Goal: Information Seeking & Learning: Find specific fact

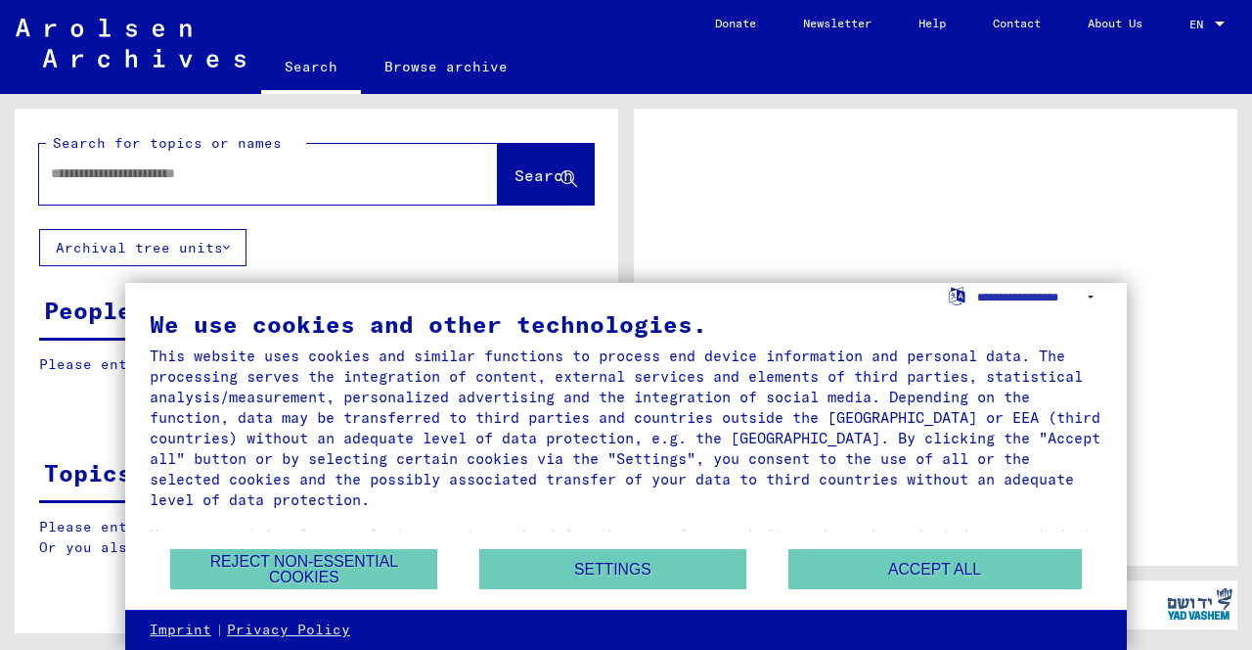
click at [70, 183] on input "text" at bounding box center [251, 173] width 400 height 21
type input "**********"
click at [542, 182] on span "Search" at bounding box center [544, 175] width 59 height 20
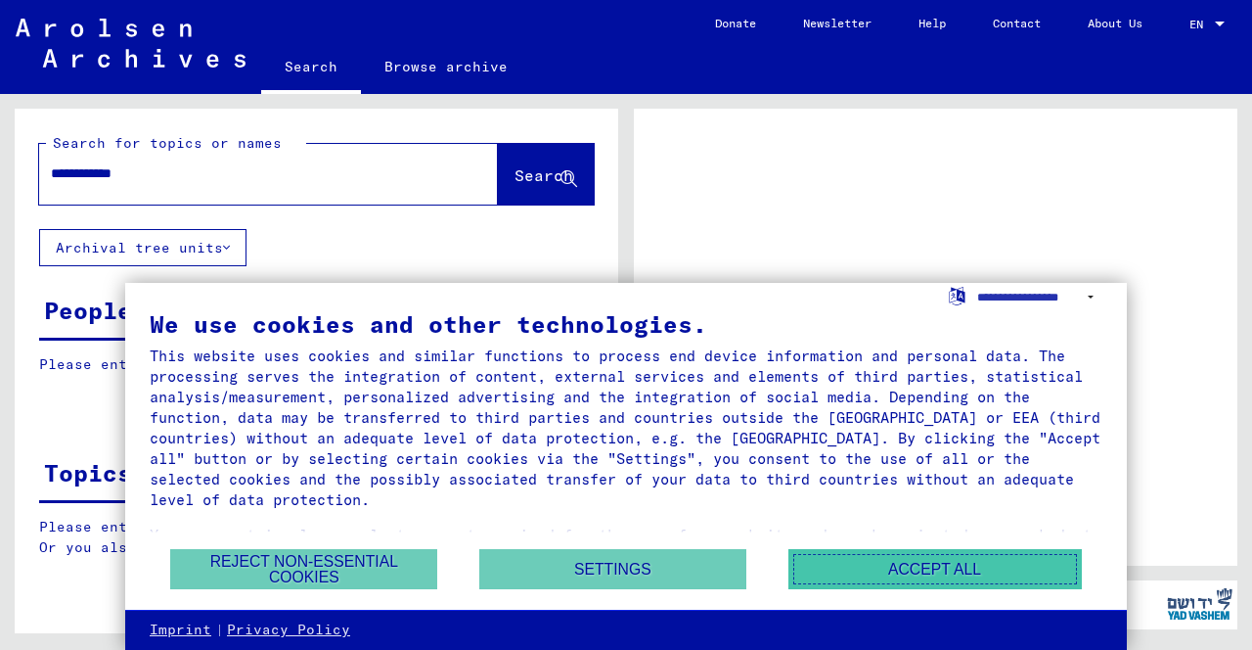
click at [894, 574] on button "Accept all" at bounding box center [934, 569] width 293 height 40
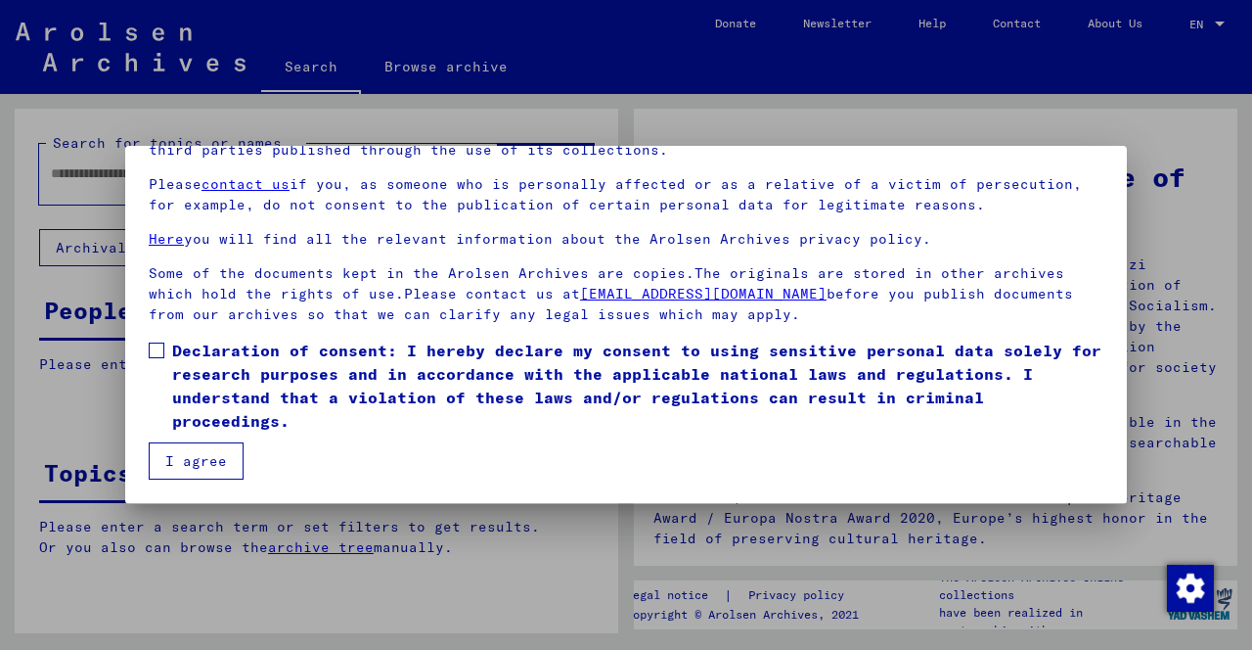
scroll to position [236, 0]
click at [150, 358] on span at bounding box center [157, 350] width 16 height 16
click at [207, 477] on button "I agree" at bounding box center [196, 460] width 95 height 37
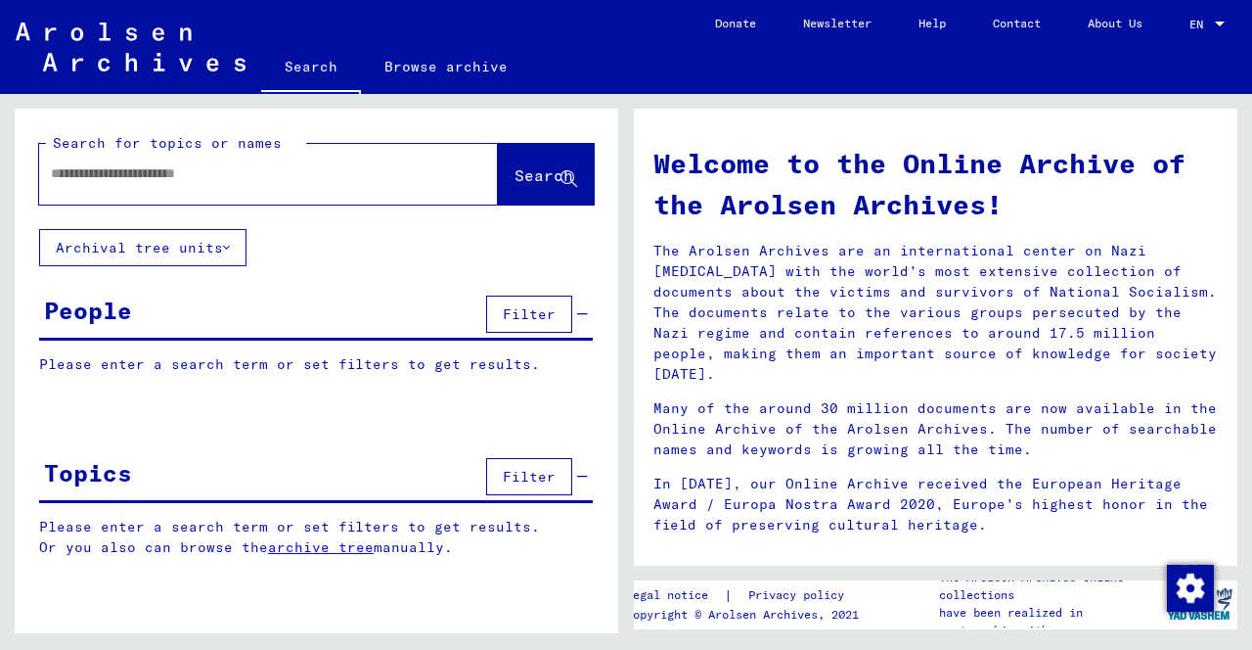
scroll to position [0, 0]
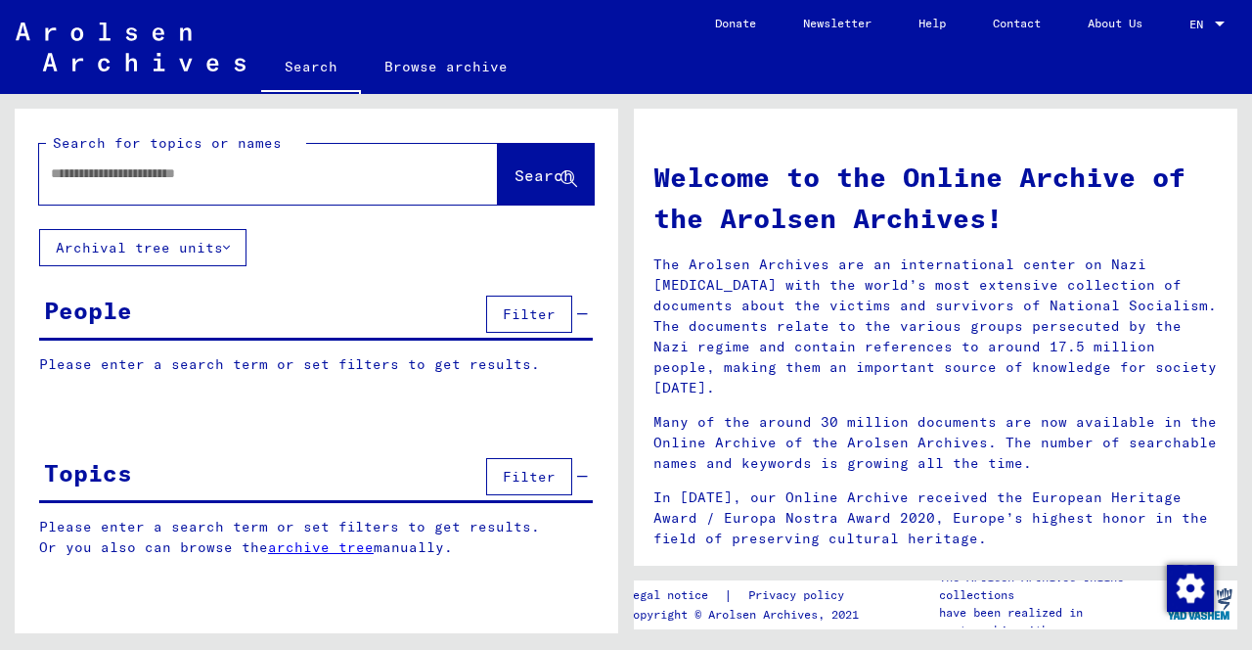
click at [274, 177] on input "text" at bounding box center [245, 173] width 388 height 21
click at [515, 175] on span "Search" at bounding box center [544, 175] width 59 height 20
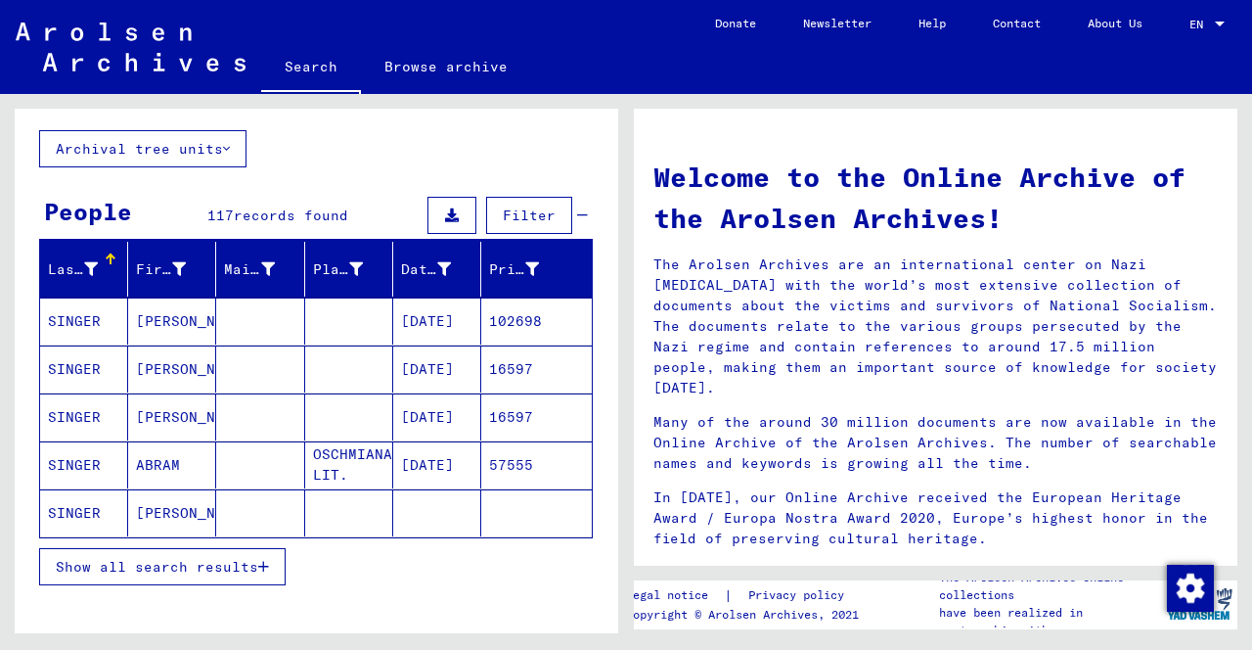
scroll to position [99, 0]
click at [526, 441] on mat-cell "57555" at bounding box center [536, 464] width 111 height 47
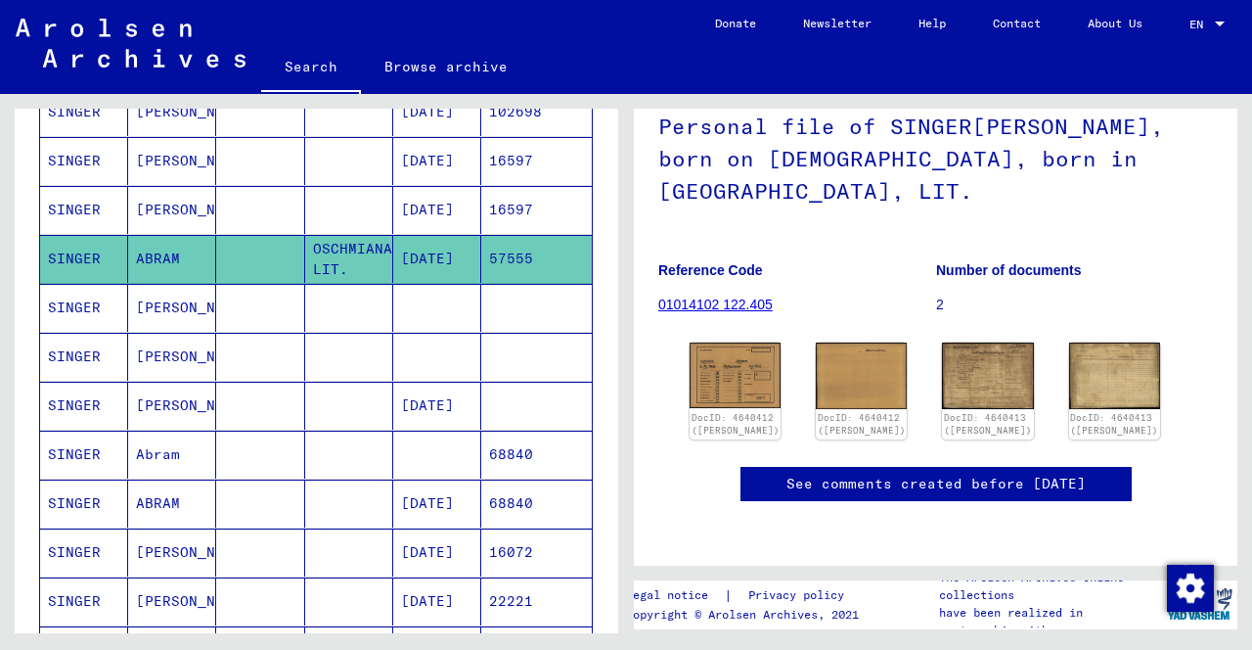
scroll to position [154, 0]
click at [730, 340] on img at bounding box center [736, 374] width 96 height 68
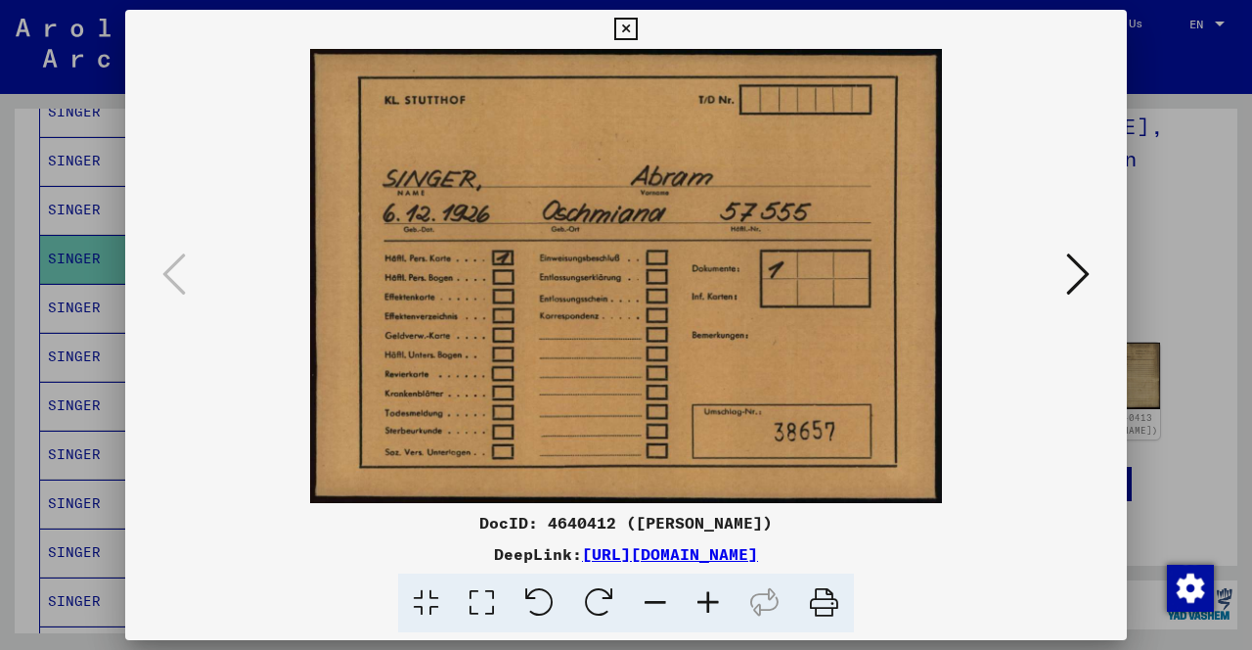
click at [1073, 276] on icon at bounding box center [1077, 273] width 23 height 47
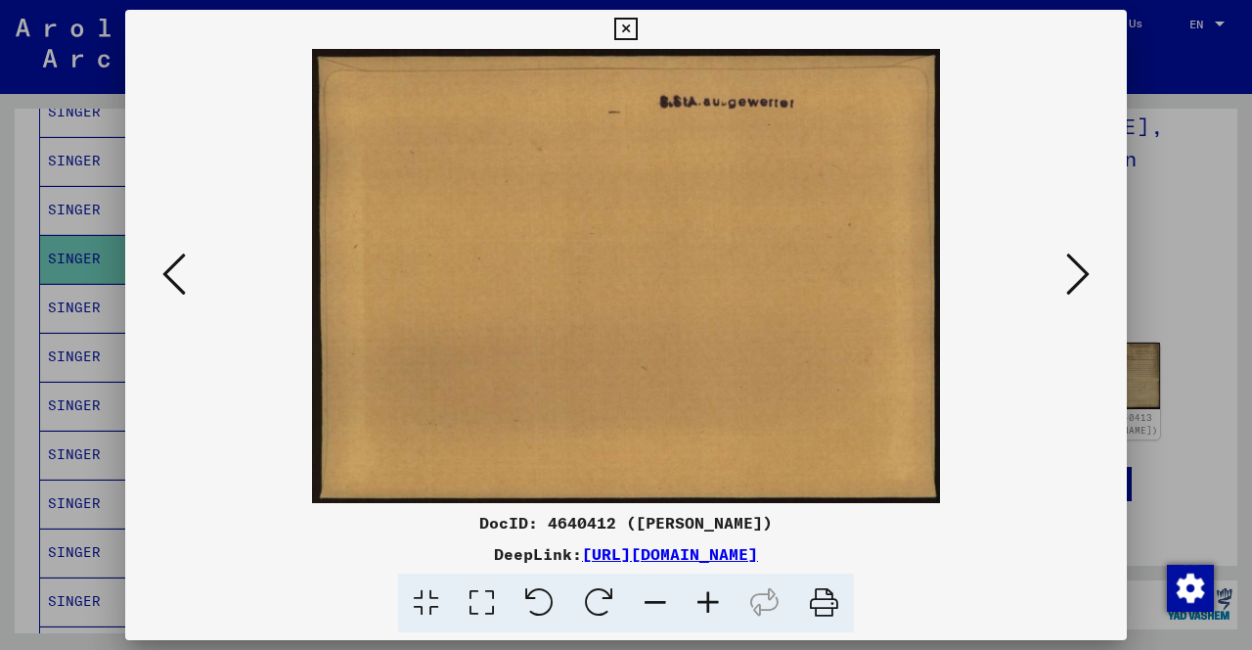
click at [1083, 280] on icon at bounding box center [1077, 273] width 23 height 47
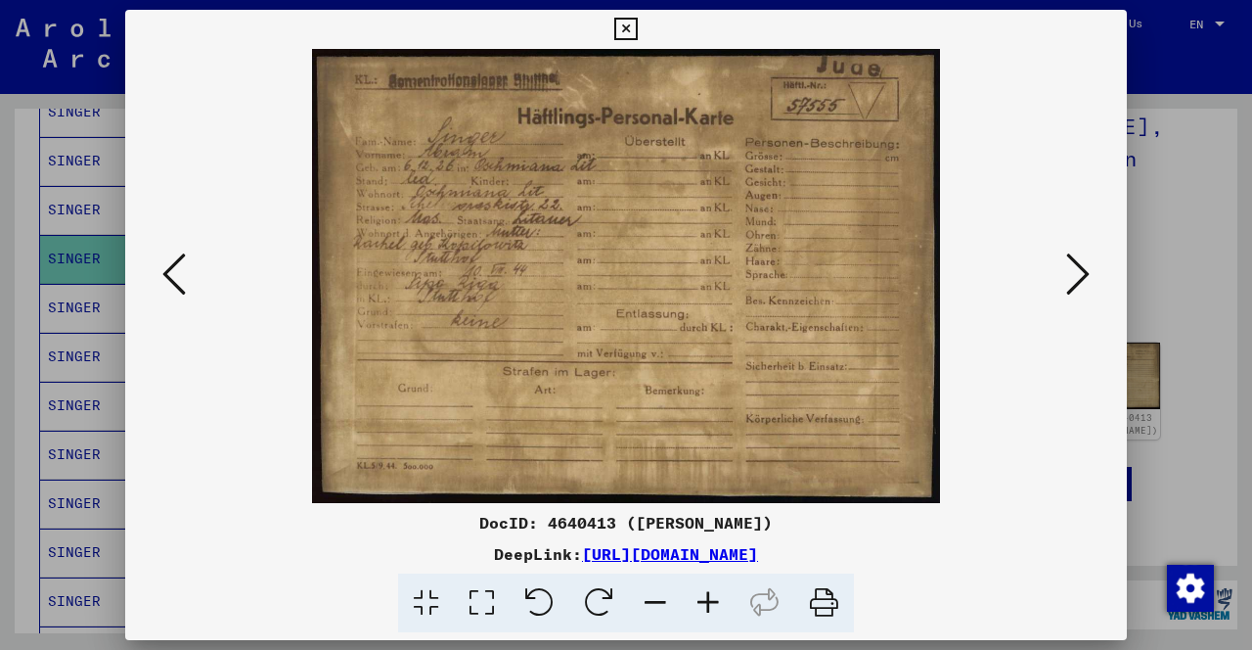
click at [1088, 268] on icon at bounding box center [1077, 273] width 23 height 47
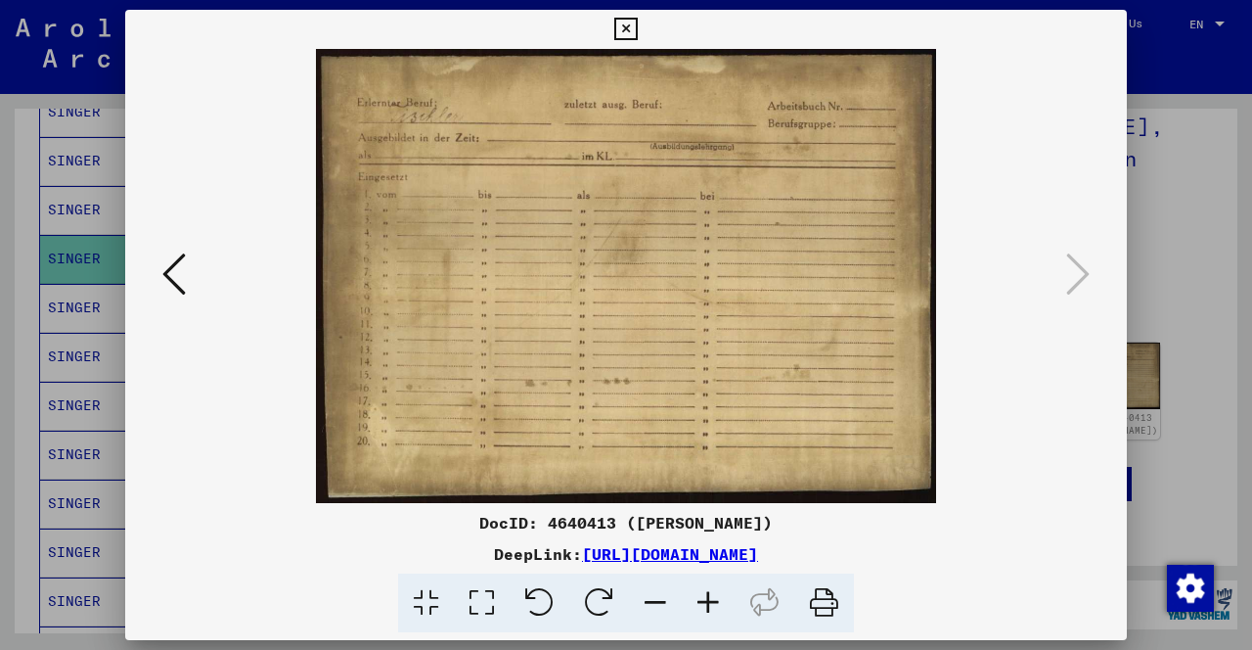
click at [161, 281] on button at bounding box center [174, 275] width 35 height 56
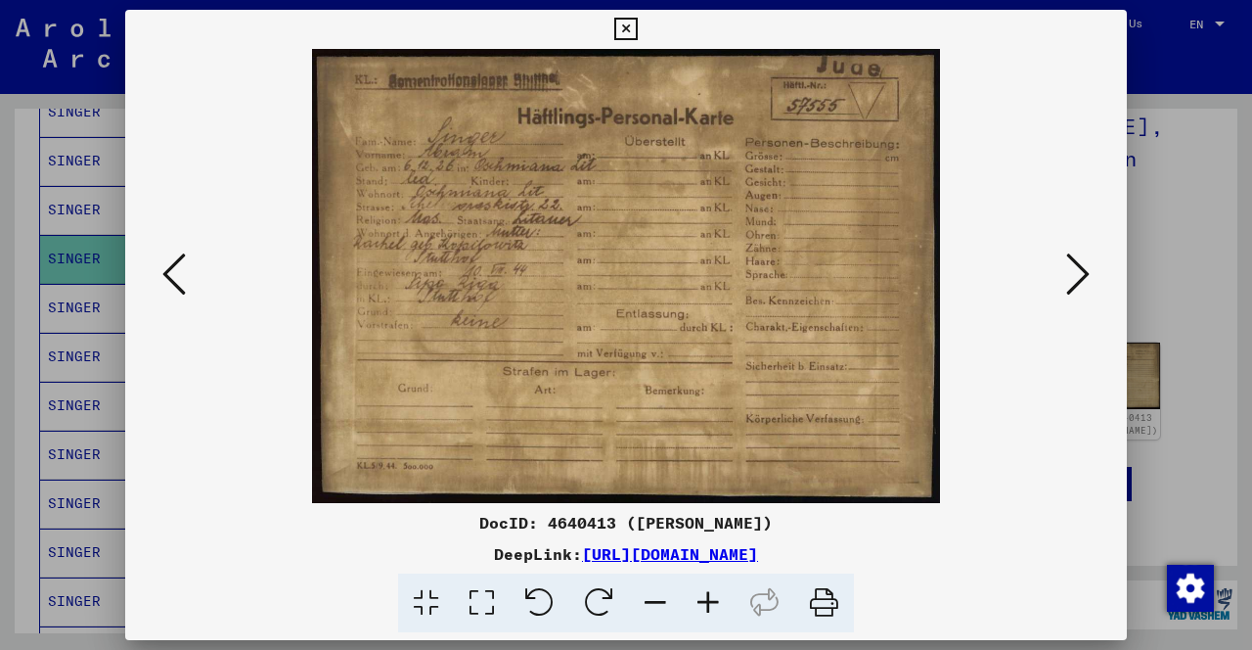
click at [175, 277] on icon at bounding box center [173, 273] width 23 height 47
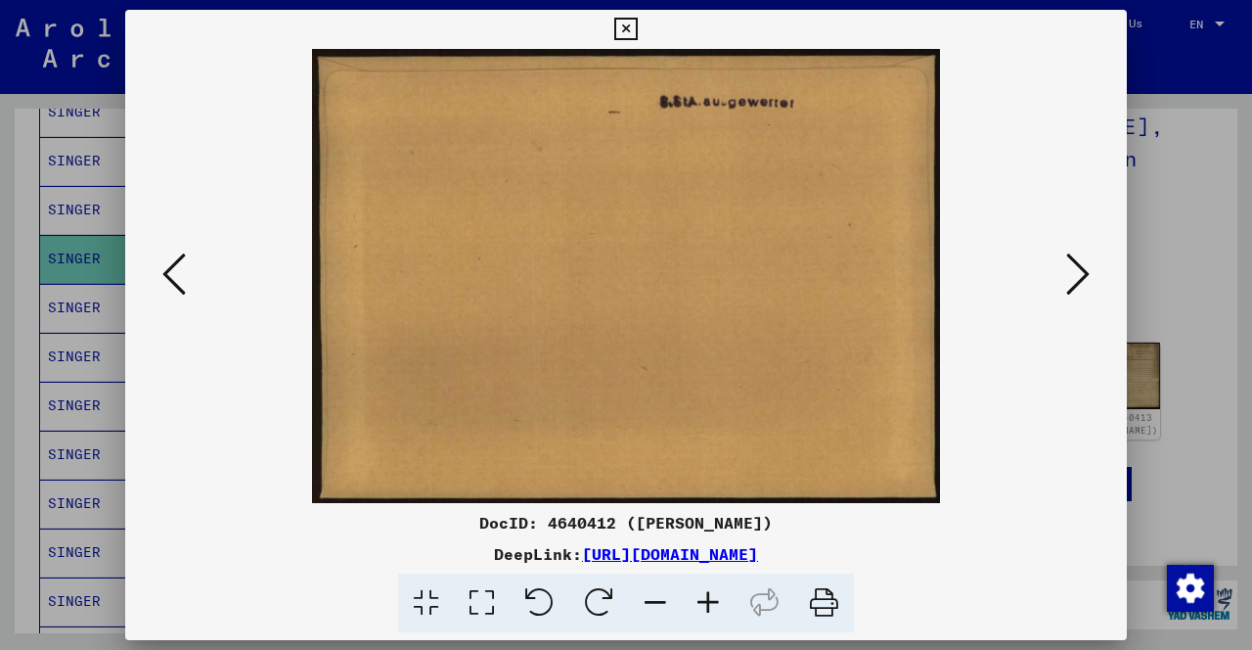
click at [181, 273] on icon at bounding box center [173, 273] width 23 height 47
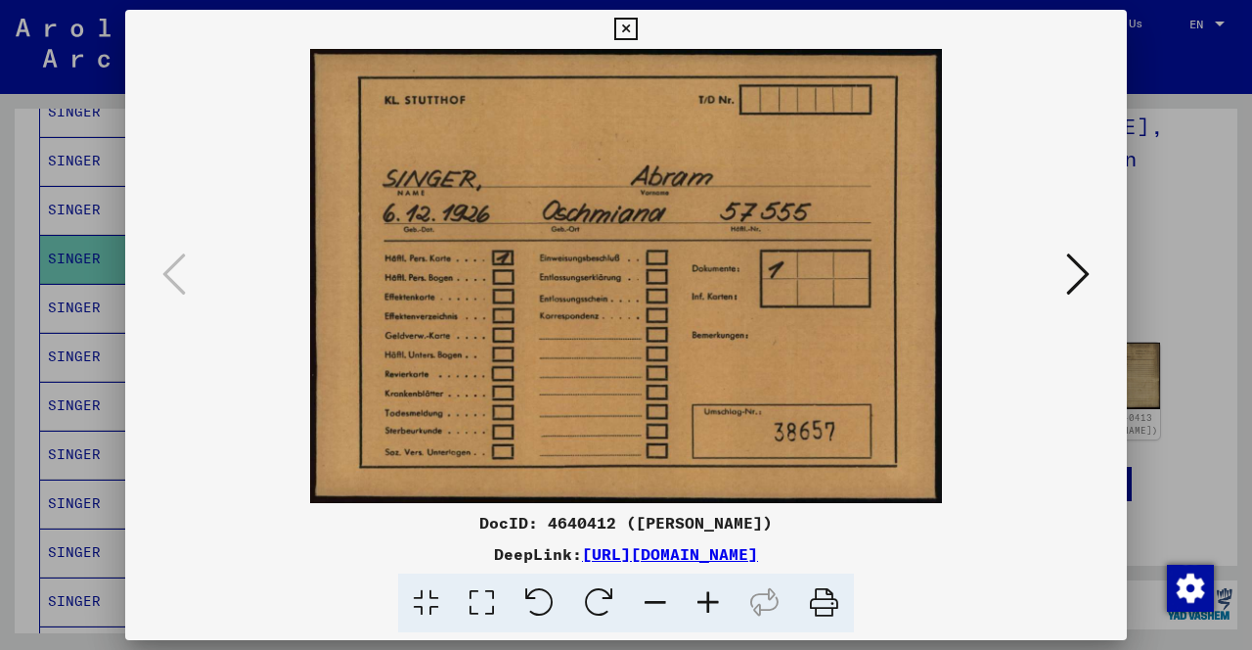
click at [635, 43] on button at bounding box center [625, 29] width 34 height 39
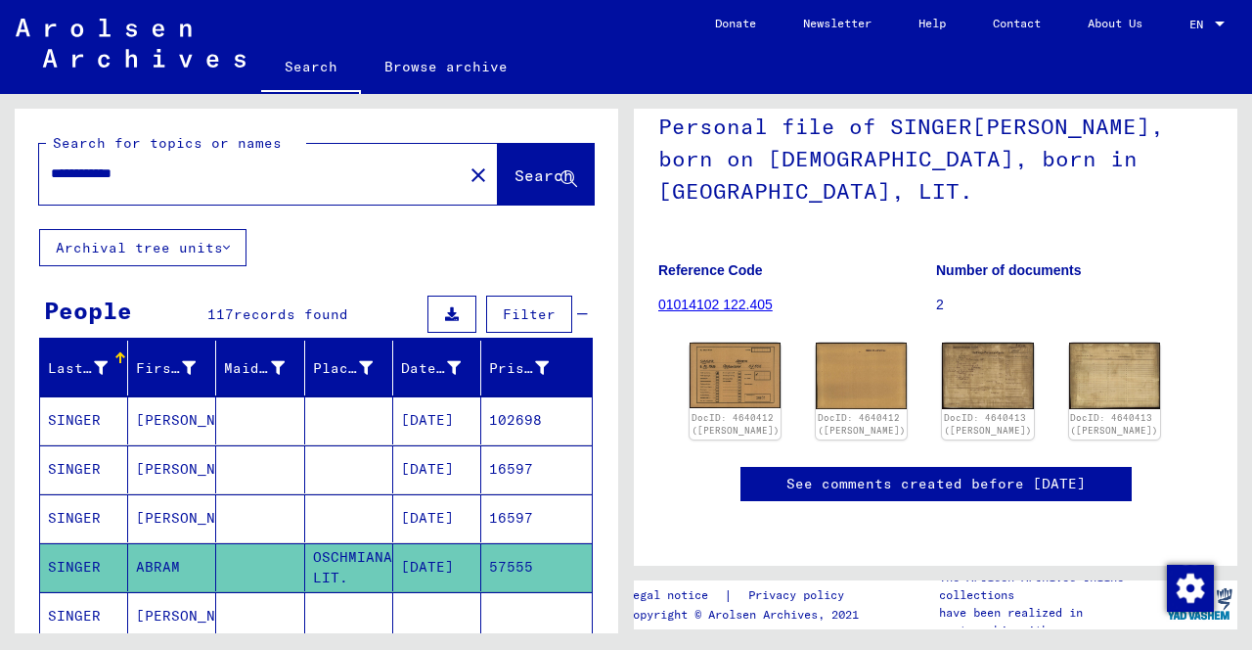
scroll to position [0, 0]
click at [76, 173] on input "**********" at bounding box center [251, 173] width 400 height 21
click at [107, 180] on input "**********" at bounding box center [251, 173] width 400 height 21
click at [95, 179] on input "**********" at bounding box center [251, 173] width 400 height 21
click at [59, 177] on input "******" at bounding box center [251, 173] width 400 height 21
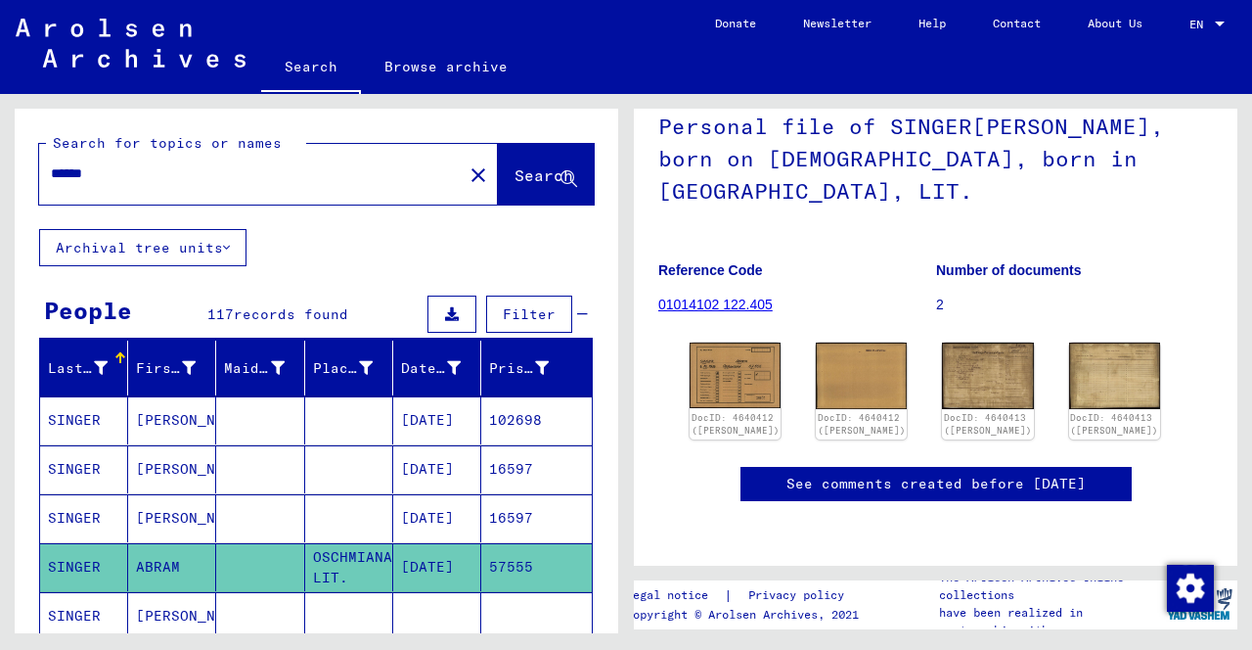
type input "******"
click at [523, 180] on span "Search" at bounding box center [544, 175] width 59 height 20
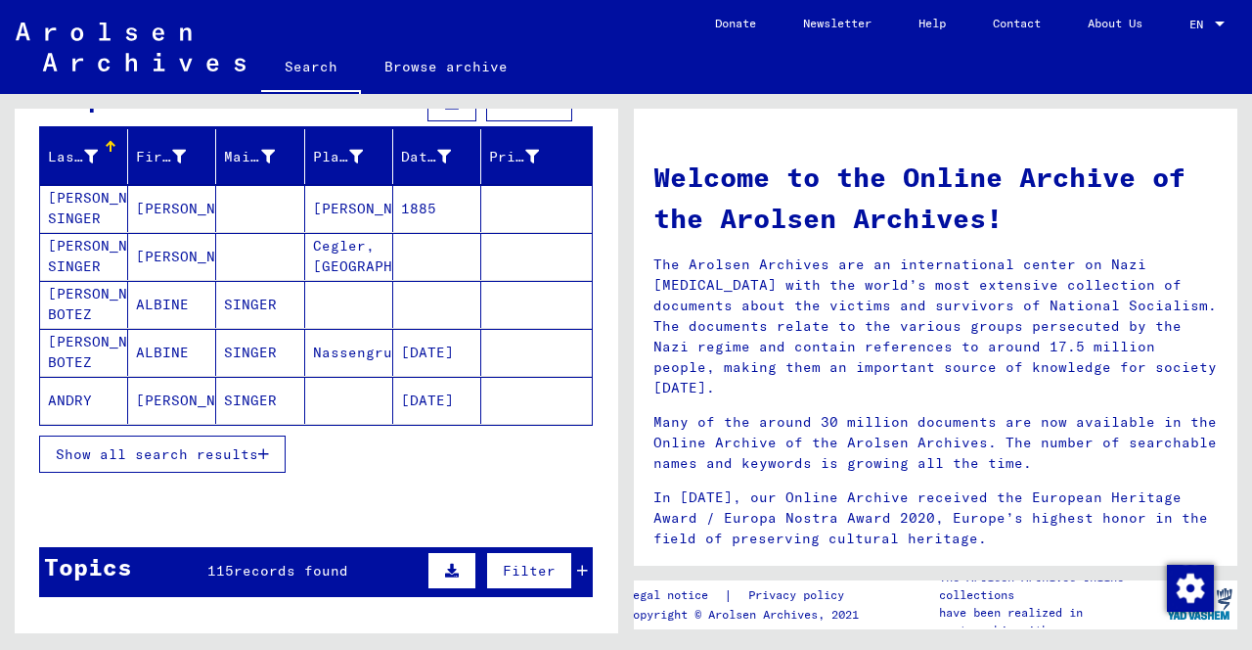
scroll to position [211, 0]
click at [274, 163] on div at bounding box center [268, 157] width 14 height 21
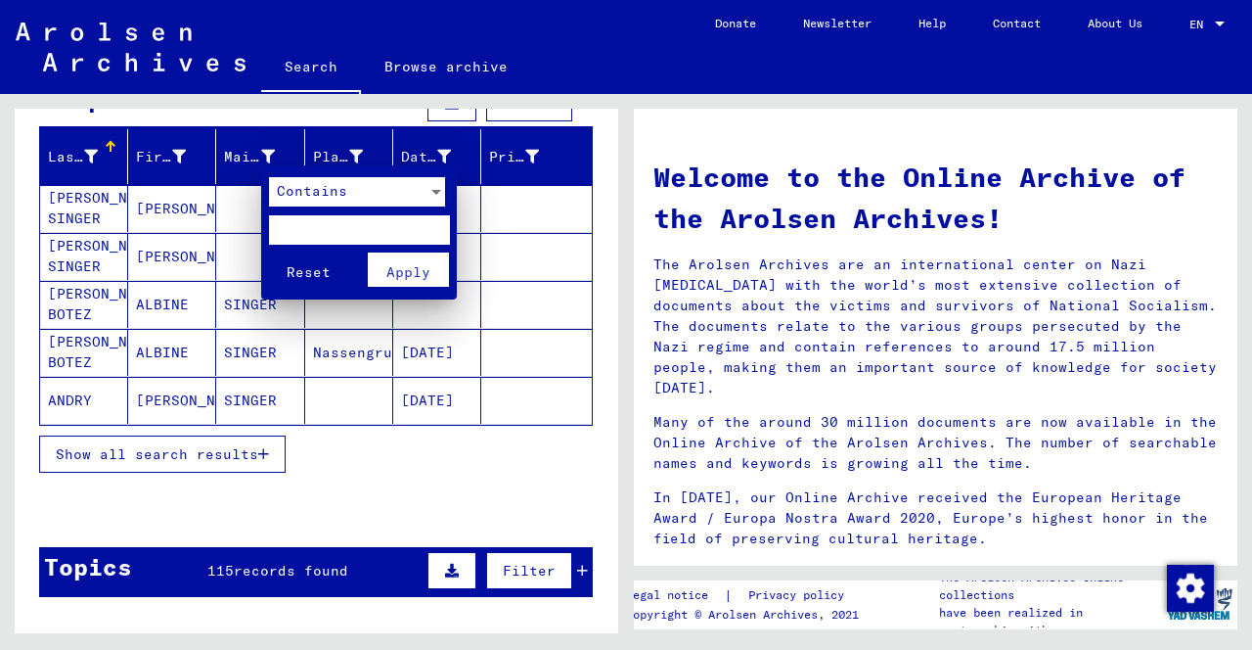
click at [435, 192] on div at bounding box center [436, 192] width 10 height 5
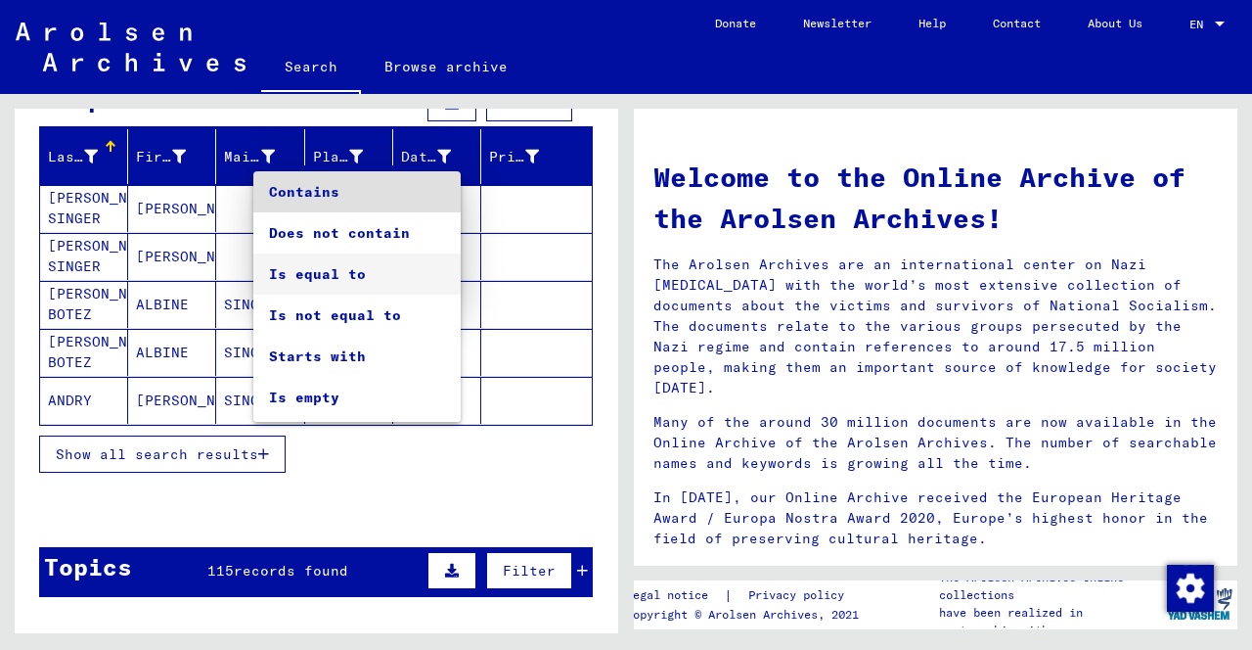
click at [350, 287] on span "Is equal to" at bounding box center [357, 273] width 176 height 41
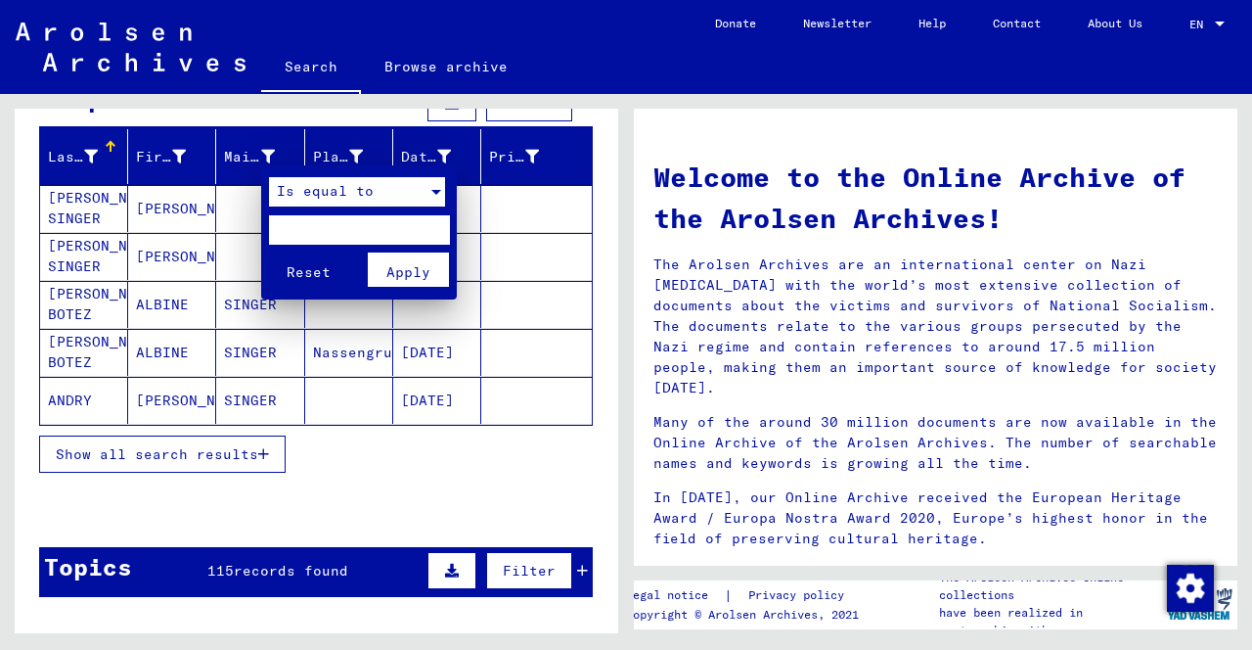
click at [344, 236] on input "text" at bounding box center [359, 229] width 181 height 29
type input "******"
click at [415, 271] on span "Apply" at bounding box center [408, 272] width 44 height 18
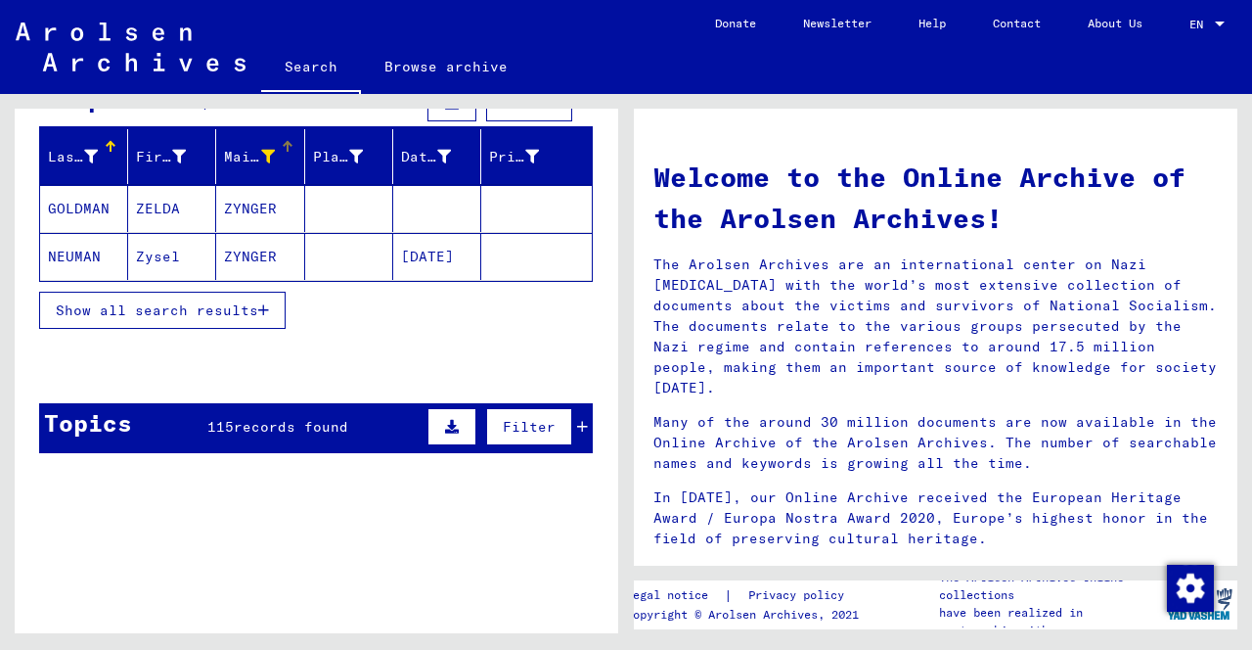
click at [257, 212] on mat-cell "ZYNGER" at bounding box center [260, 208] width 88 height 47
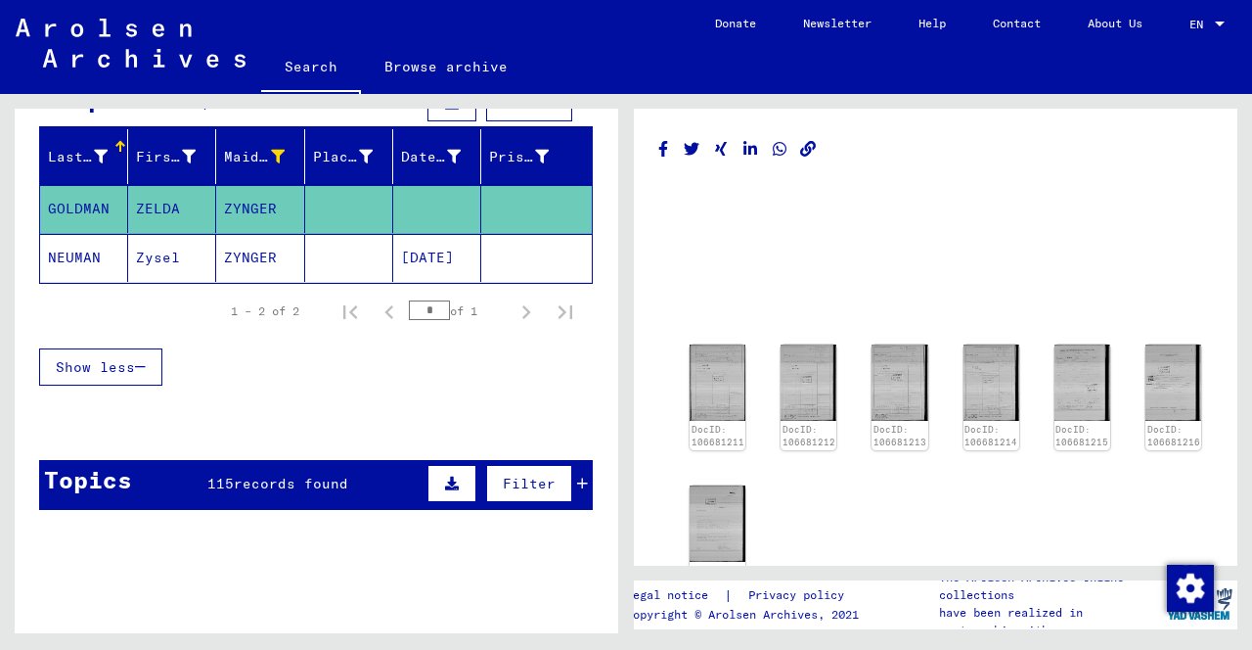
scroll to position [2, 0]
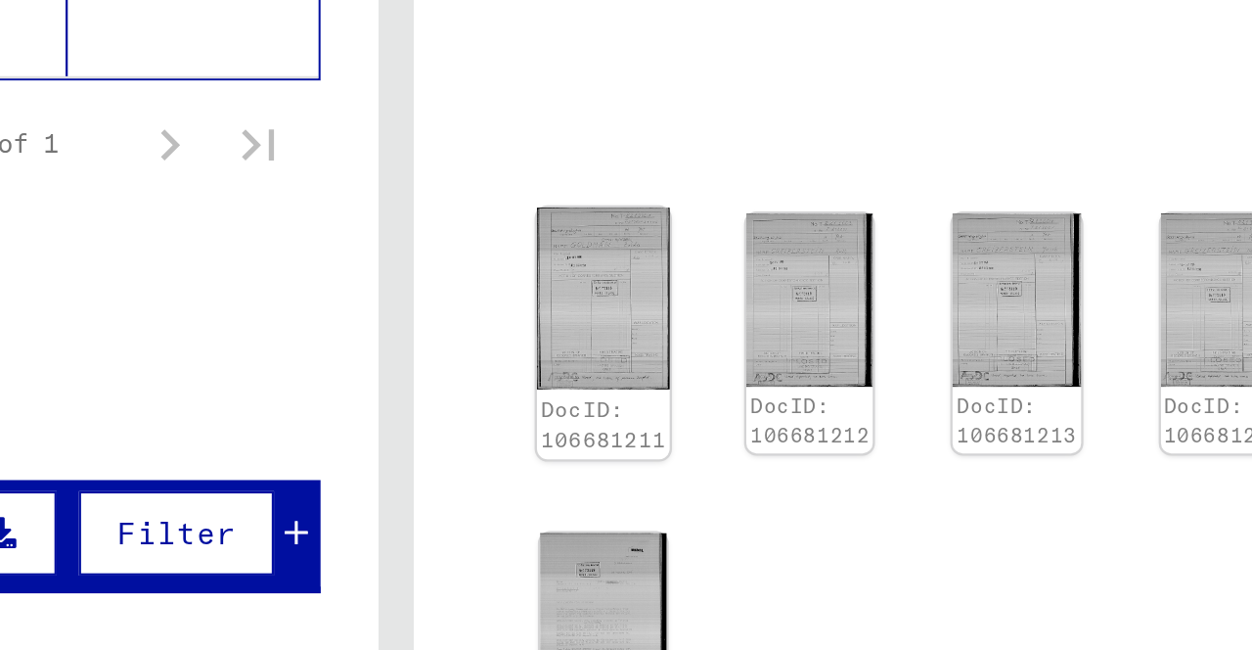
click at [720, 385] on img at bounding box center [718, 380] width 59 height 80
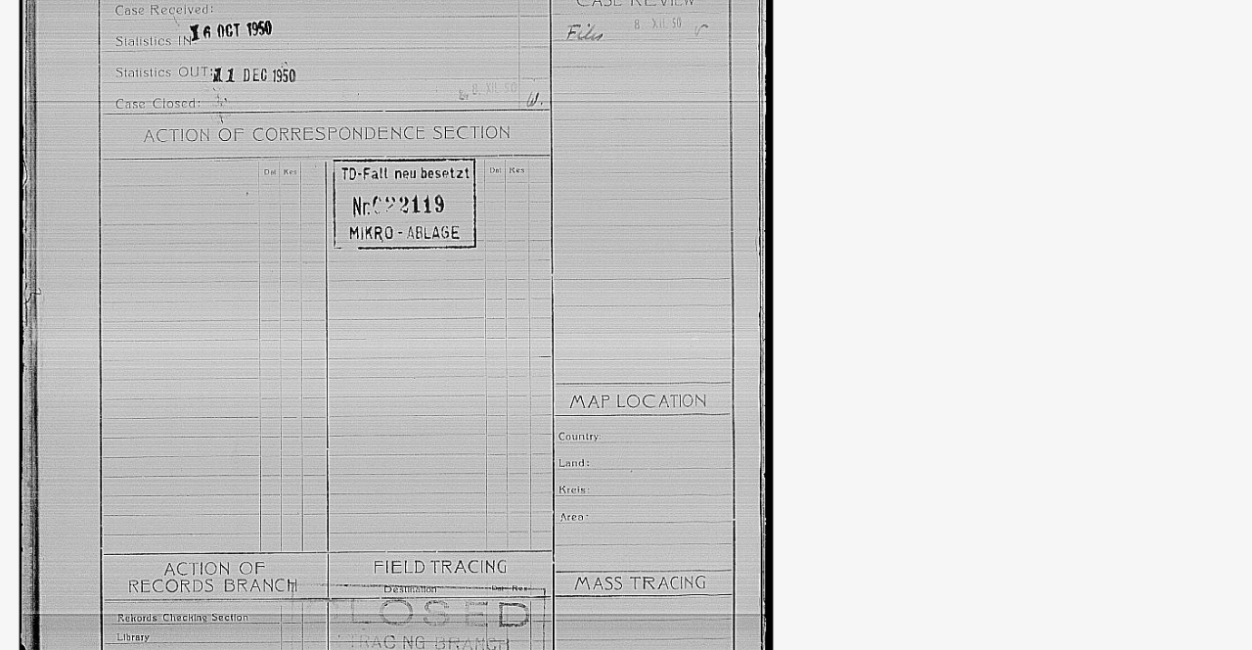
scroll to position [0, 0]
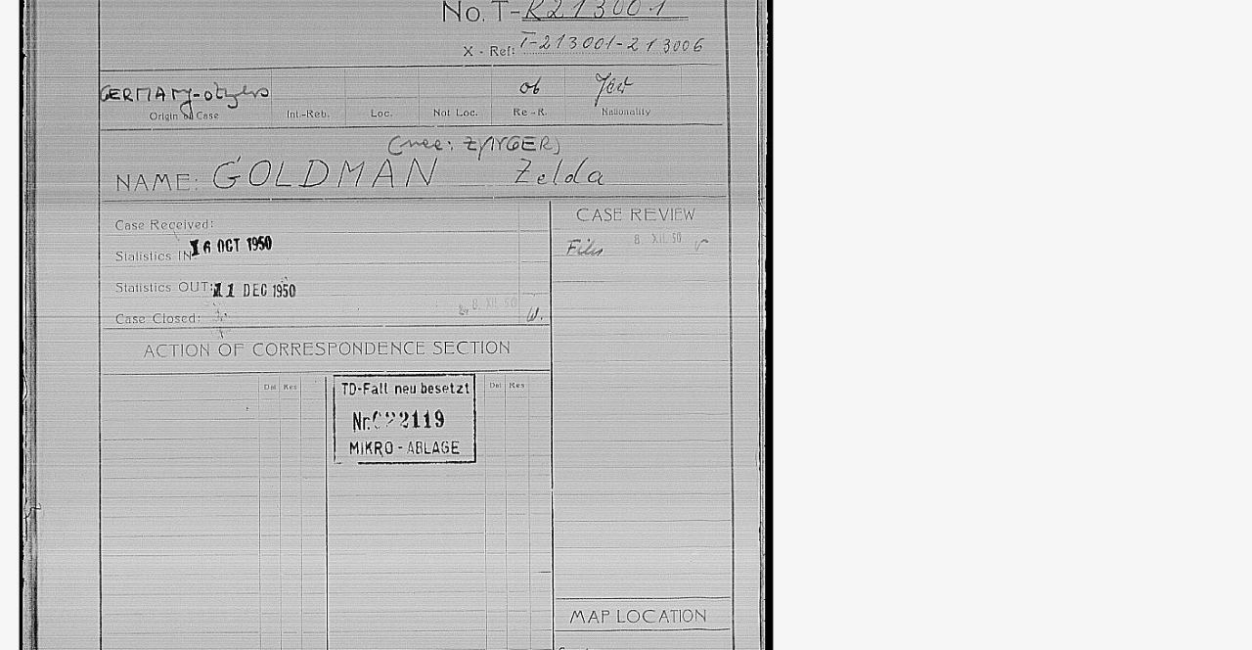
click at [749, 299] on img at bounding box center [626, 276] width 869 height 454
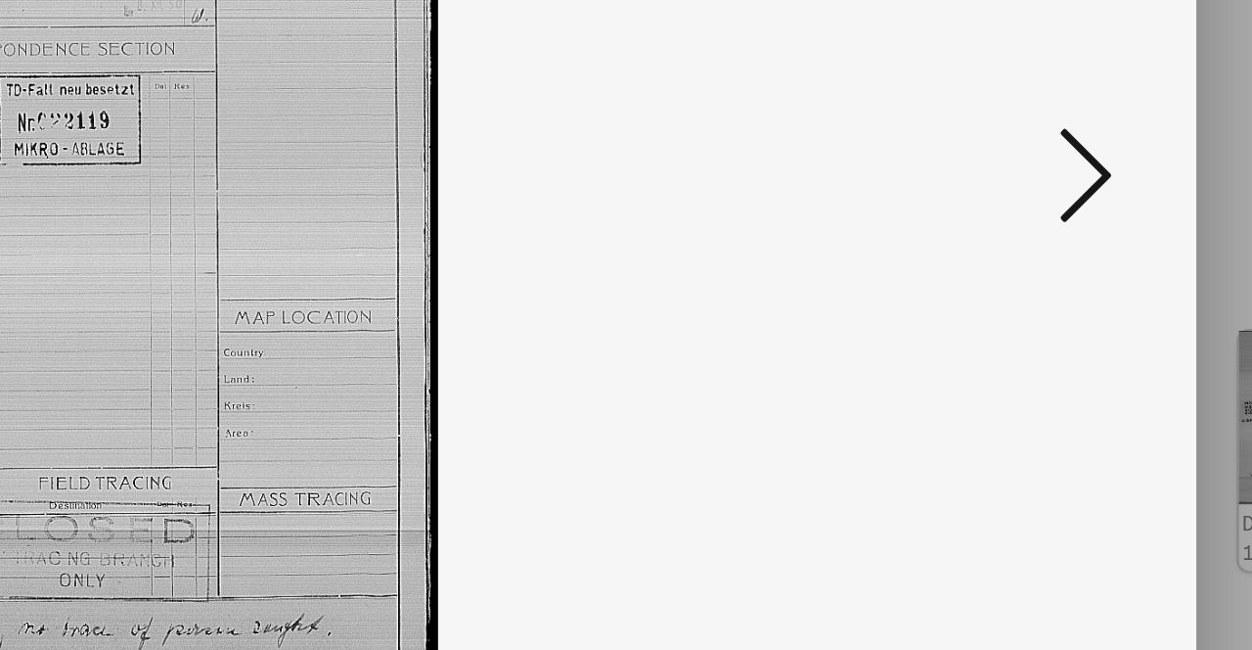
click at [1084, 297] on icon at bounding box center [1077, 273] width 23 height 47
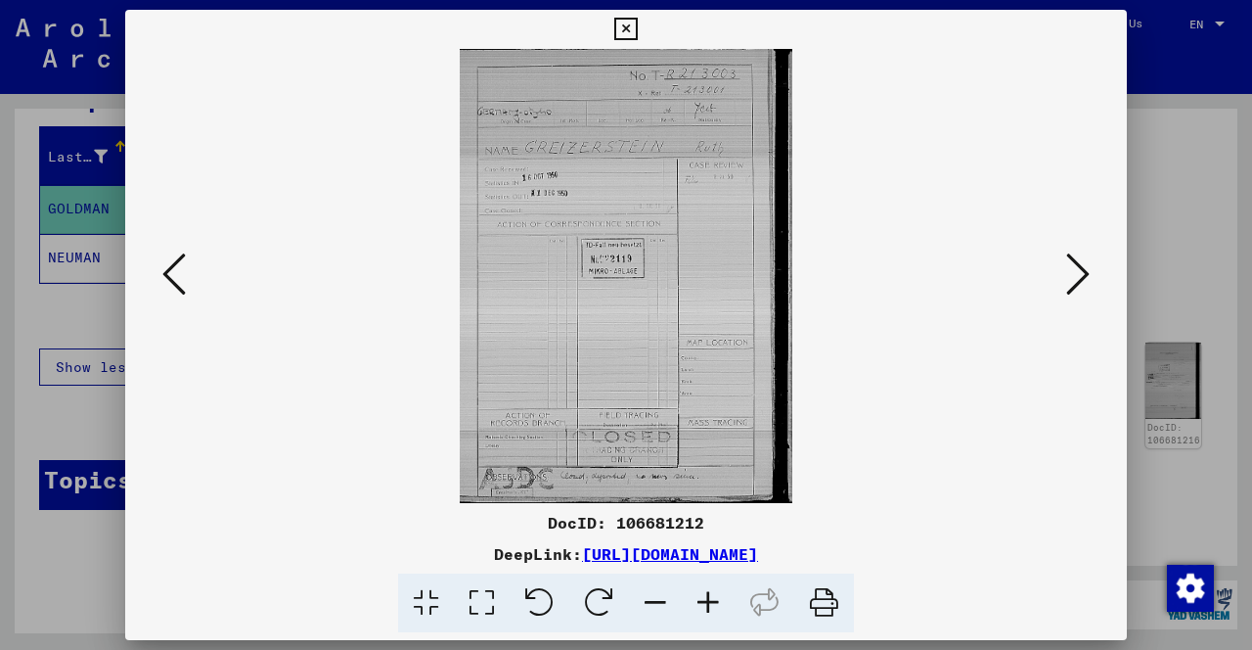
click at [1078, 297] on icon at bounding box center [1077, 273] width 23 height 47
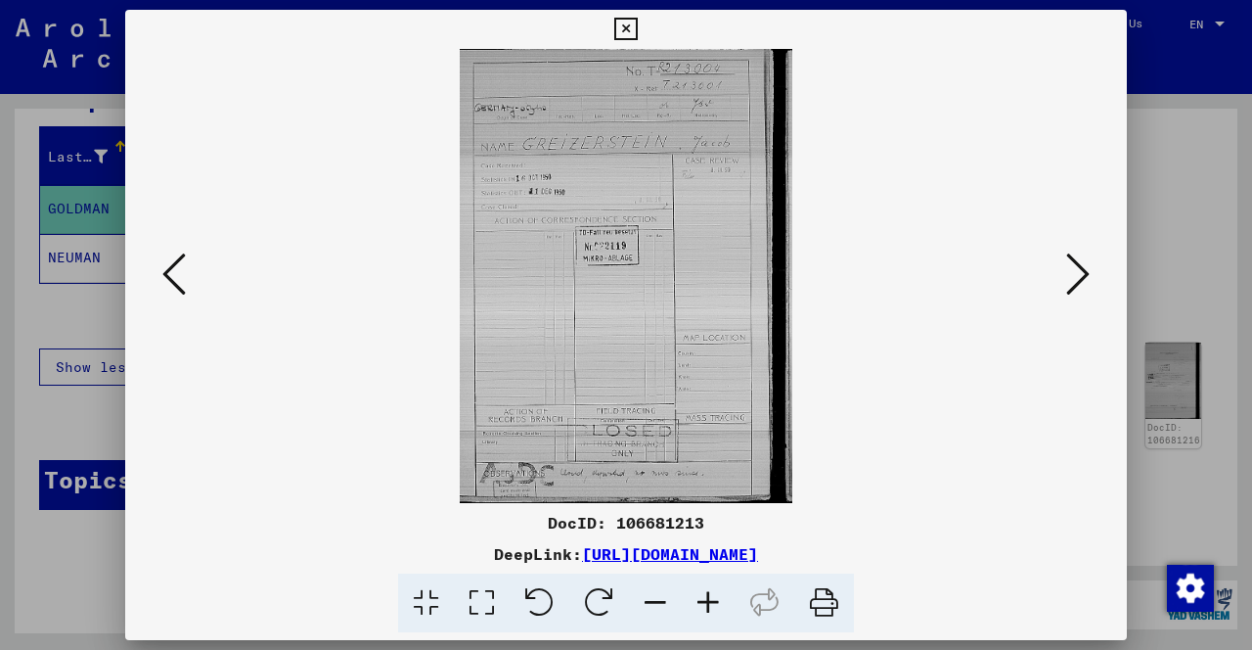
click at [176, 297] on icon at bounding box center [173, 273] width 23 height 47
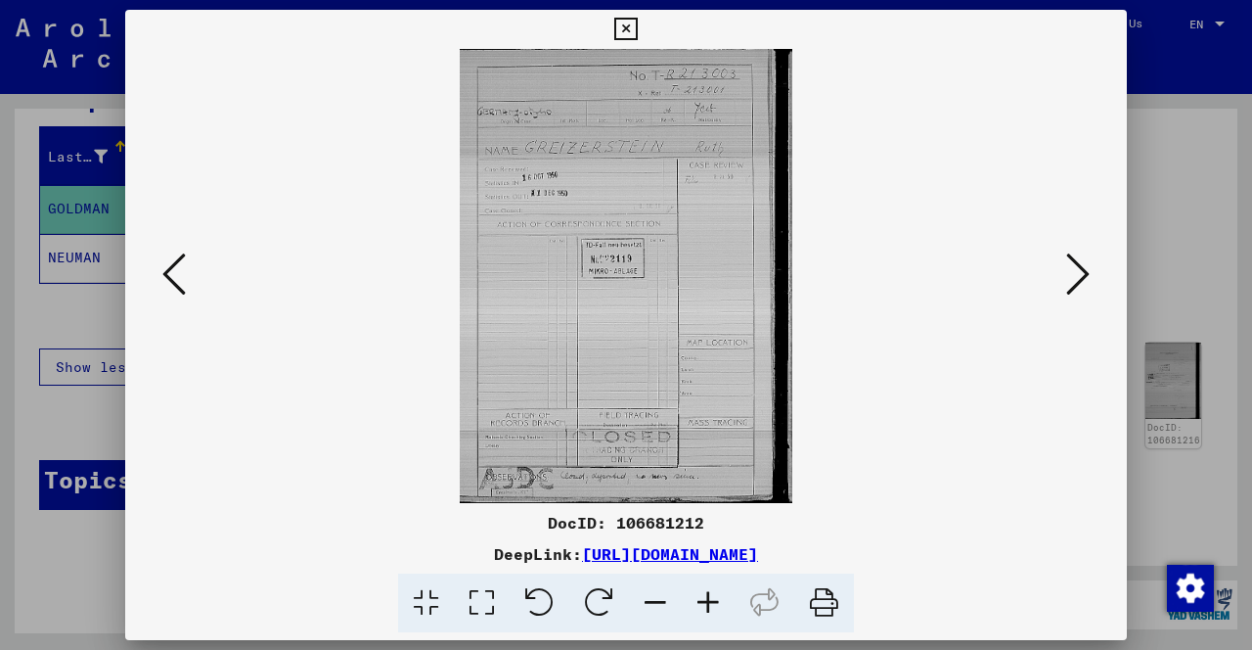
click at [181, 297] on icon at bounding box center [173, 273] width 23 height 47
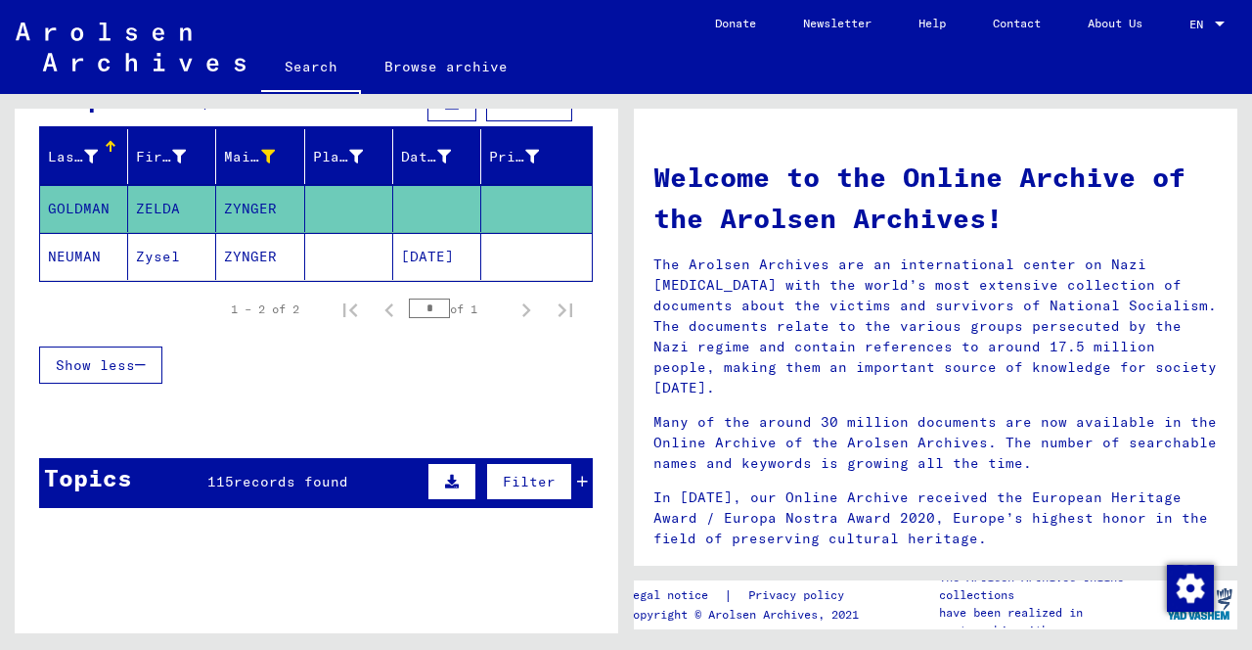
click at [252, 216] on mat-cell "ZYNGER" at bounding box center [260, 208] width 88 height 47
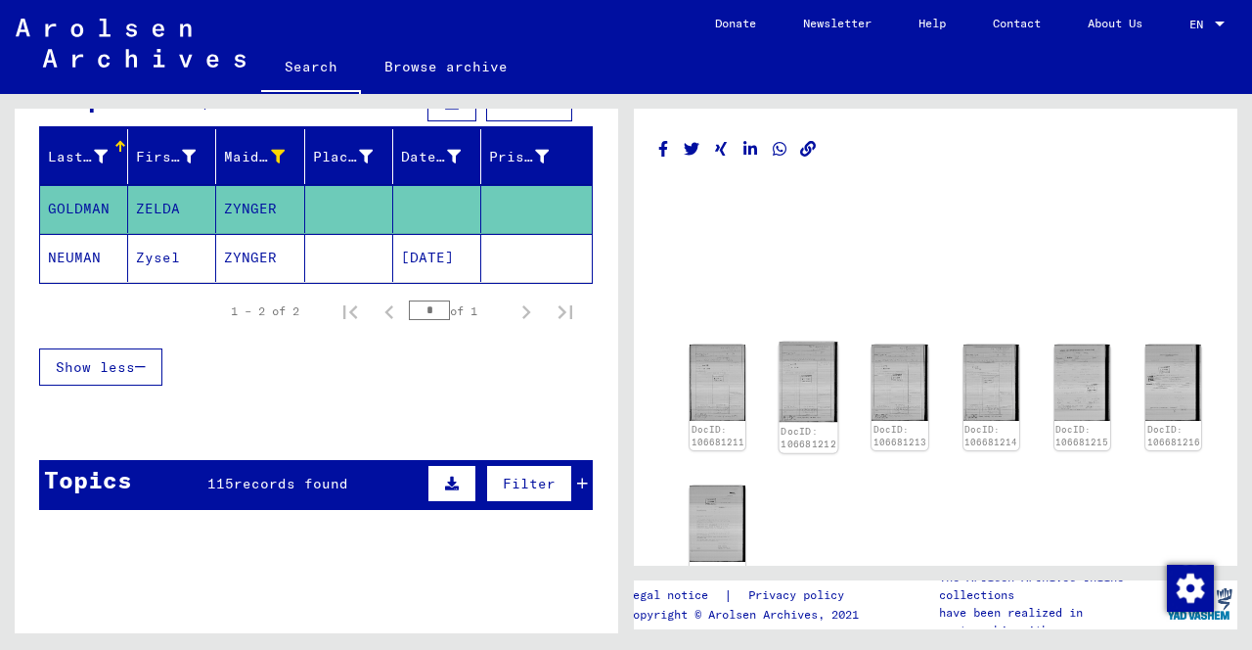
click at [804, 406] on img at bounding box center [809, 382] width 59 height 80
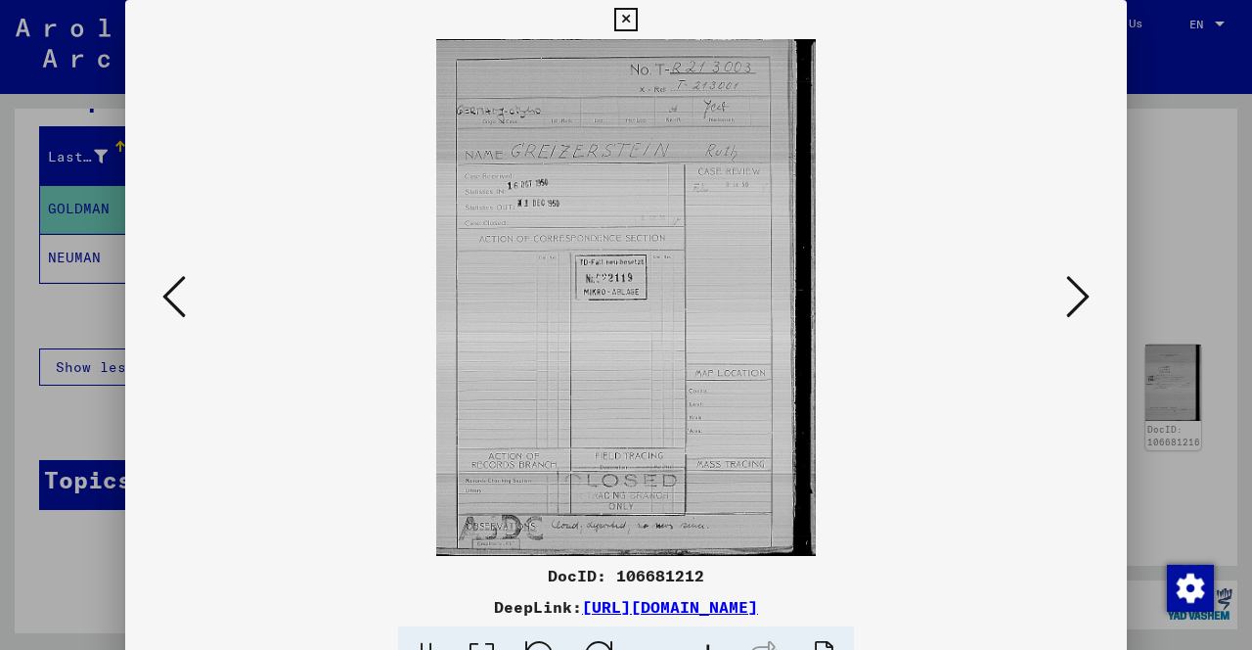
click at [1078, 310] on icon at bounding box center [1077, 296] width 23 height 47
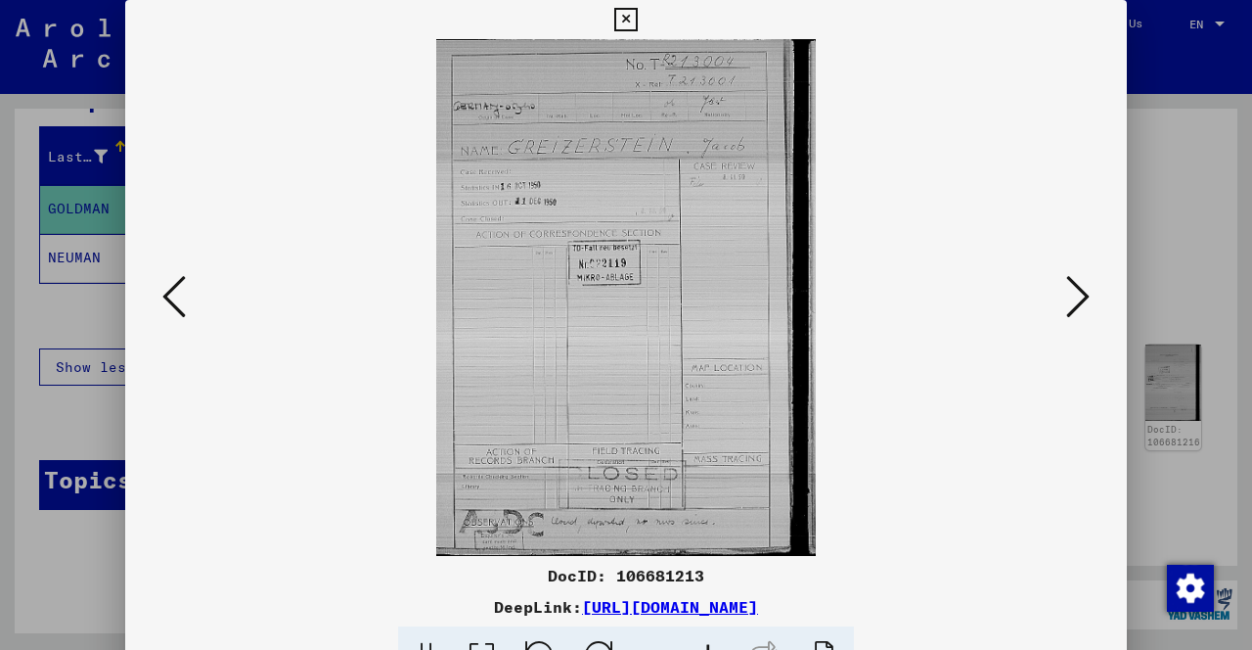
click at [1080, 310] on icon at bounding box center [1077, 296] width 23 height 47
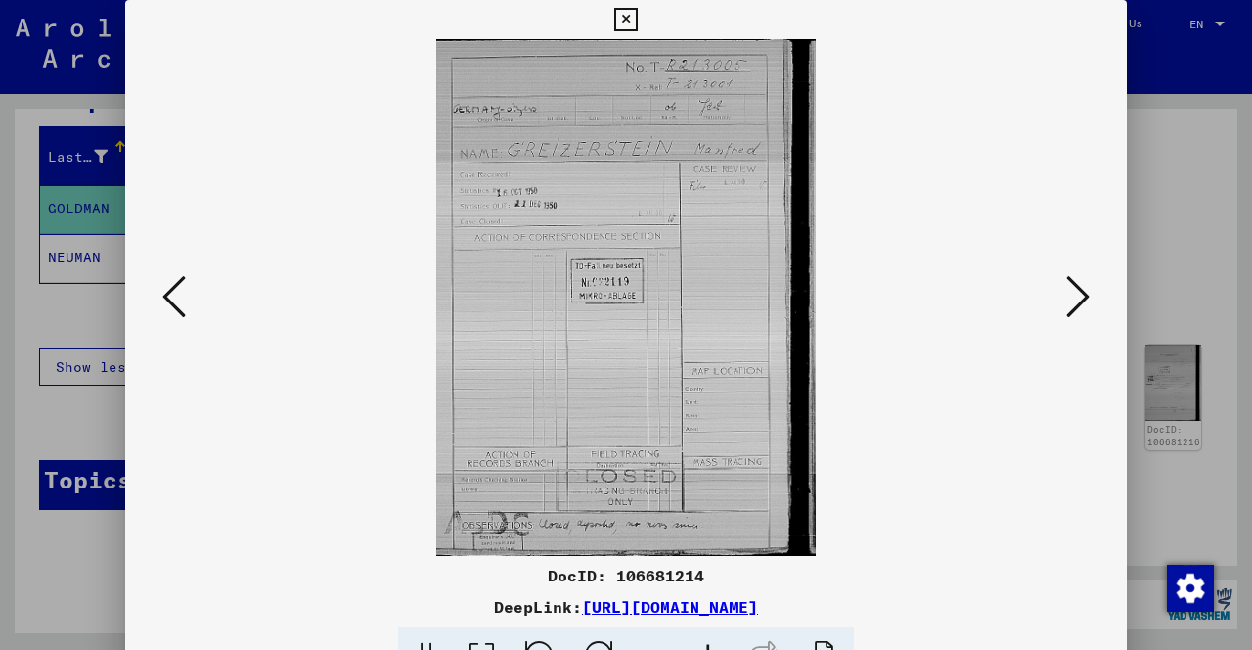
click at [1080, 313] on icon at bounding box center [1077, 296] width 23 height 47
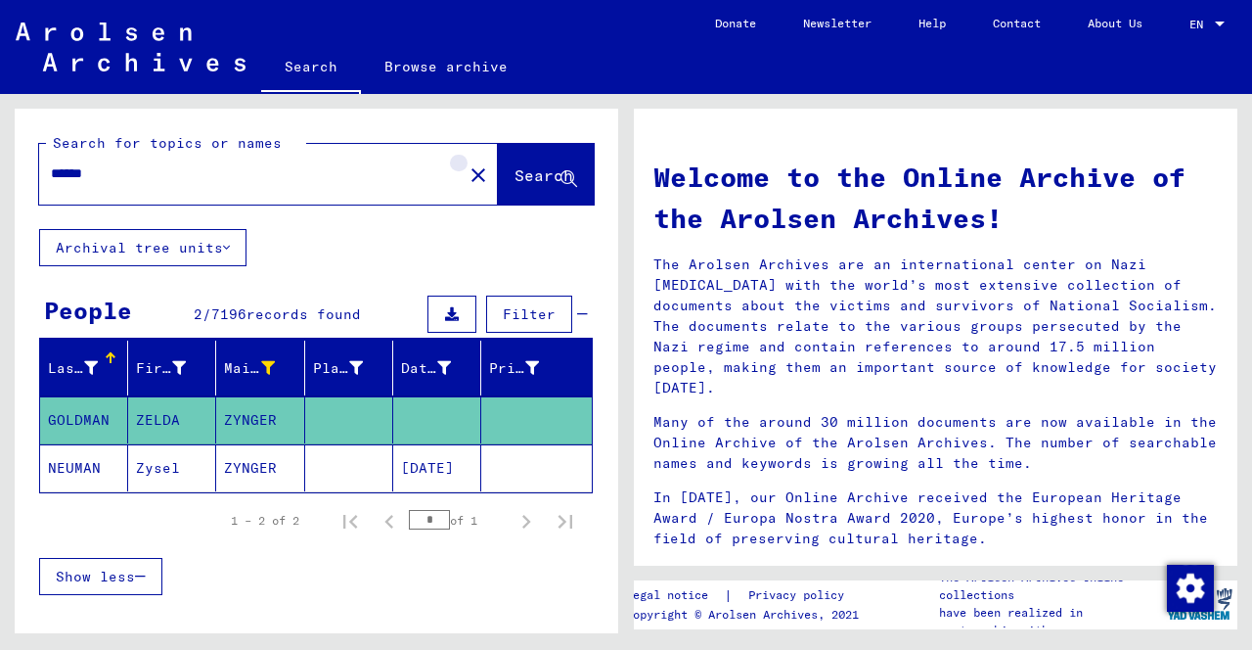
click at [459, 191] on button "close" at bounding box center [478, 174] width 39 height 39
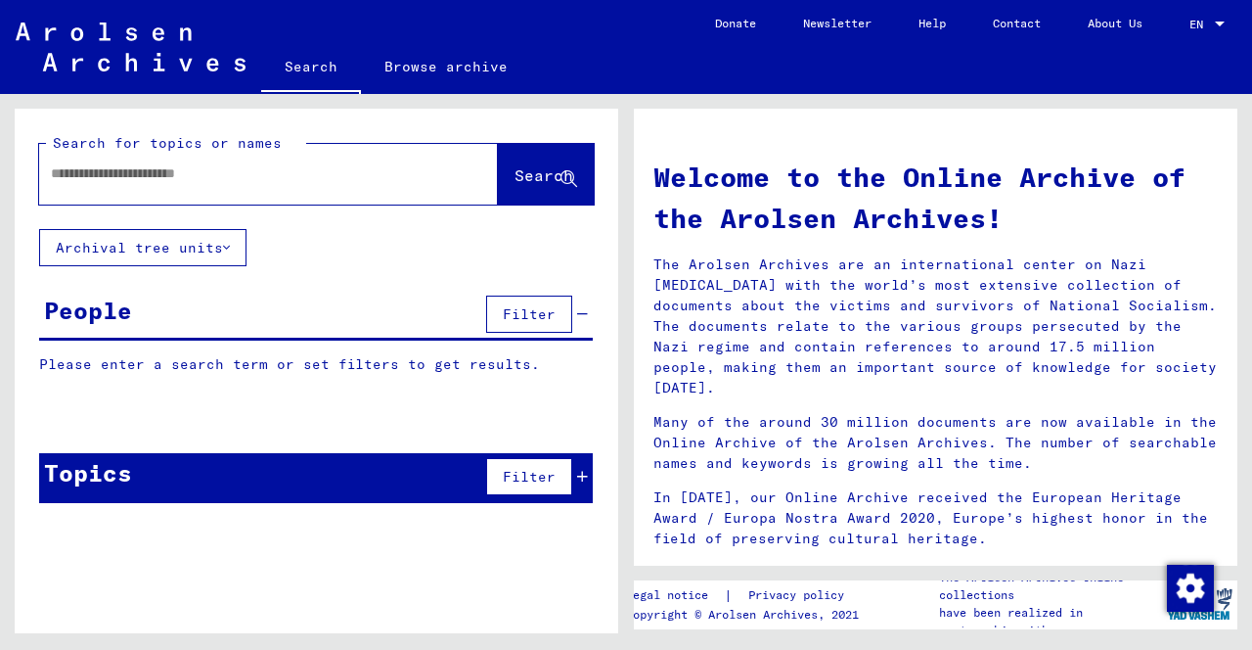
click at [356, 182] on input "text" at bounding box center [245, 173] width 388 height 21
click at [102, 173] on input "*********" at bounding box center [245, 173] width 388 height 21
click at [127, 179] on input "**********" at bounding box center [245, 173] width 388 height 21
click at [122, 180] on input "**********" at bounding box center [245, 173] width 388 height 21
click at [113, 173] on input "**********" at bounding box center [245, 173] width 388 height 21
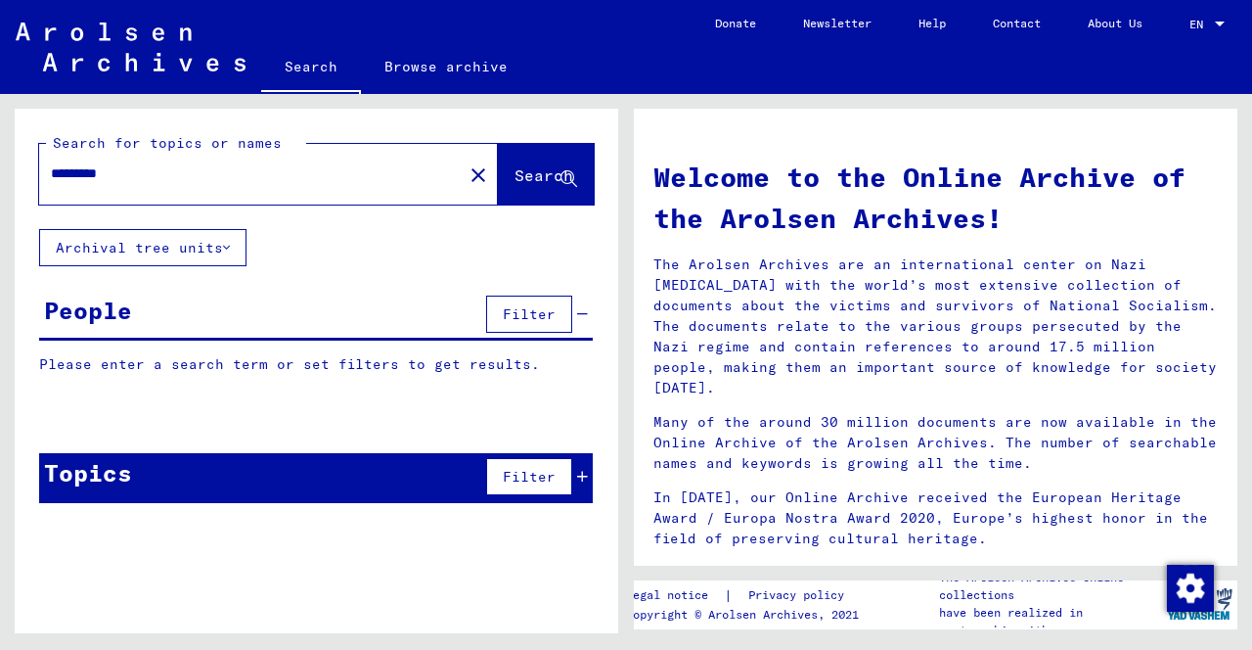
type input "*********"
click at [542, 184] on span "Search" at bounding box center [544, 175] width 59 height 20
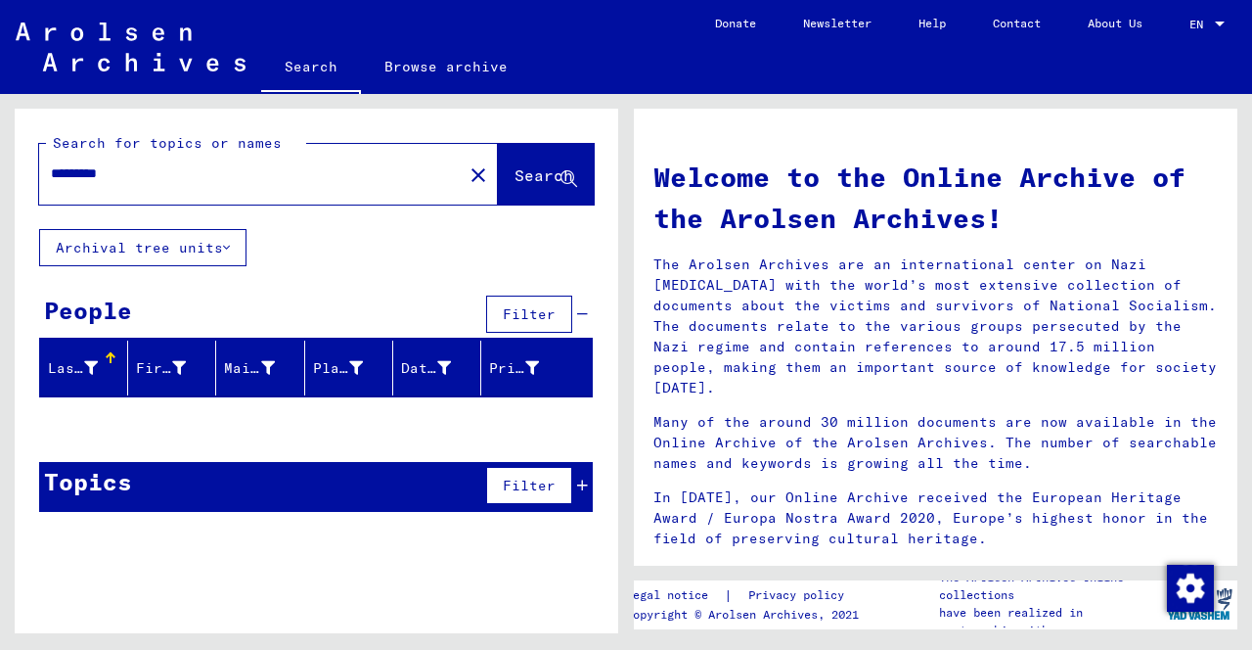
click at [179, 370] on icon at bounding box center [179, 368] width 14 height 14
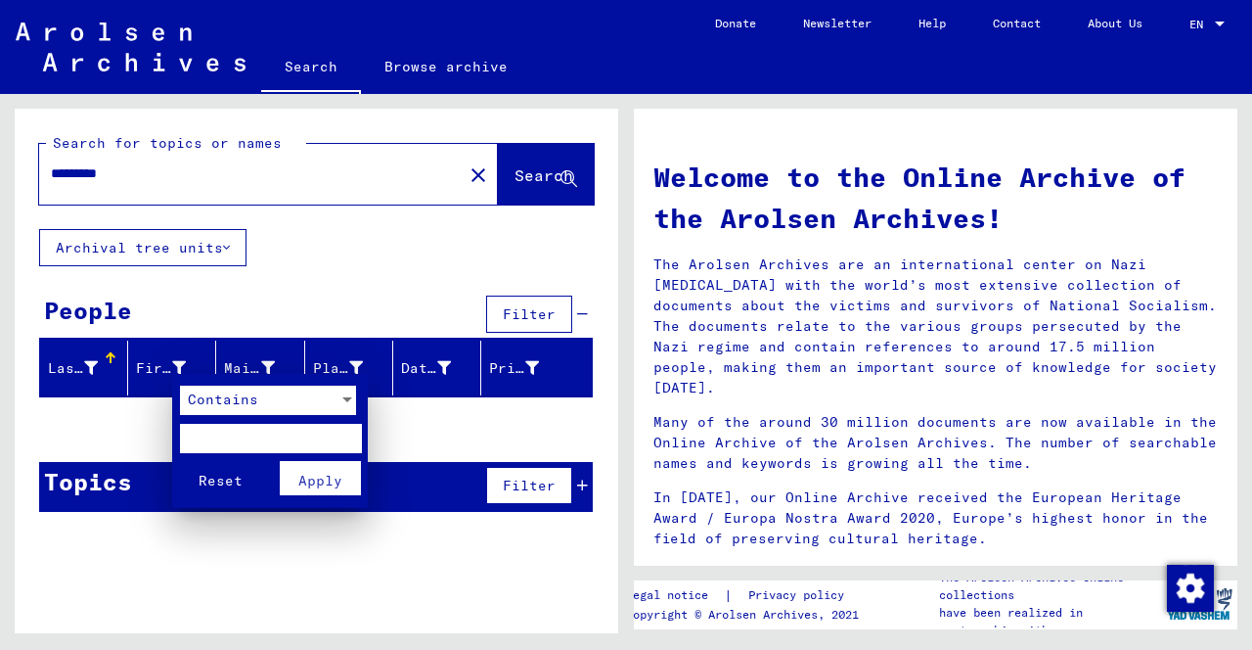
click at [276, 444] on input "text" at bounding box center [270, 438] width 181 height 29
click at [450, 187] on div at bounding box center [626, 325] width 1252 height 650
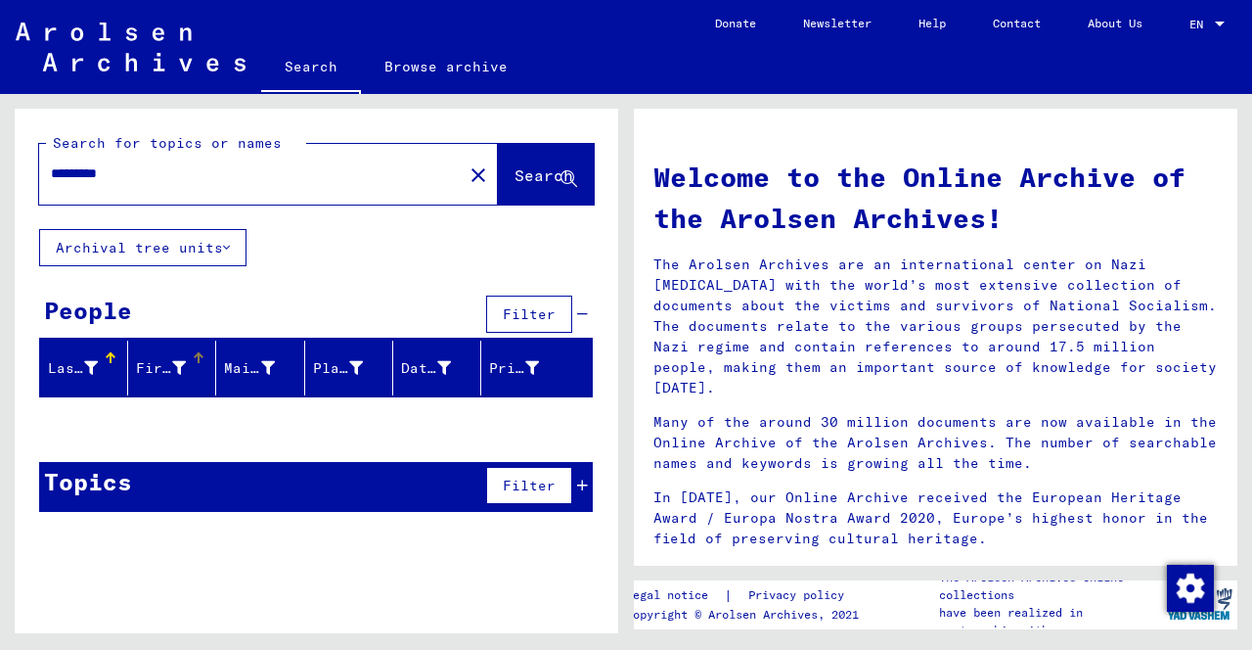
click at [467, 183] on mat-icon "close" at bounding box center [478, 174] width 23 height 23
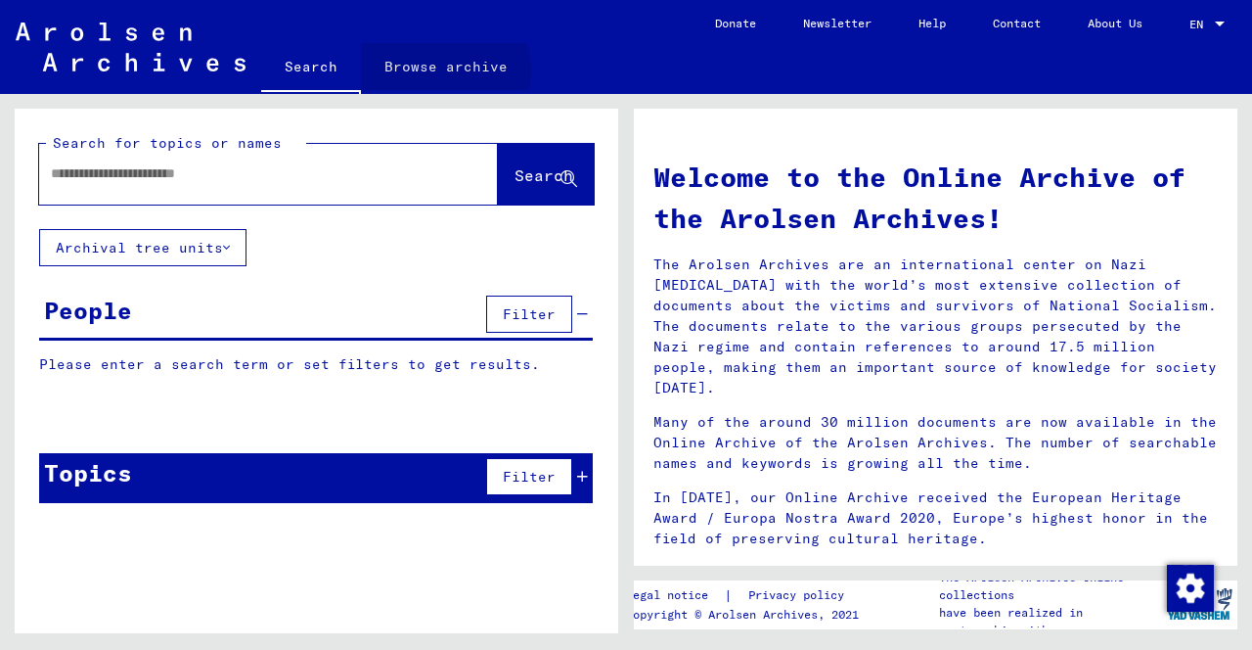
click at [439, 70] on link "Browse archive" at bounding box center [446, 66] width 170 height 47
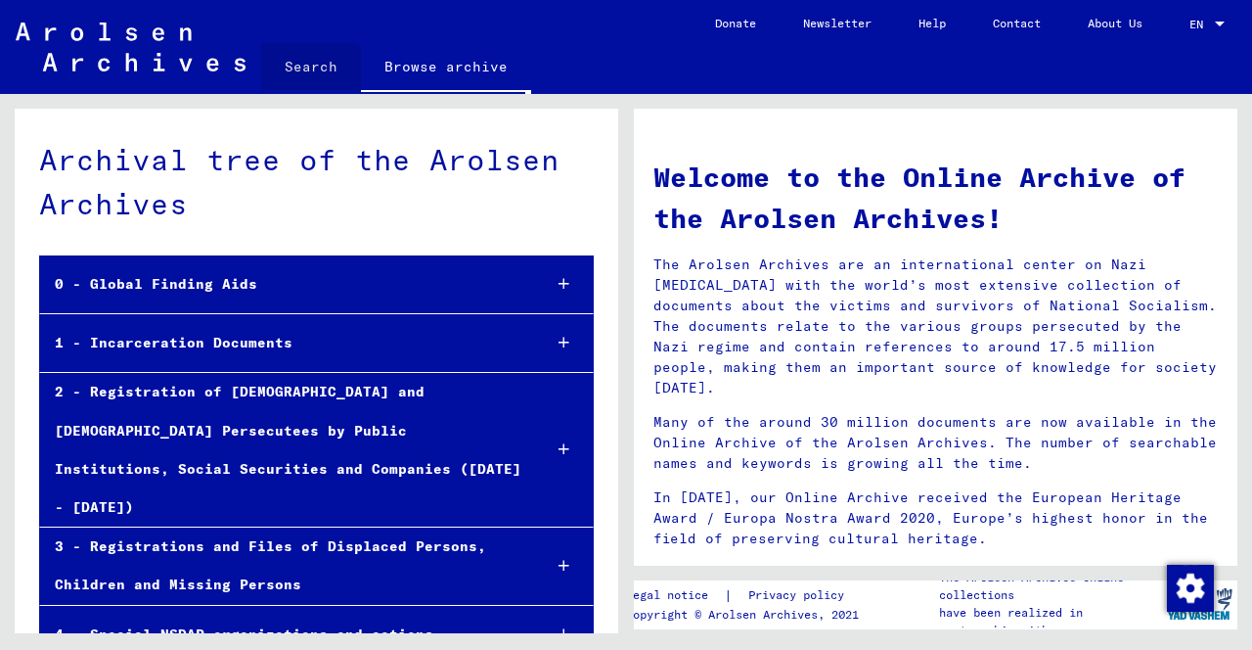
click at [306, 69] on link "Search" at bounding box center [311, 66] width 100 height 47
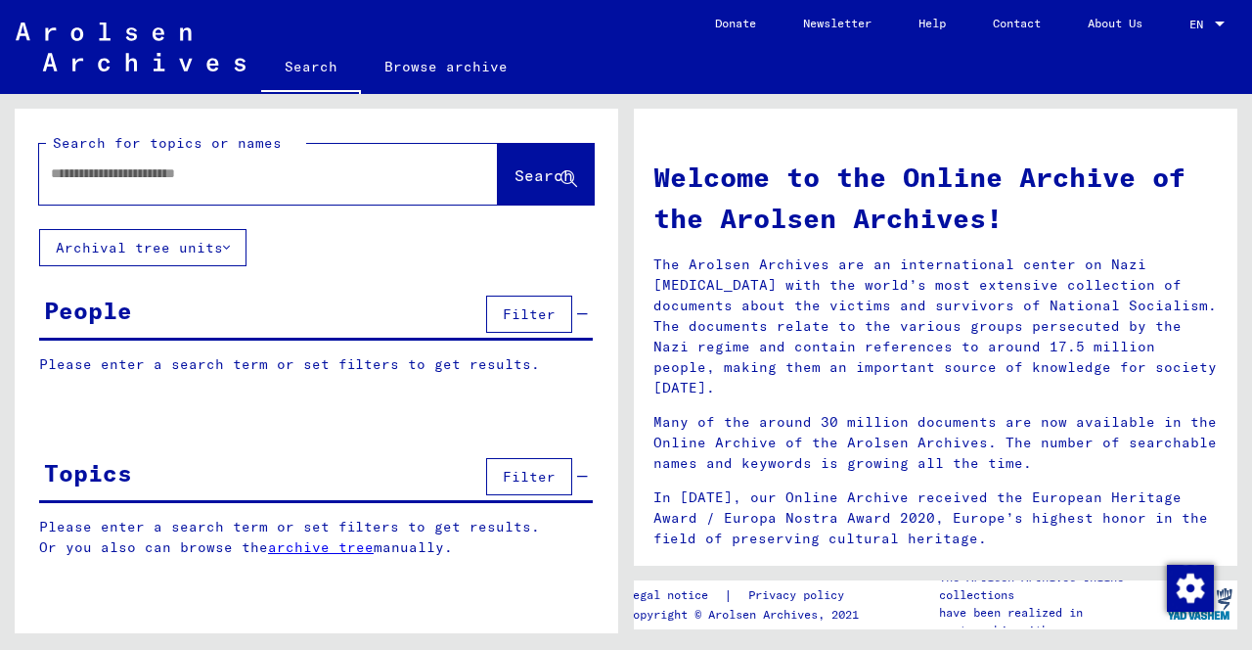
click at [271, 194] on div at bounding box center [239, 174] width 400 height 44
click at [261, 172] on input "text" at bounding box center [245, 173] width 388 height 21
type input "******"
click at [521, 179] on span "Search" at bounding box center [544, 175] width 59 height 20
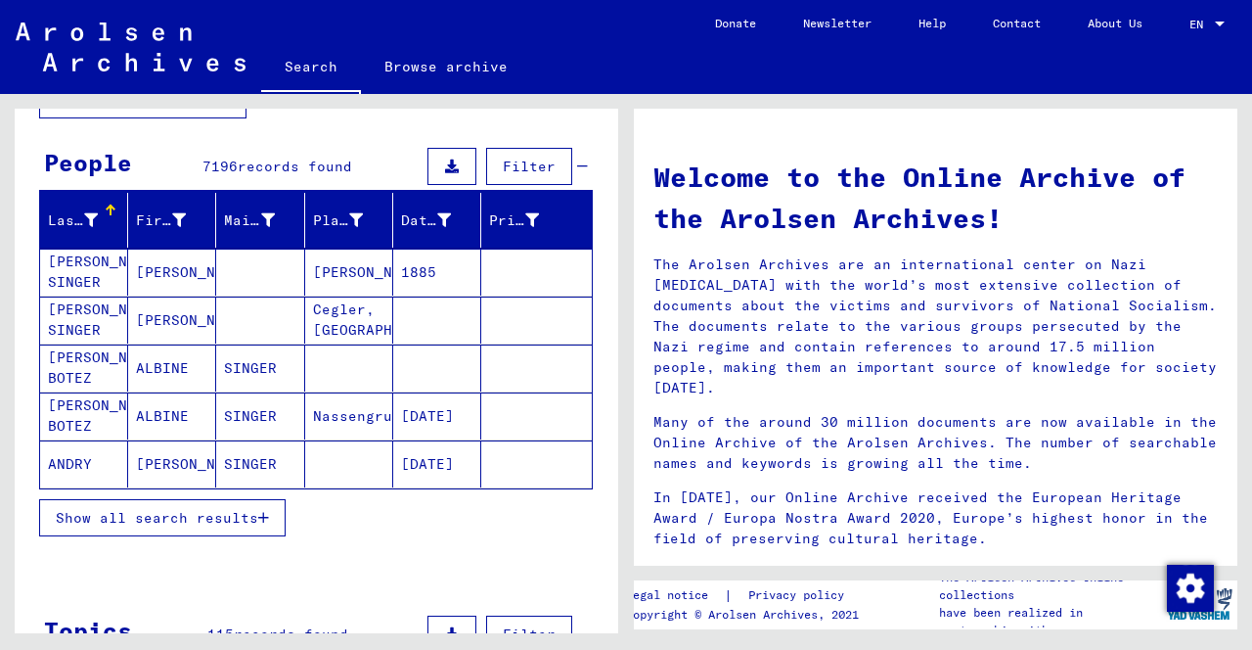
scroll to position [153, 0]
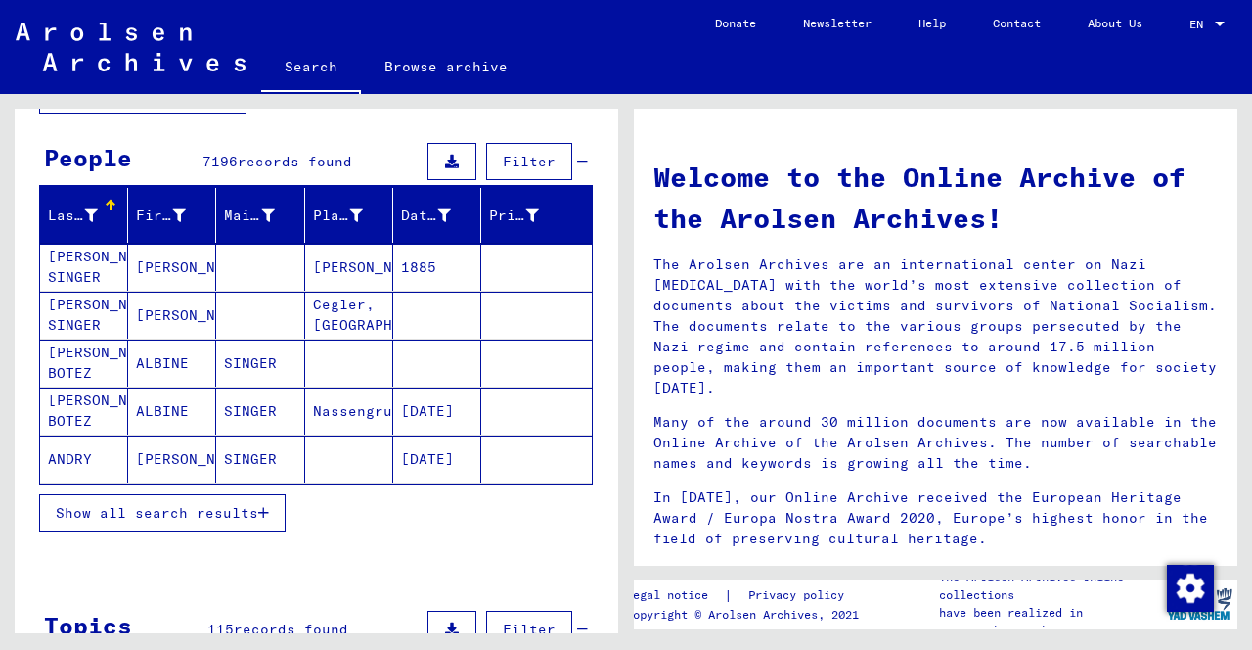
click at [270, 212] on icon at bounding box center [268, 215] width 14 height 14
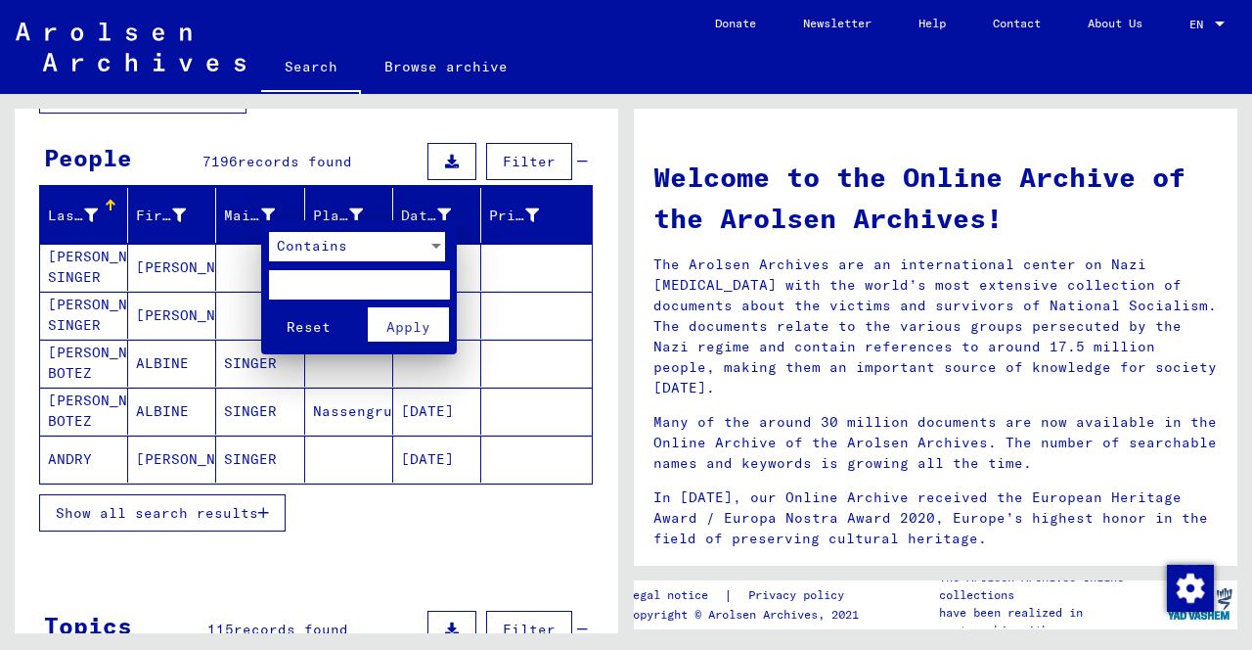
click at [438, 258] on div at bounding box center [436, 246] width 18 height 29
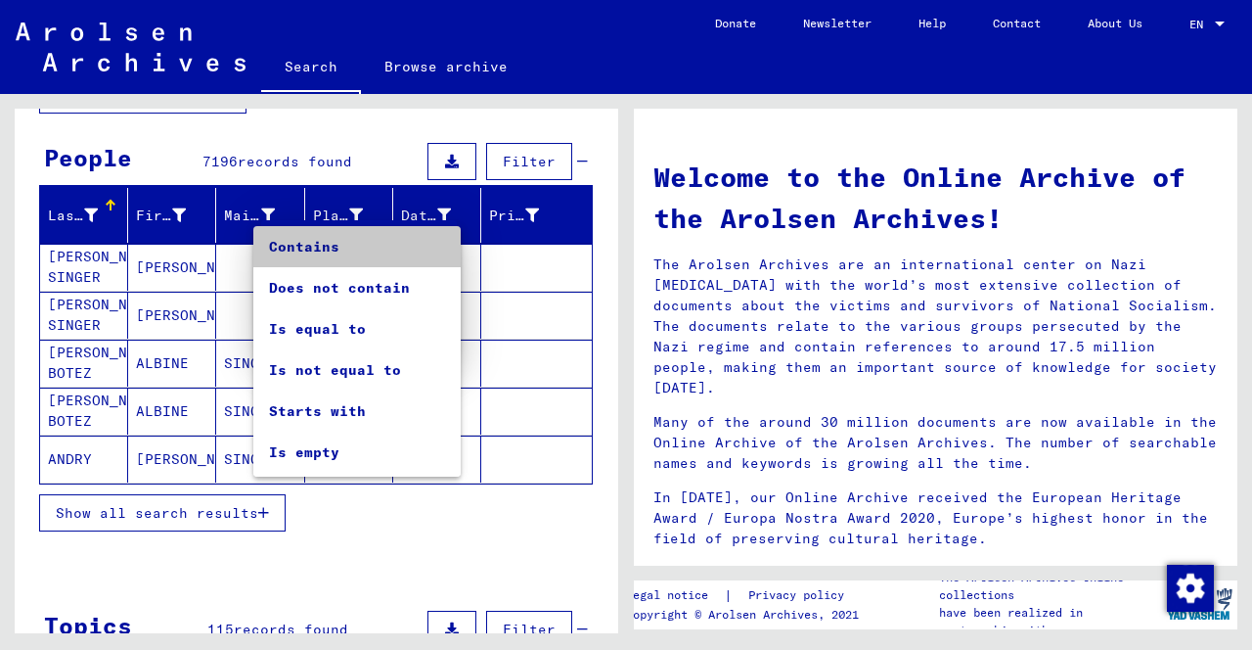
click at [328, 257] on span "Contains" at bounding box center [357, 246] width 176 height 41
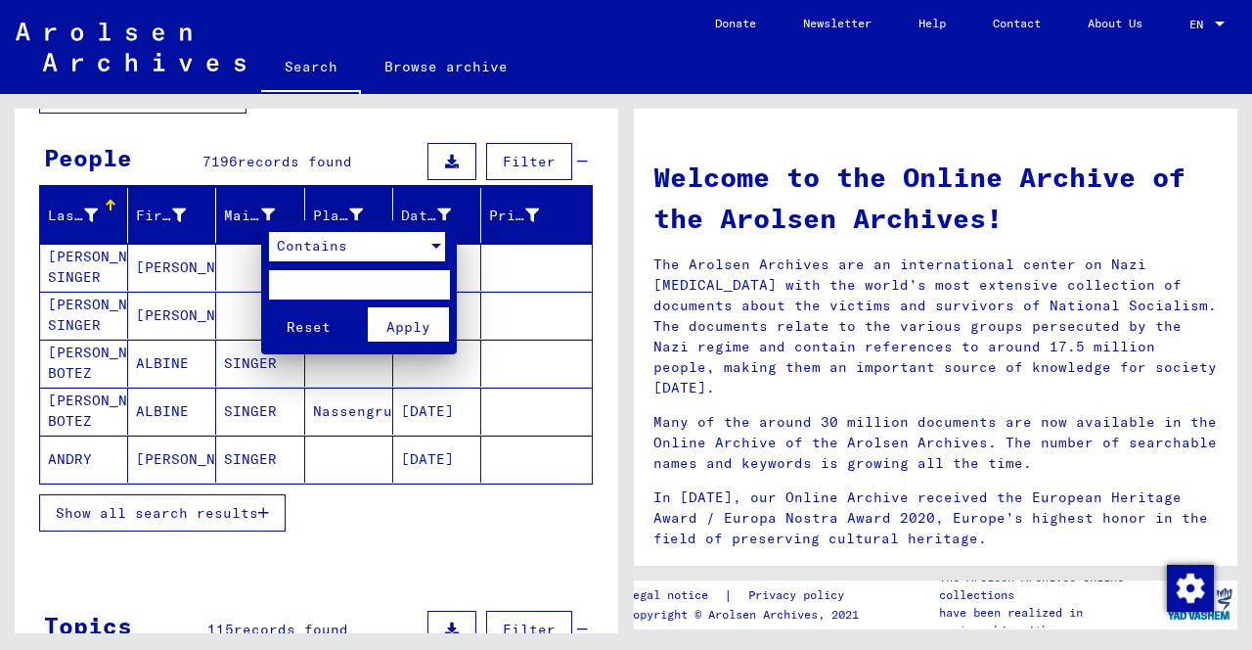
click at [314, 287] on input "text" at bounding box center [359, 284] width 181 height 29
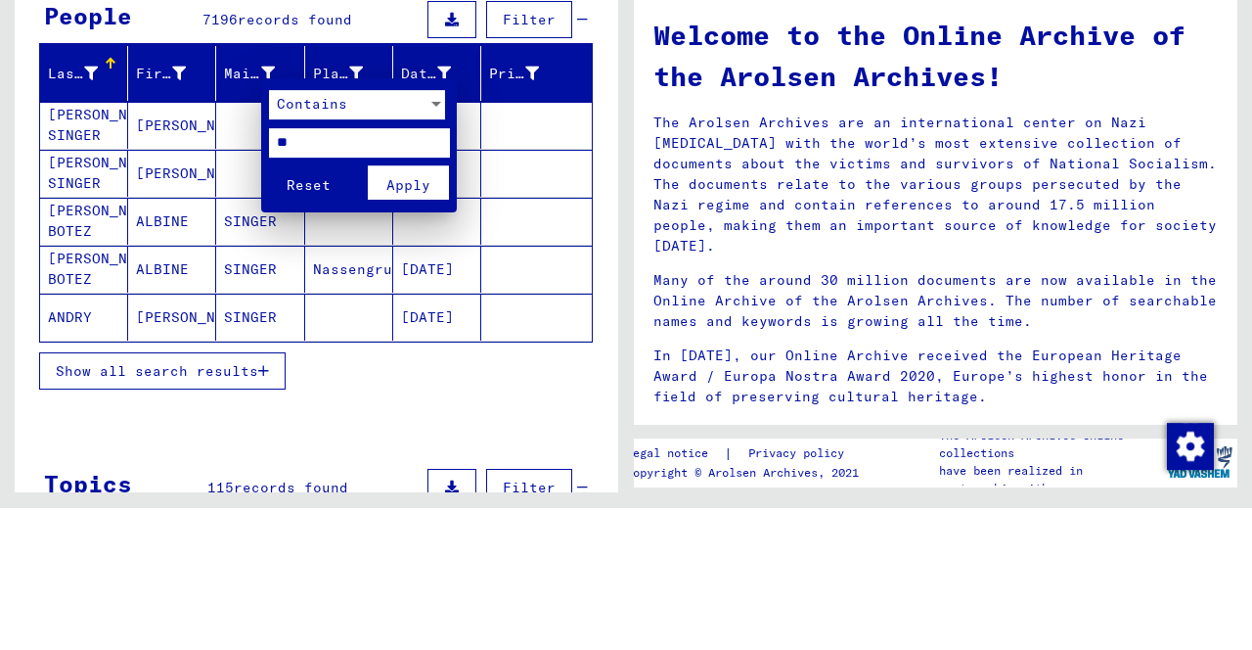
type input "**"
click at [403, 333] on span "Apply" at bounding box center [408, 327] width 44 height 18
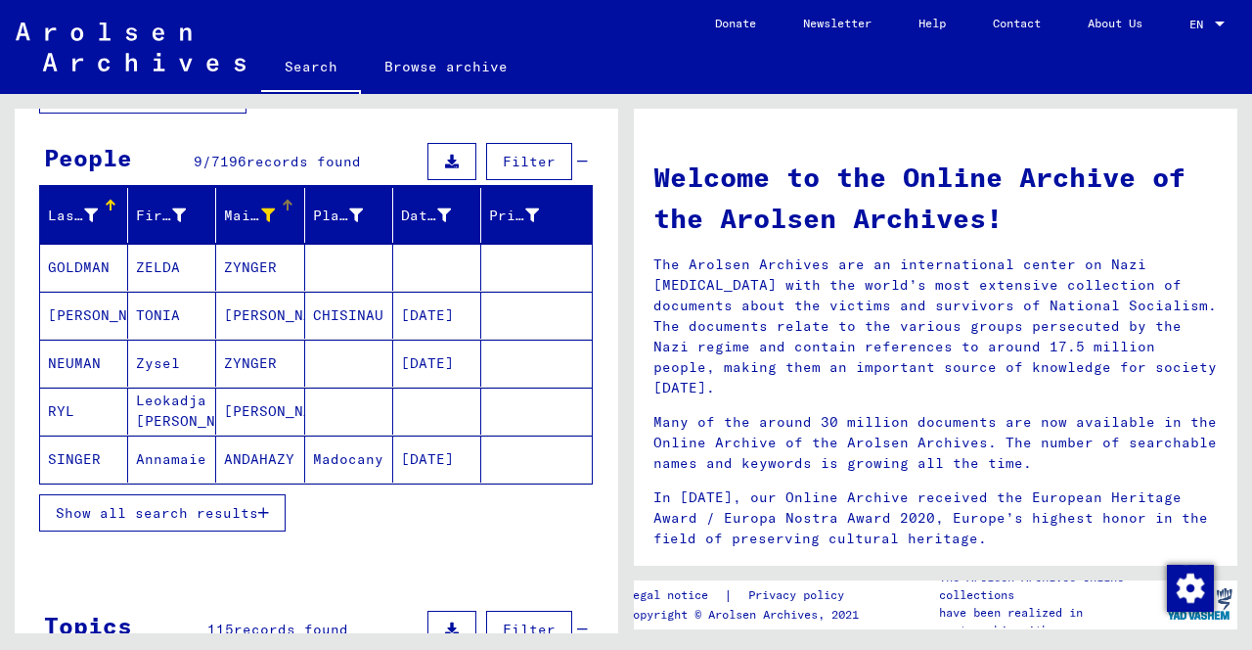
click at [255, 415] on mat-cell "[PERSON_NAME]" at bounding box center [260, 410] width 88 height 47
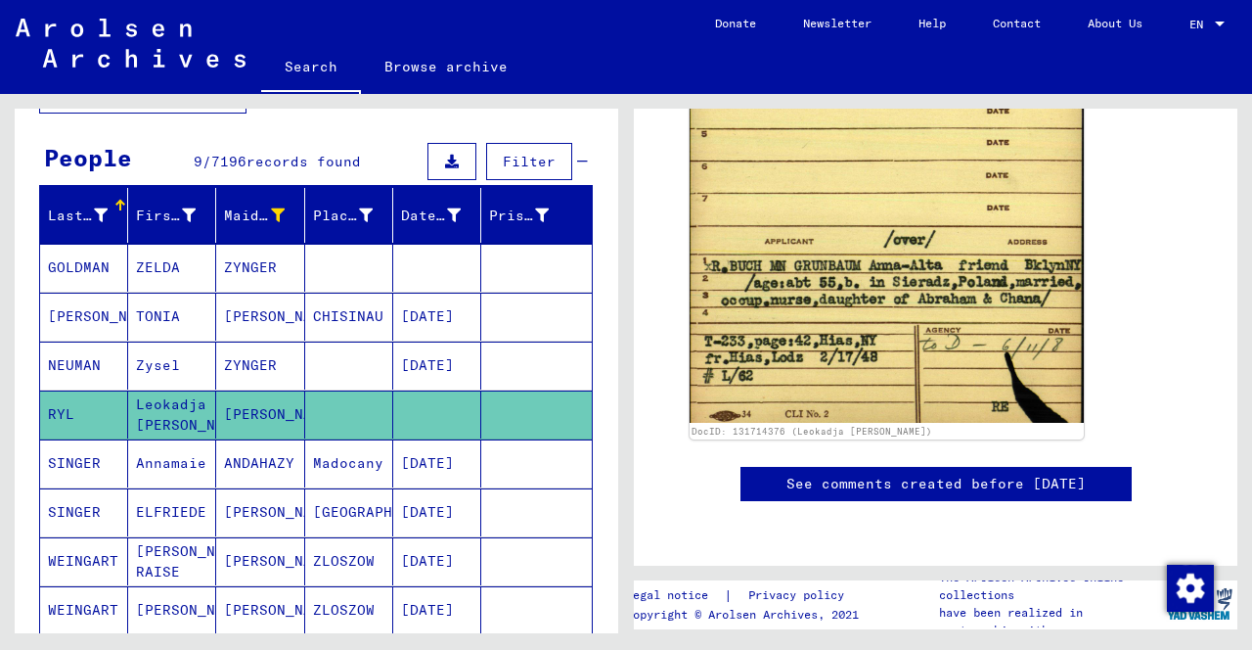
scroll to position [1872, 0]
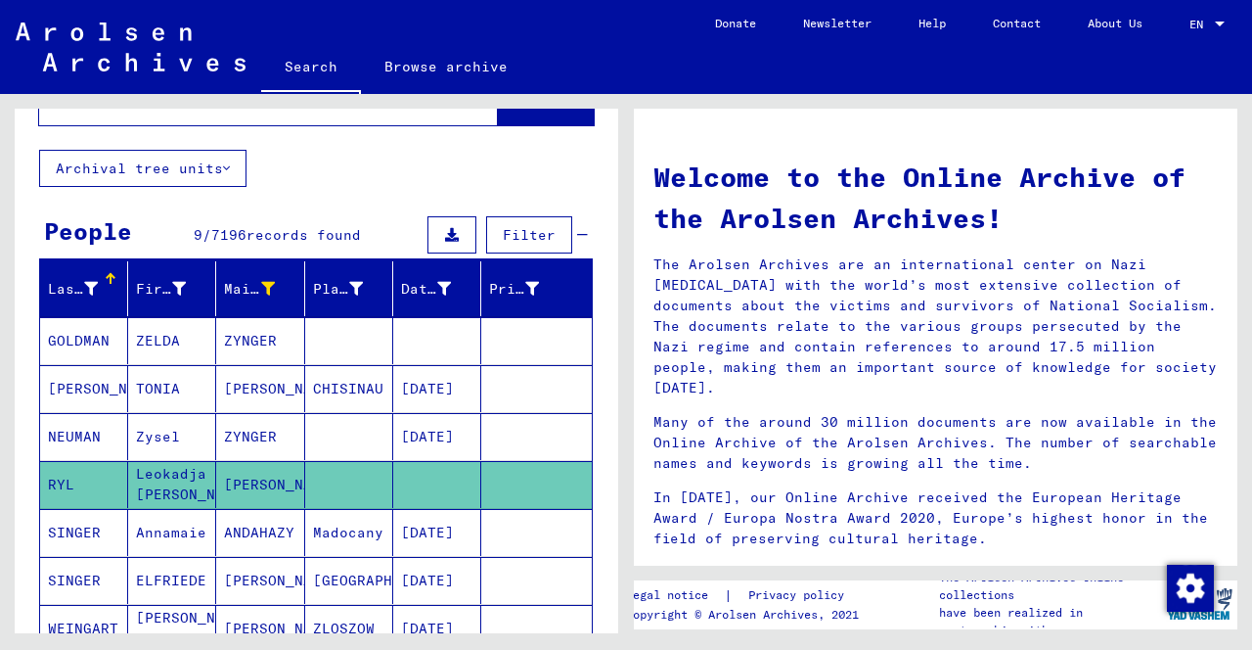
scroll to position [78, 0]
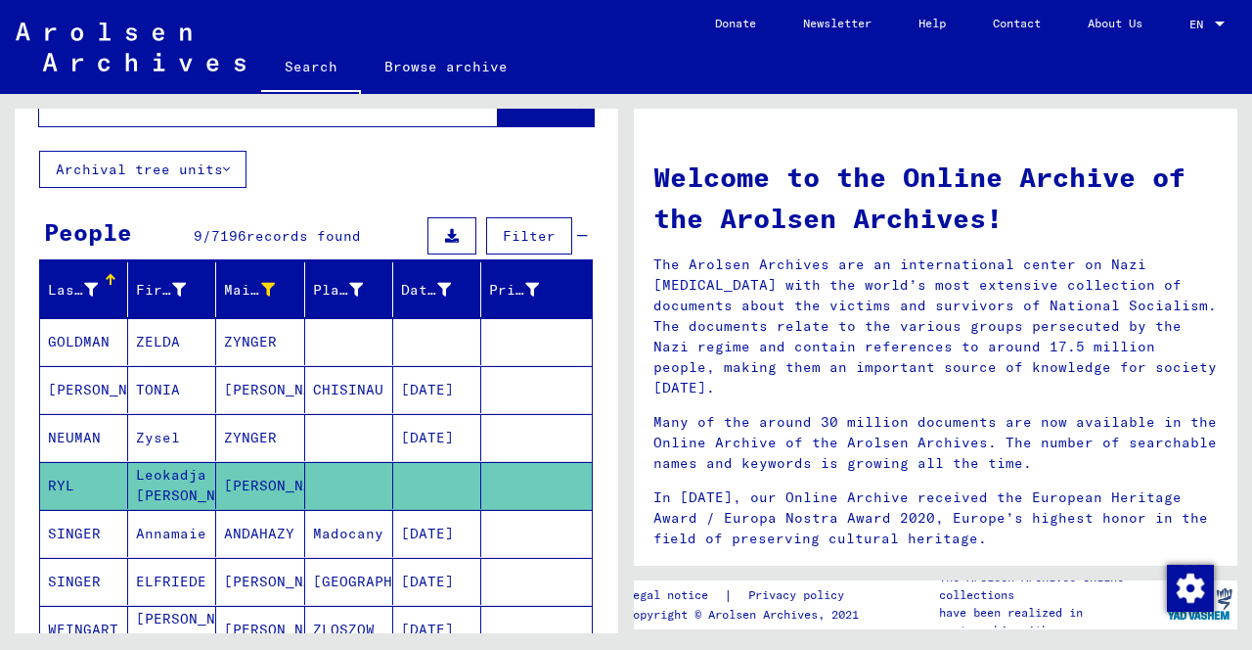
click at [268, 351] on mat-cell "ZYNGER" at bounding box center [260, 341] width 88 height 47
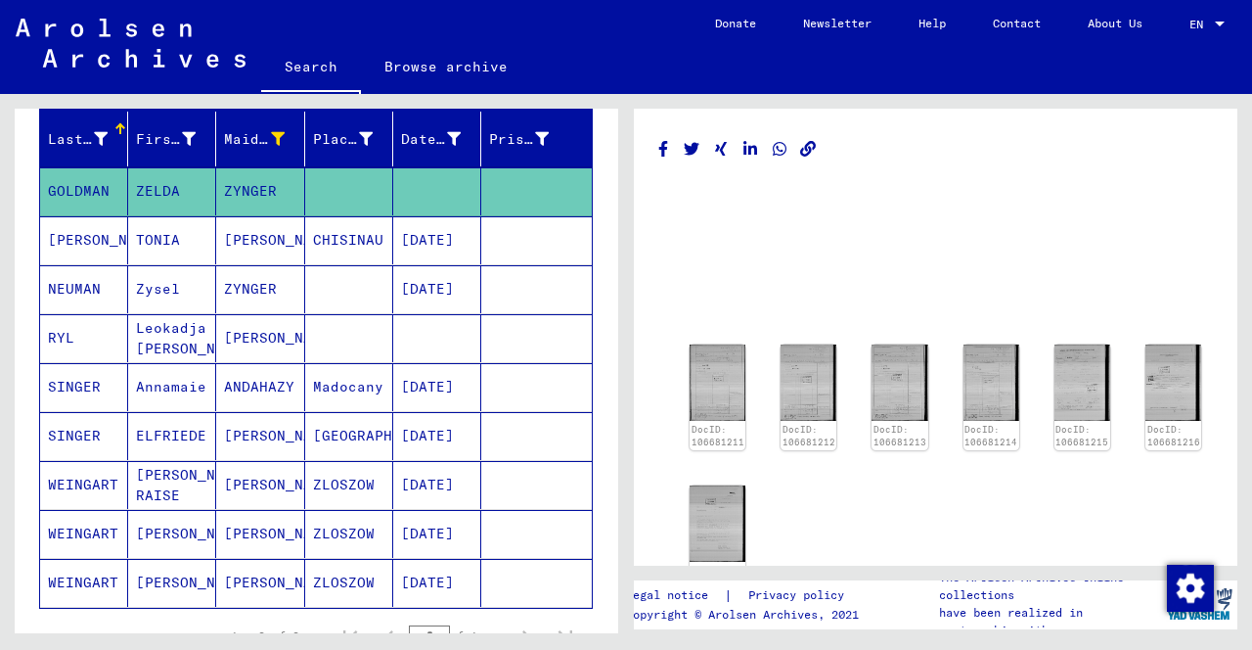
scroll to position [233, 0]
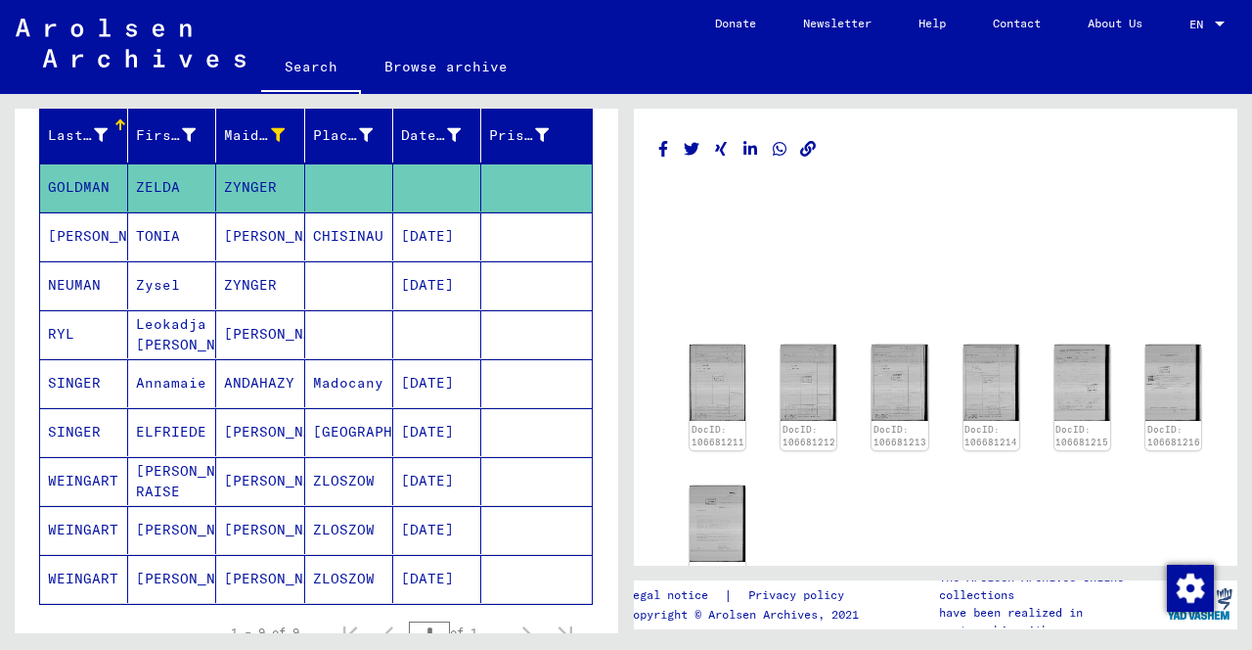
click at [264, 289] on mat-cell "ZYNGER" at bounding box center [260, 285] width 88 height 48
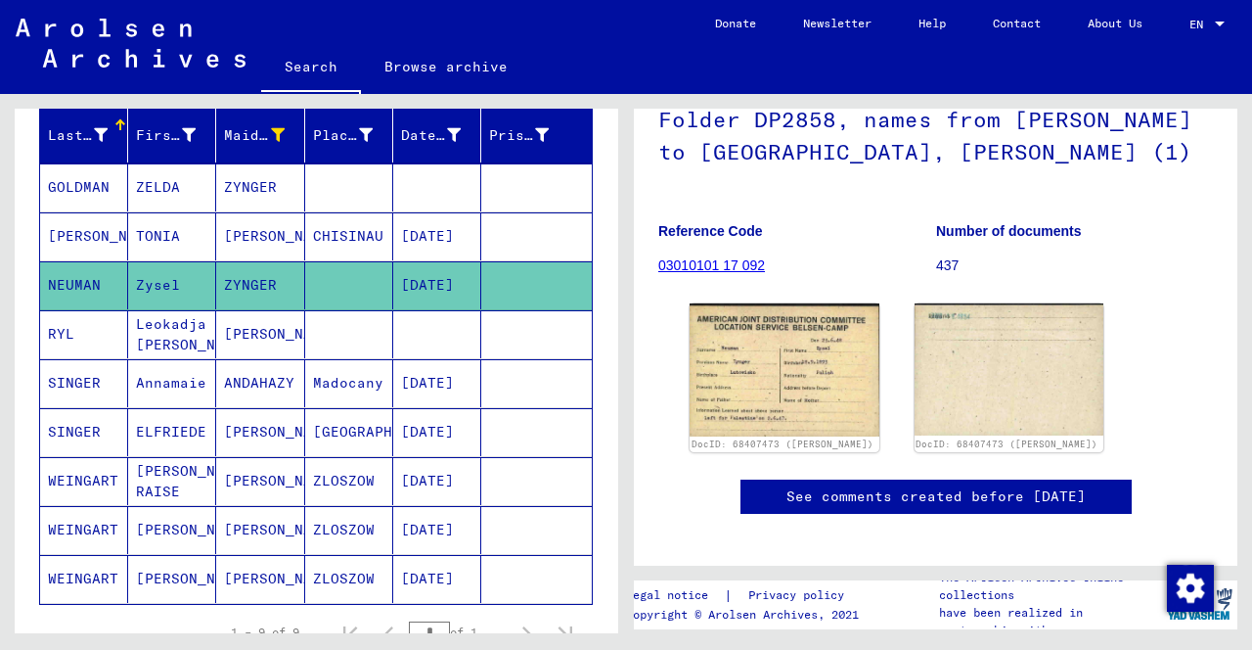
scroll to position [175, 0]
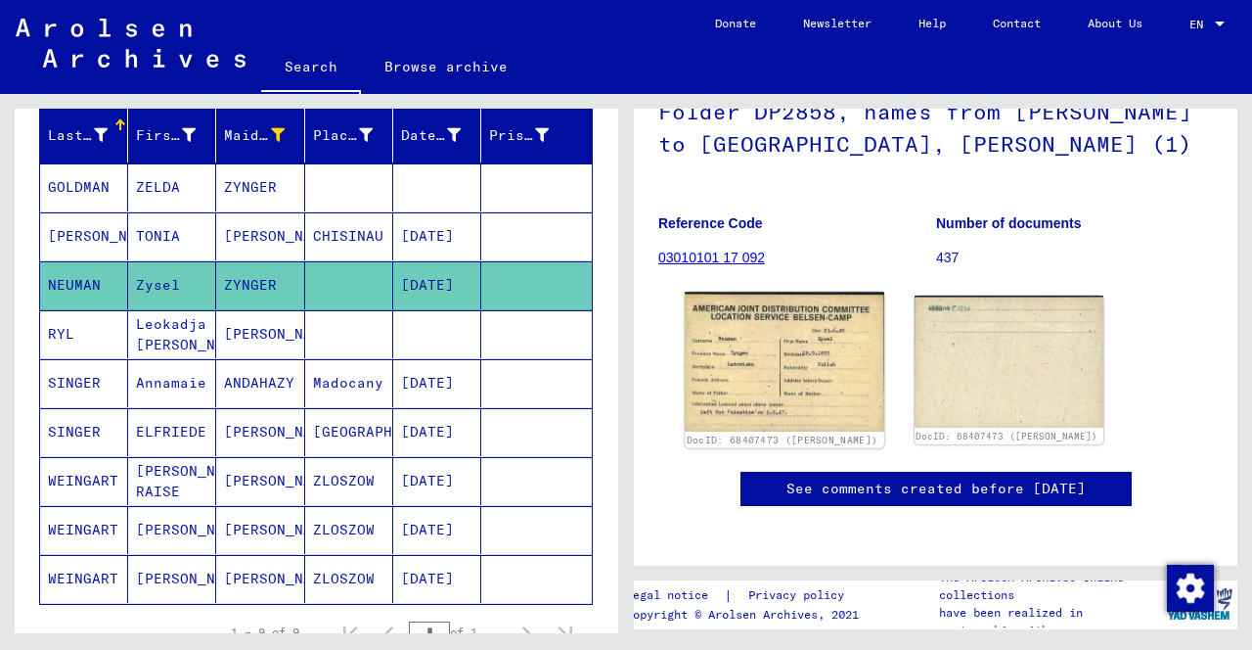
click at [820, 371] on img at bounding box center [784, 361] width 199 height 139
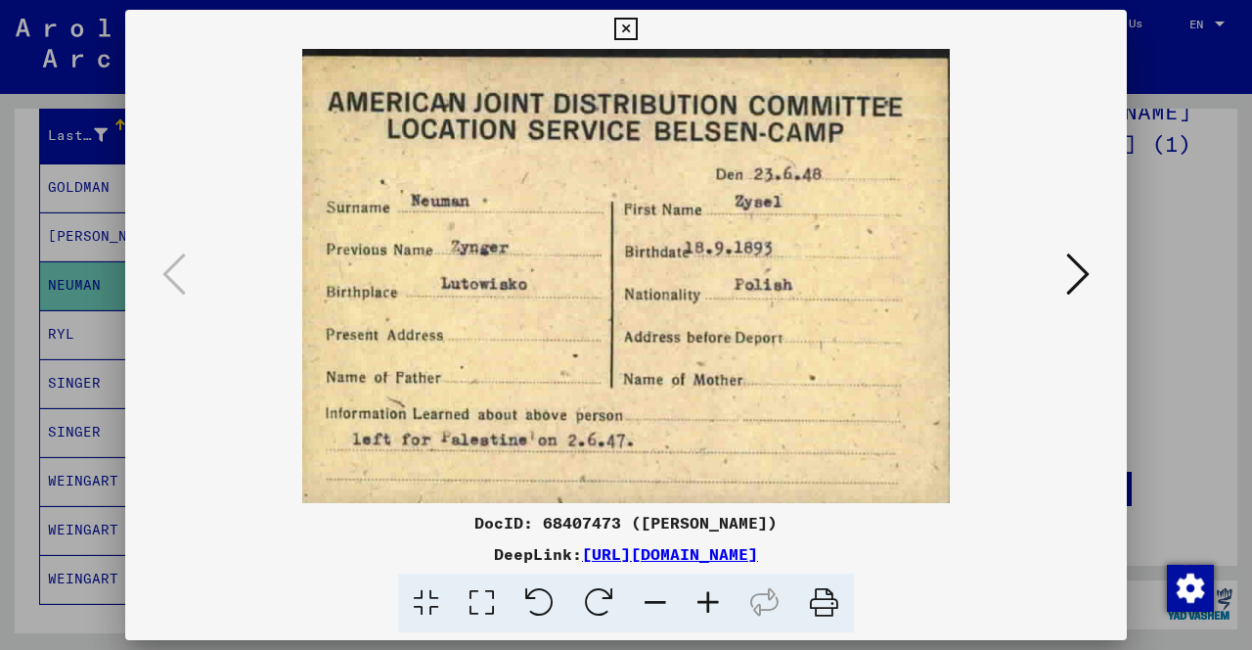
click at [1080, 278] on icon at bounding box center [1077, 273] width 23 height 47
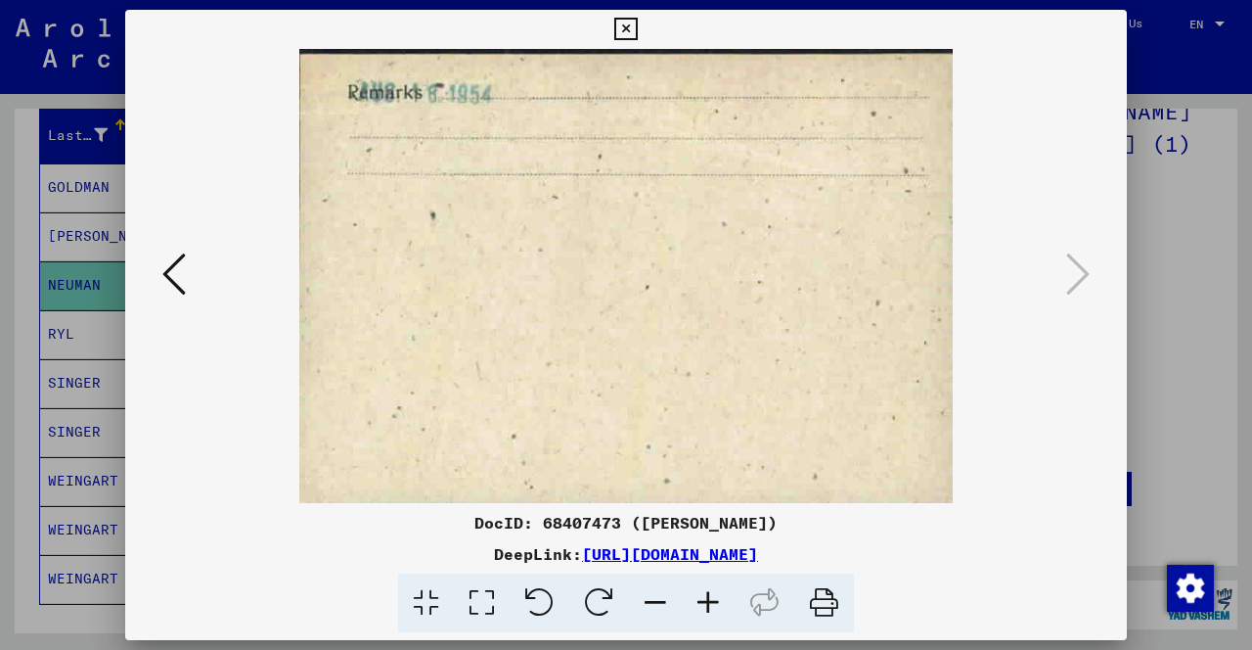
click at [623, 34] on icon at bounding box center [625, 29] width 22 height 23
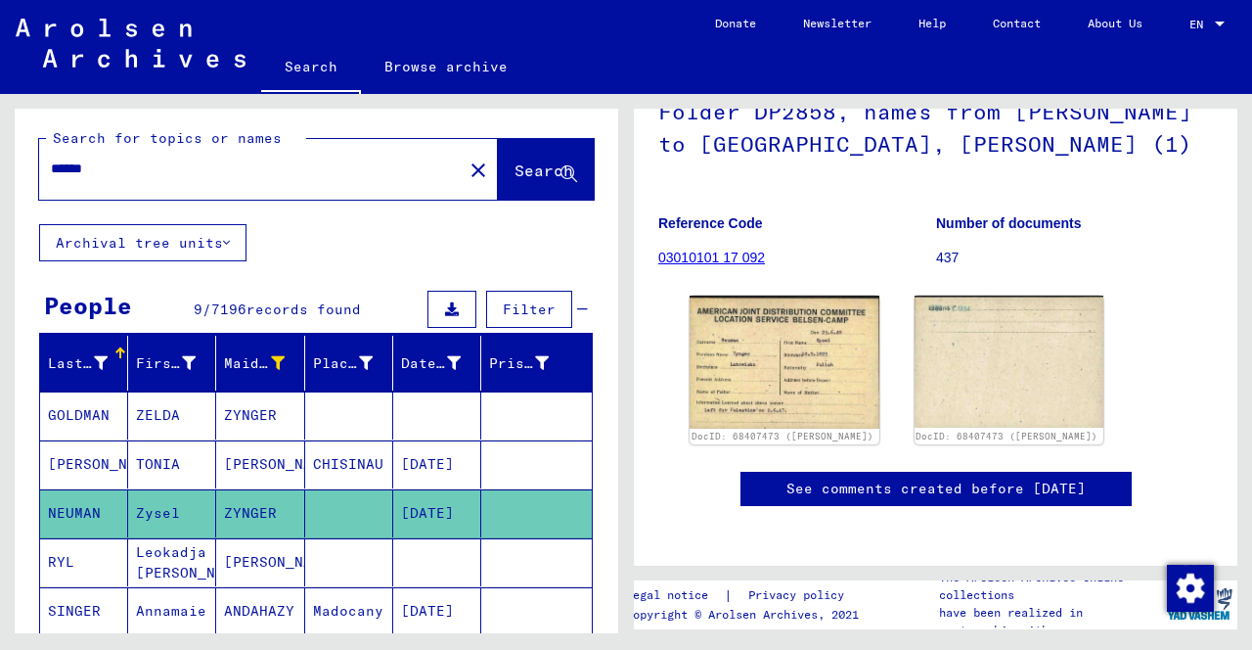
scroll to position [0, 0]
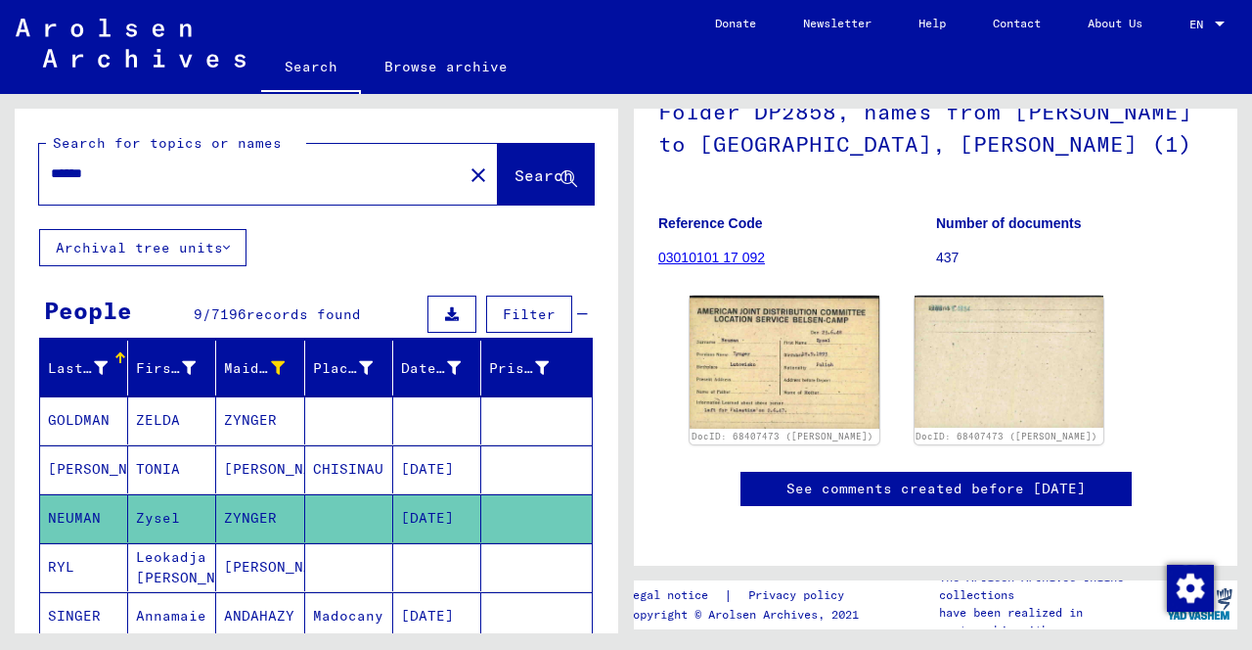
click at [368, 372] on icon at bounding box center [366, 368] width 14 height 14
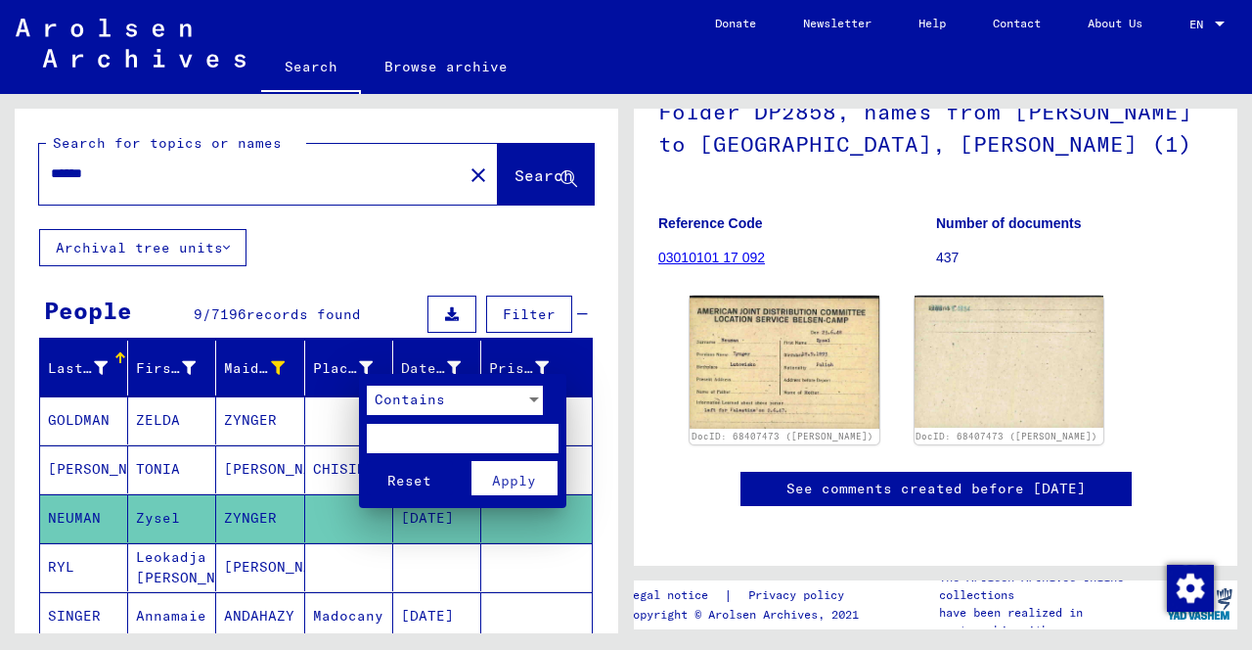
click at [277, 373] on div at bounding box center [626, 325] width 1252 height 650
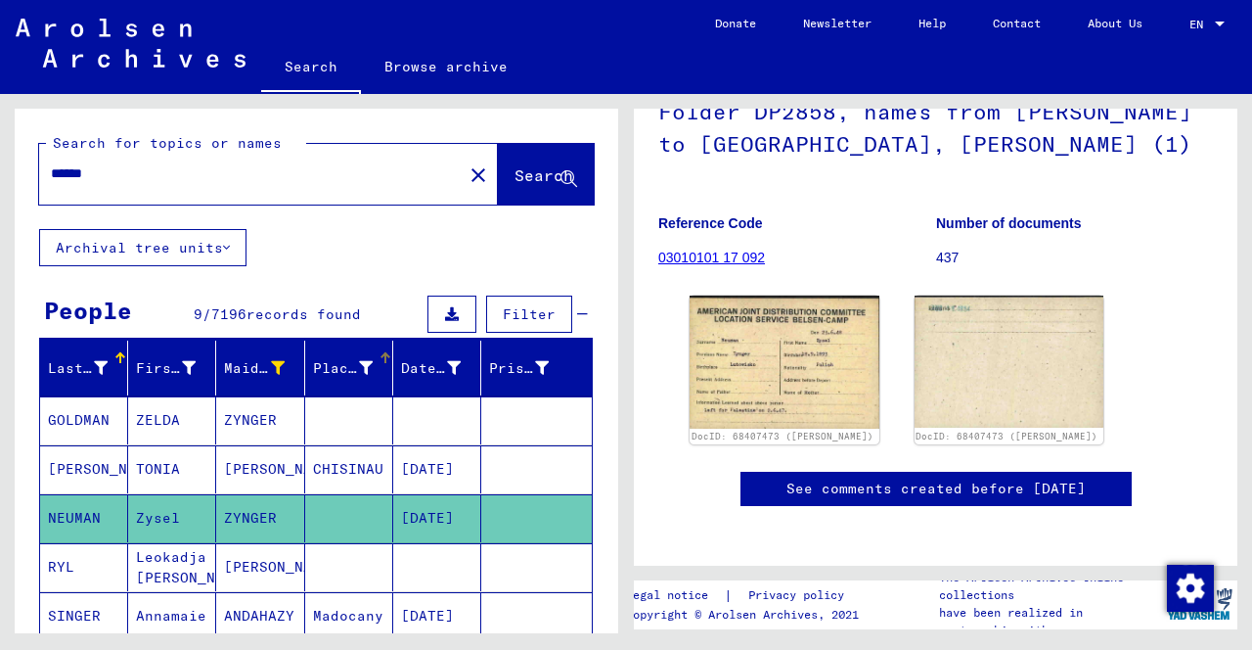
click at [281, 372] on icon at bounding box center [278, 368] width 14 height 14
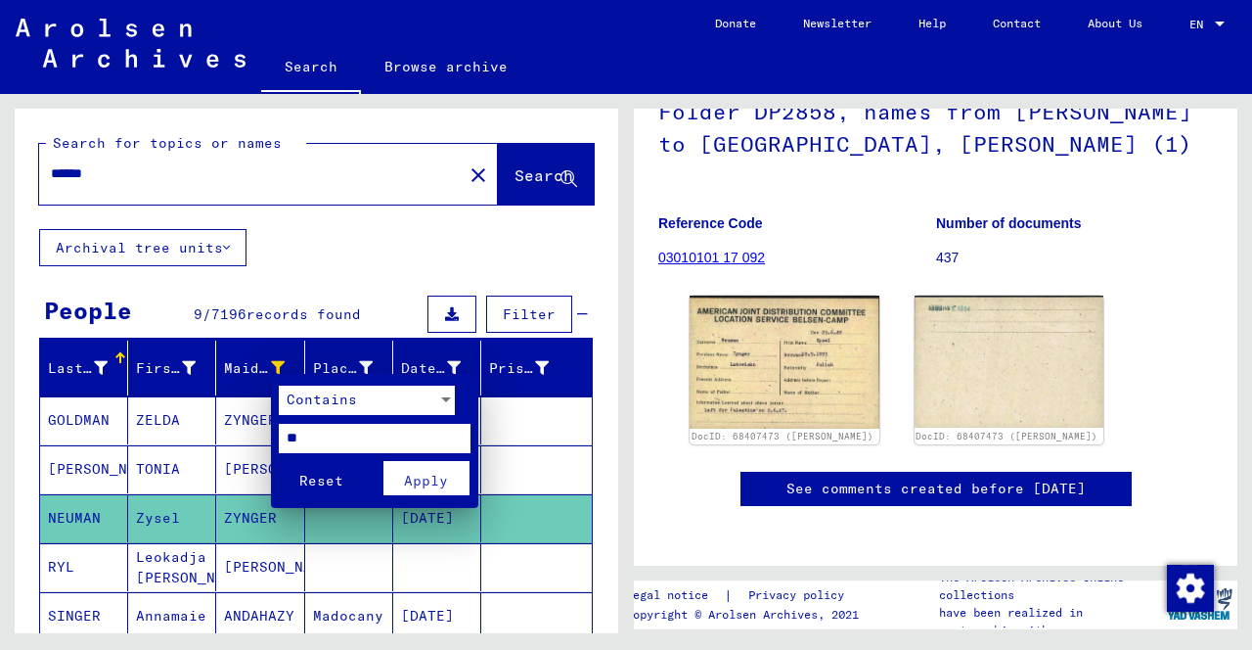
click at [318, 485] on span "Reset" at bounding box center [321, 481] width 44 height 18
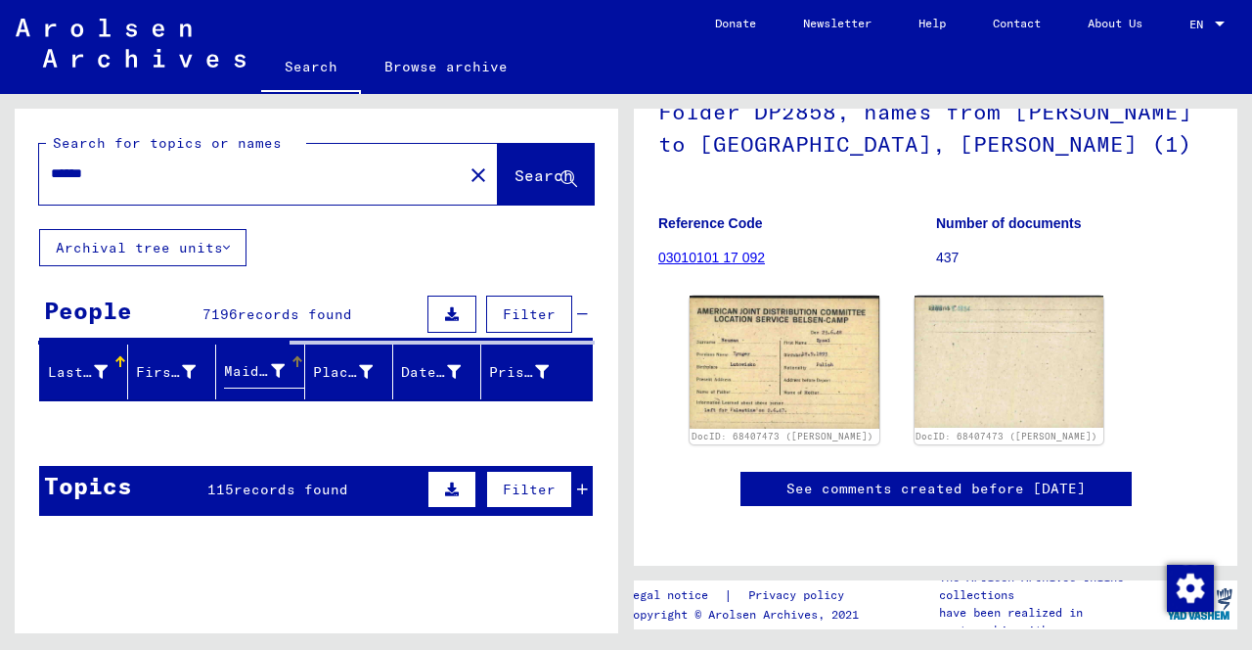
click at [365, 378] on div at bounding box center [366, 372] width 14 height 21
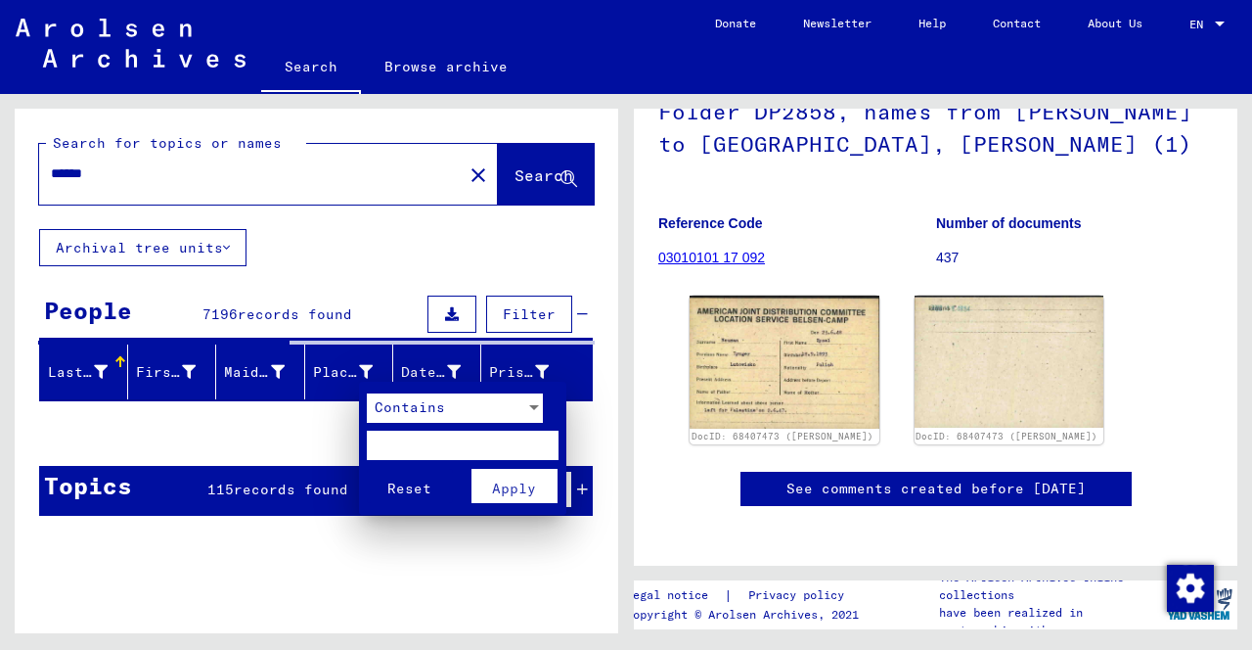
click at [417, 450] on input "text" at bounding box center [463, 444] width 192 height 29
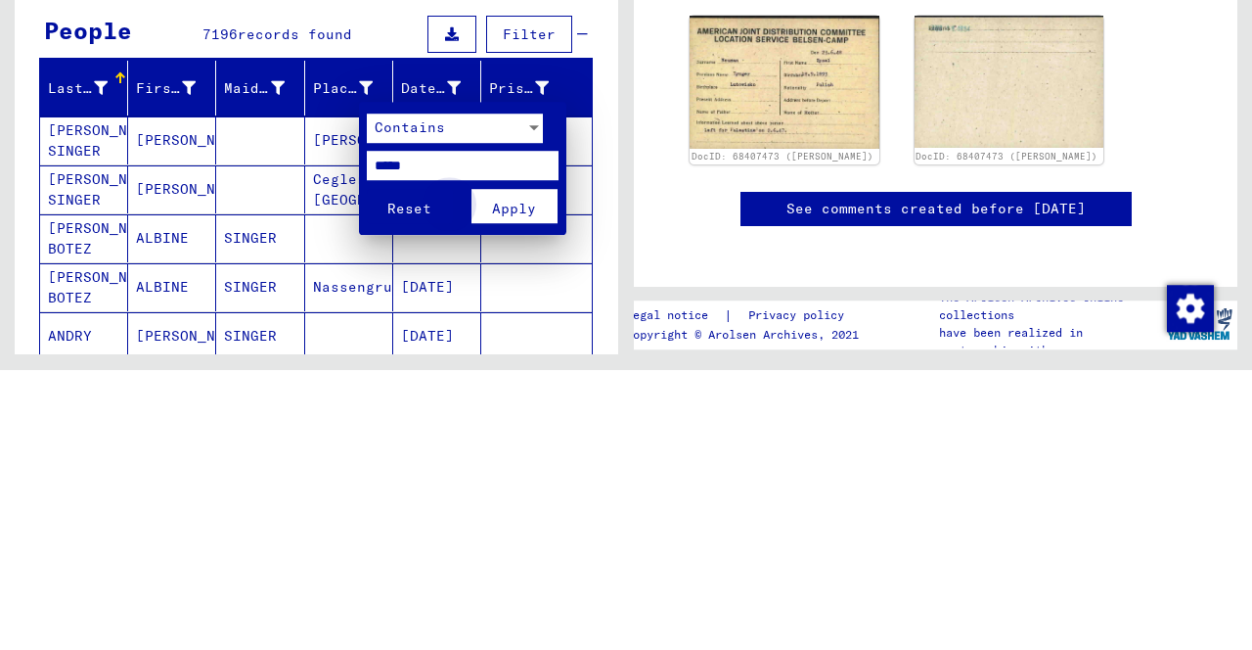
type input "*****"
click at [513, 493] on span "Apply" at bounding box center [514, 488] width 44 height 18
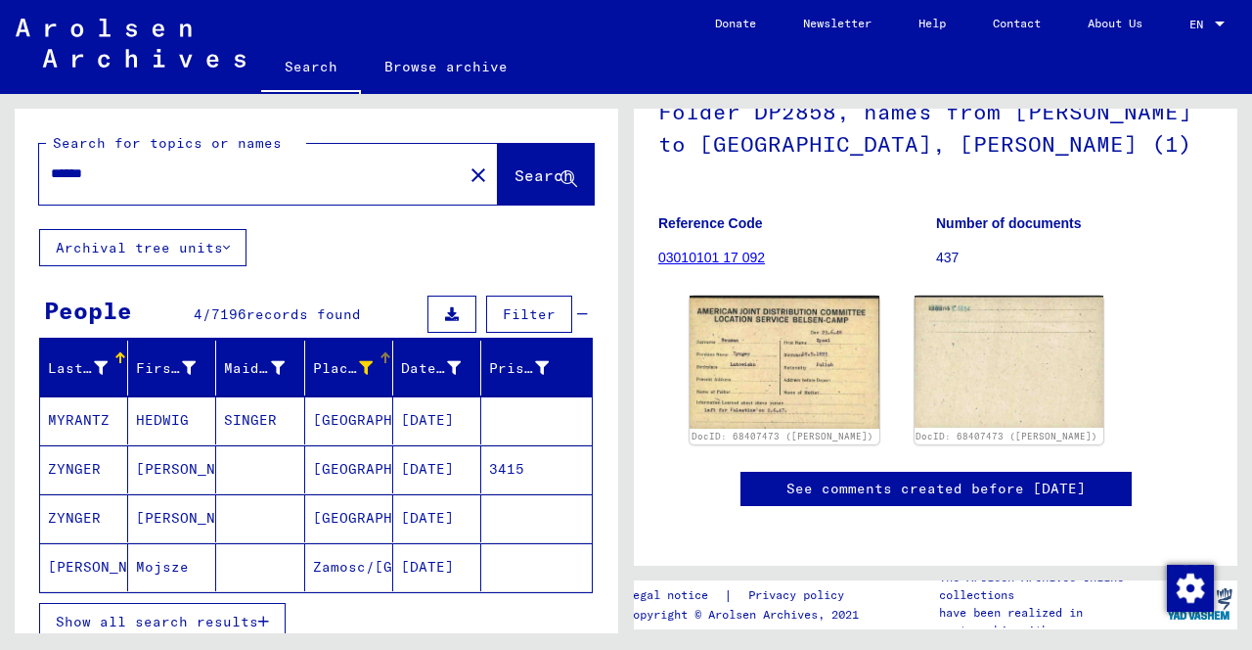
click at [165, 571] on mat-cell "Mojsze" at bounding box center [172, 567] width 88 height 48
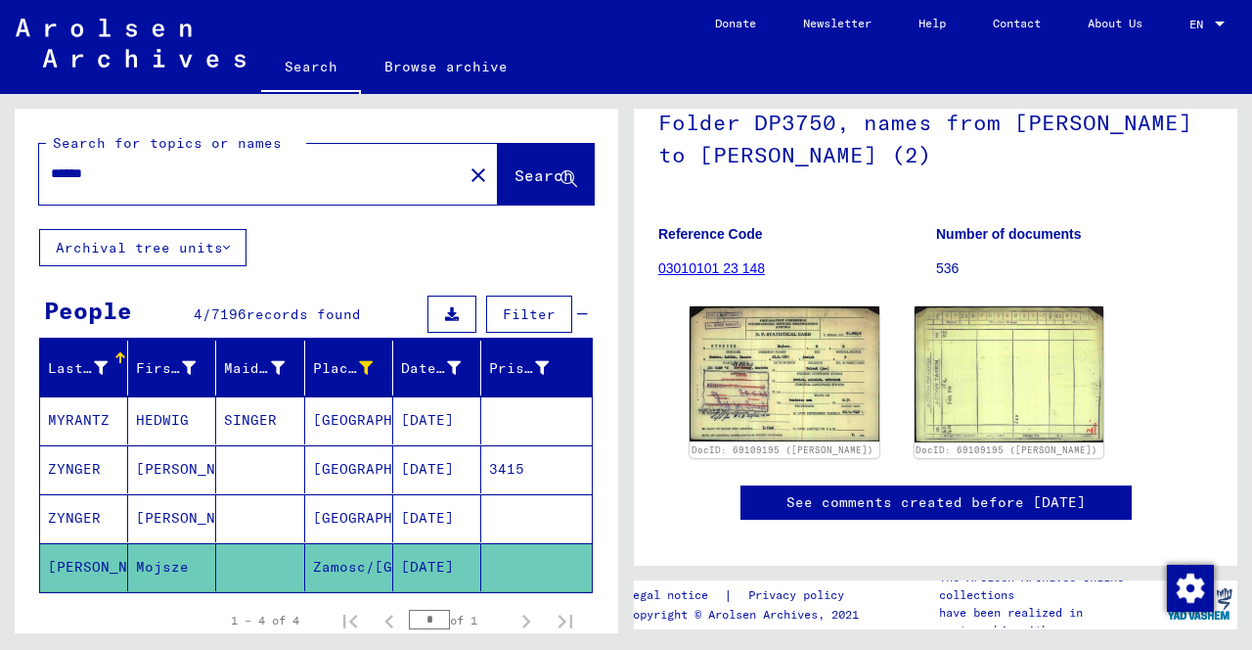
scroll to position [175, 0]
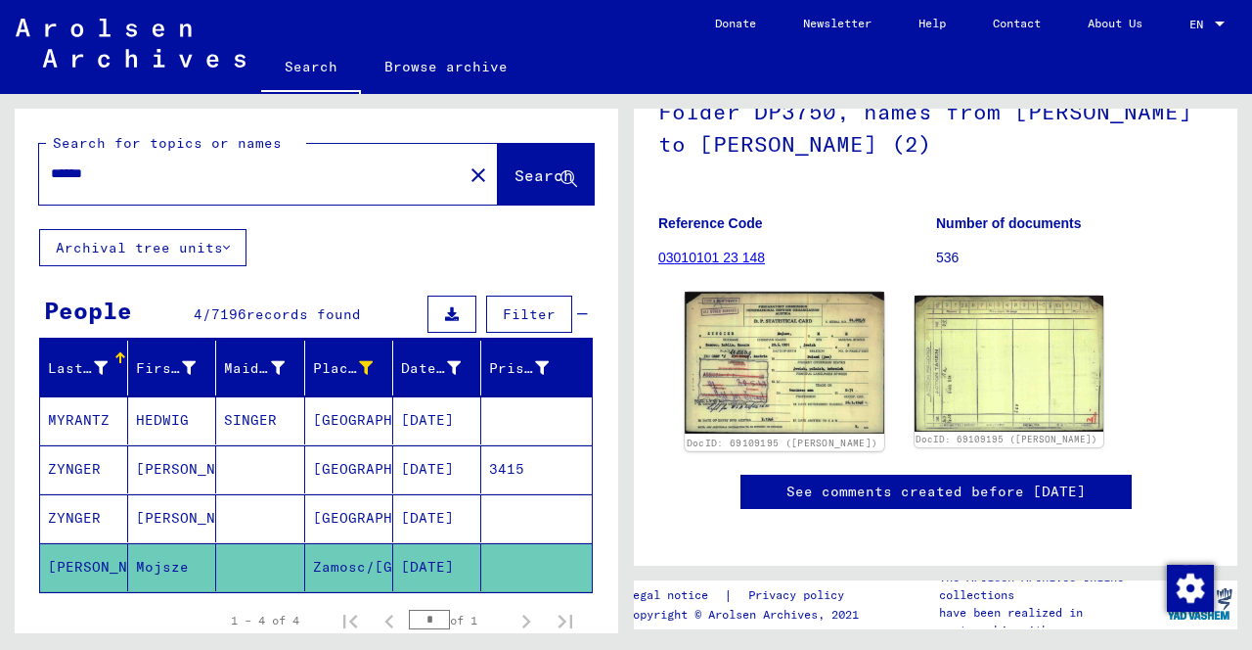
click at [809, 373] on img at bounding box center [784, 363] width 199 height 142
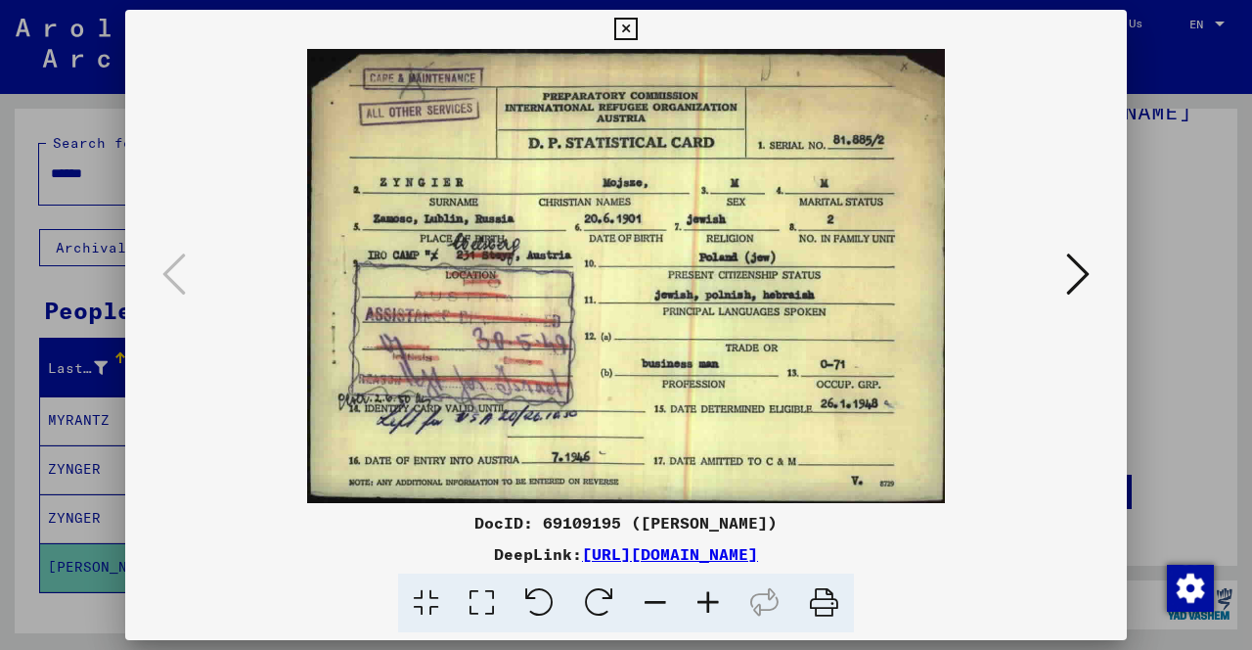
click at [1082, 277] on icon at bounding box center [1077, 273] width 23 height 47
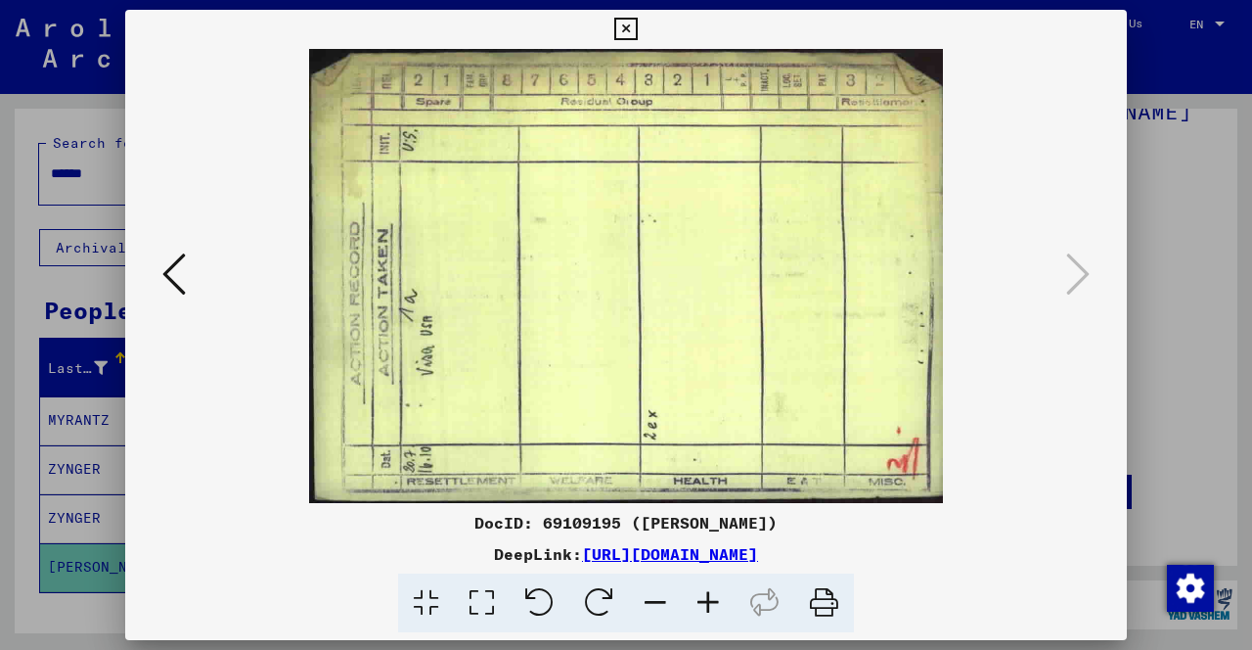
click at [172, 265] on icon at bounding box center [173, 273] width 23 height 47
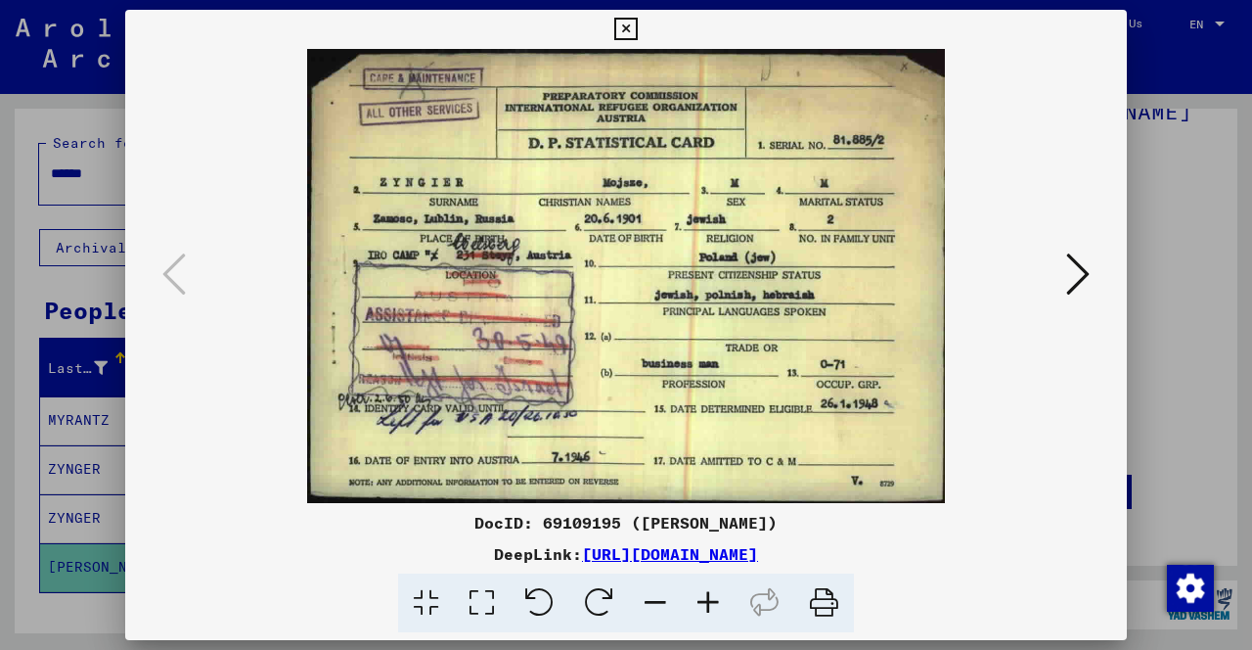
click at [626, 34] on icon at bounding box center [625, 29] width 22 height 23
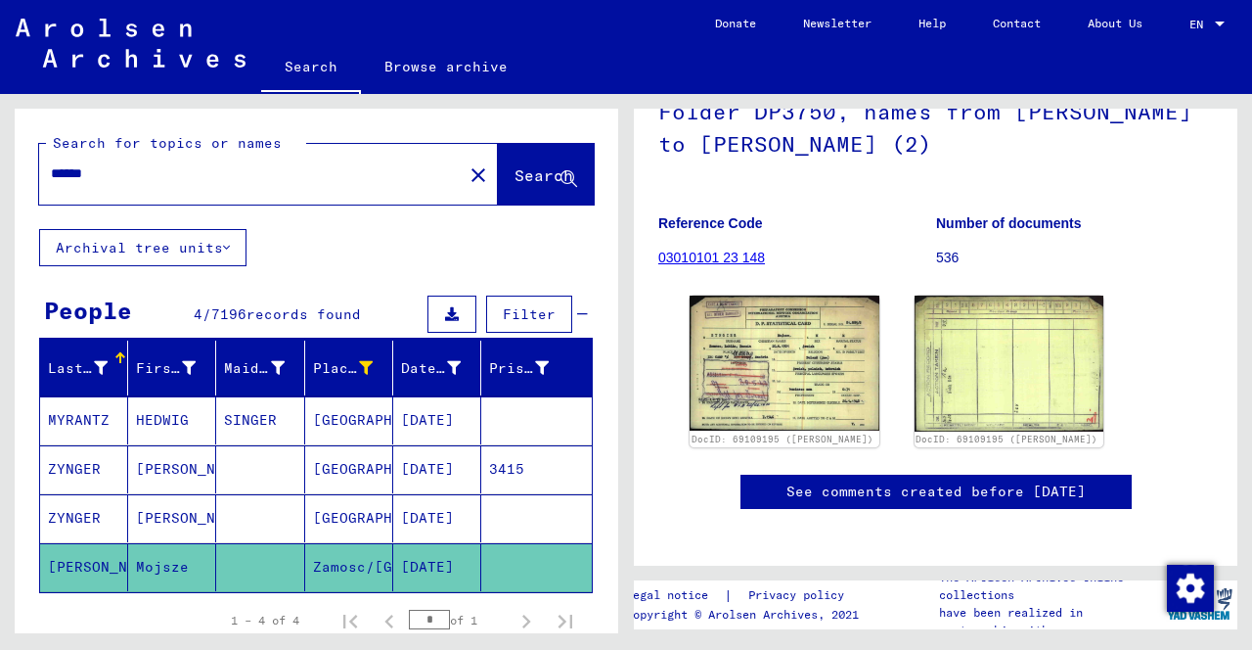
click at [89, 460] on mat-cell "ZYNGER" at bounding box center [84, 469] width 88 height 48
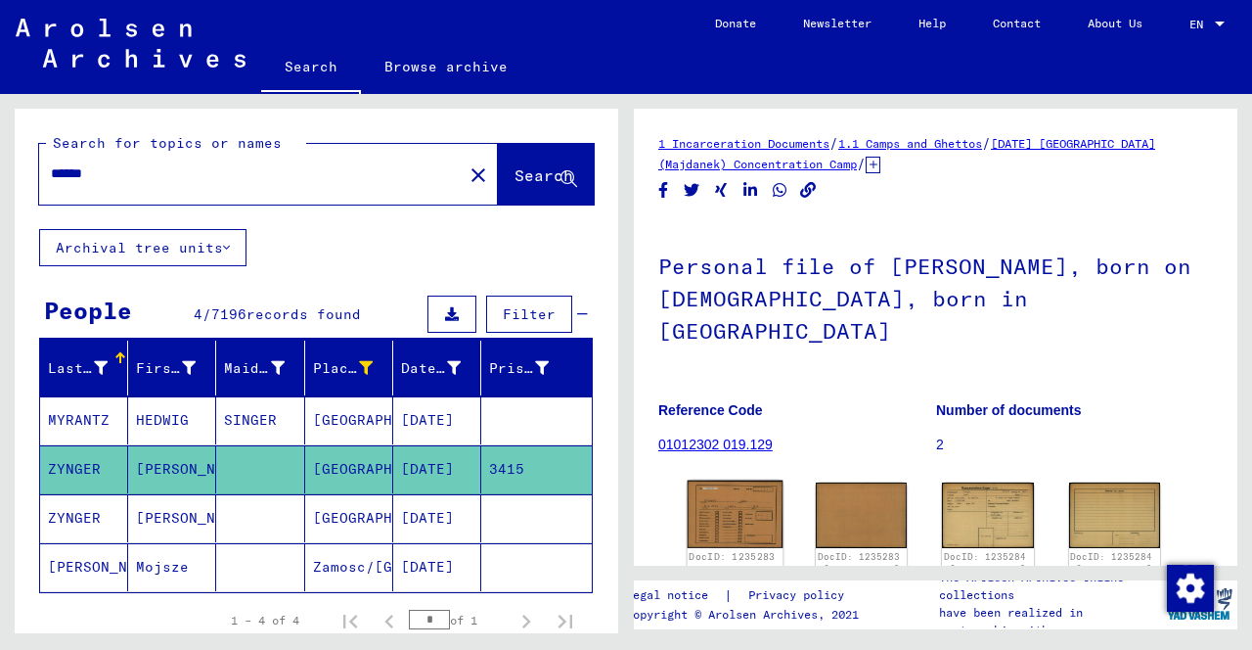
click at [731, 484] on img at bounding box center [736, 514] width 96 height 68
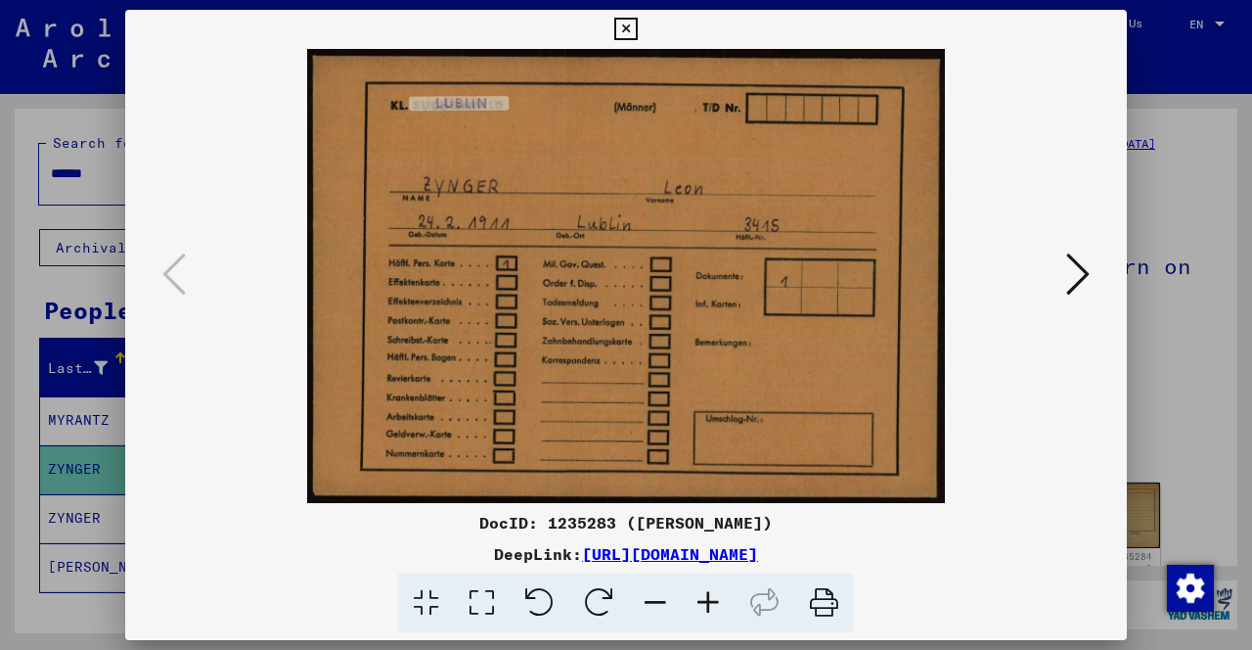
click at [1076, 272] on icon at bounding box center [1077, 273] width 23 height 47
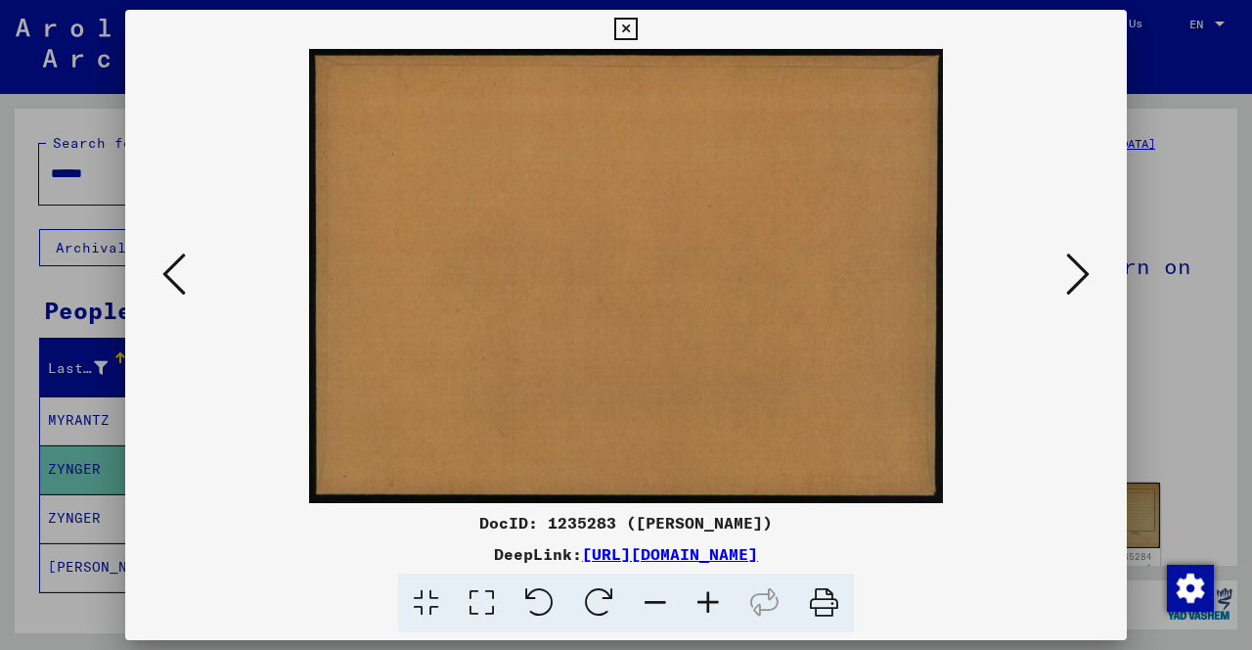
click at [1072, 278] on icon at bounding box center [1077, 273] width 23 height 47
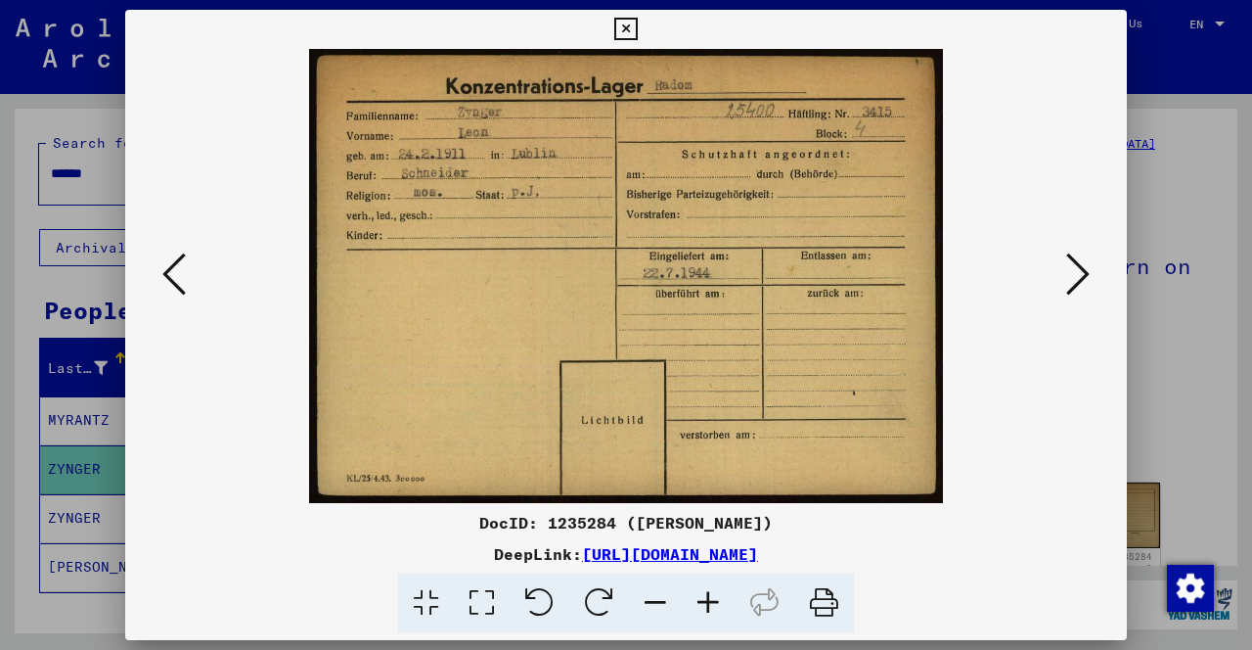
click at [1073, 270] on icon at bounding box center [1077, 273] width 23 height 47
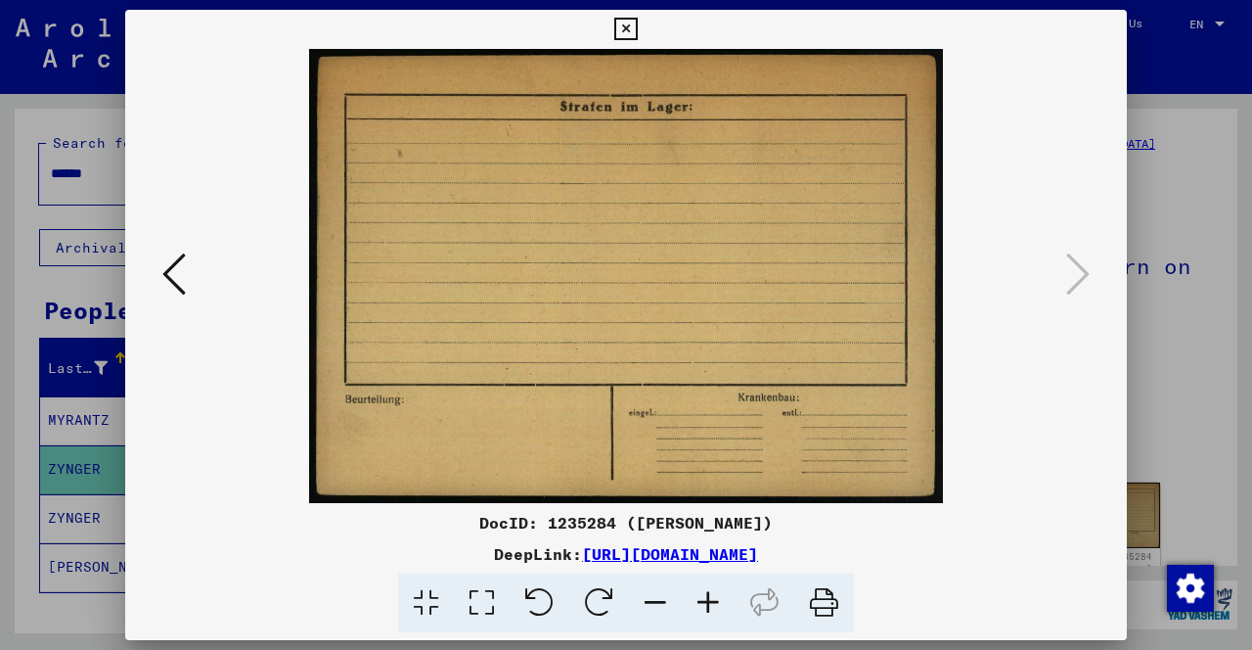
click at [621, 25] on icon at bounding box center [625, 29] width 22 height 23
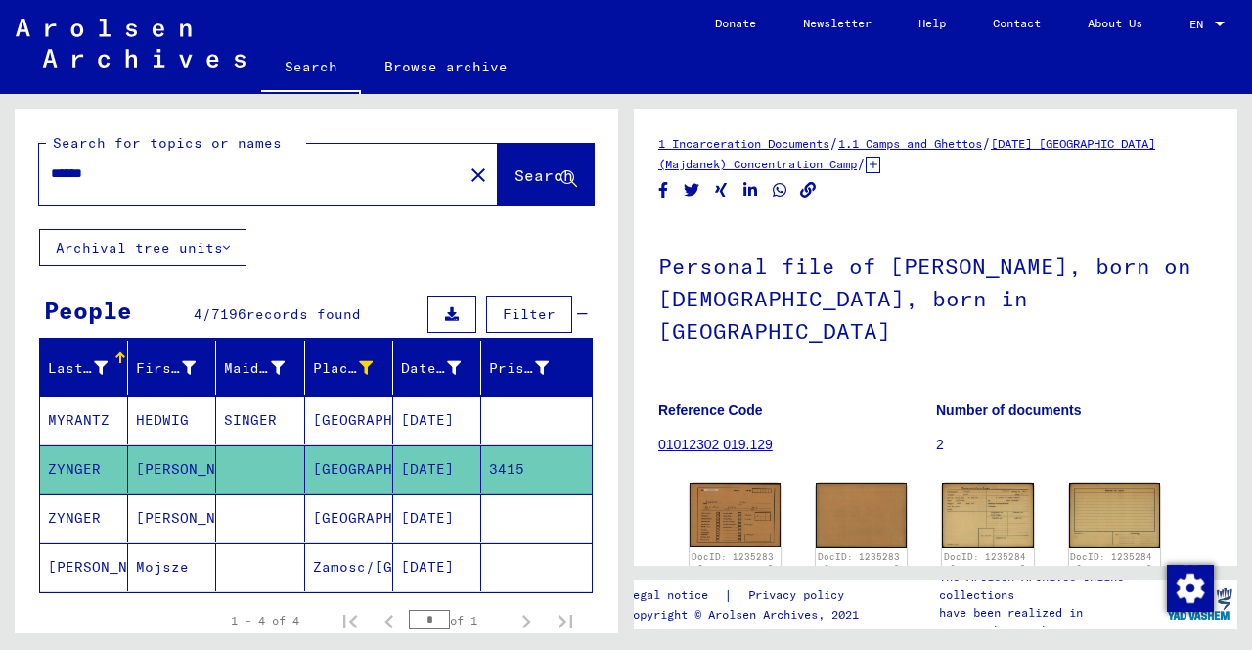
click at [155, 517] on mat-cell "[PERSON_NAME]" at bounding box center [172, 518] width 88 height 48
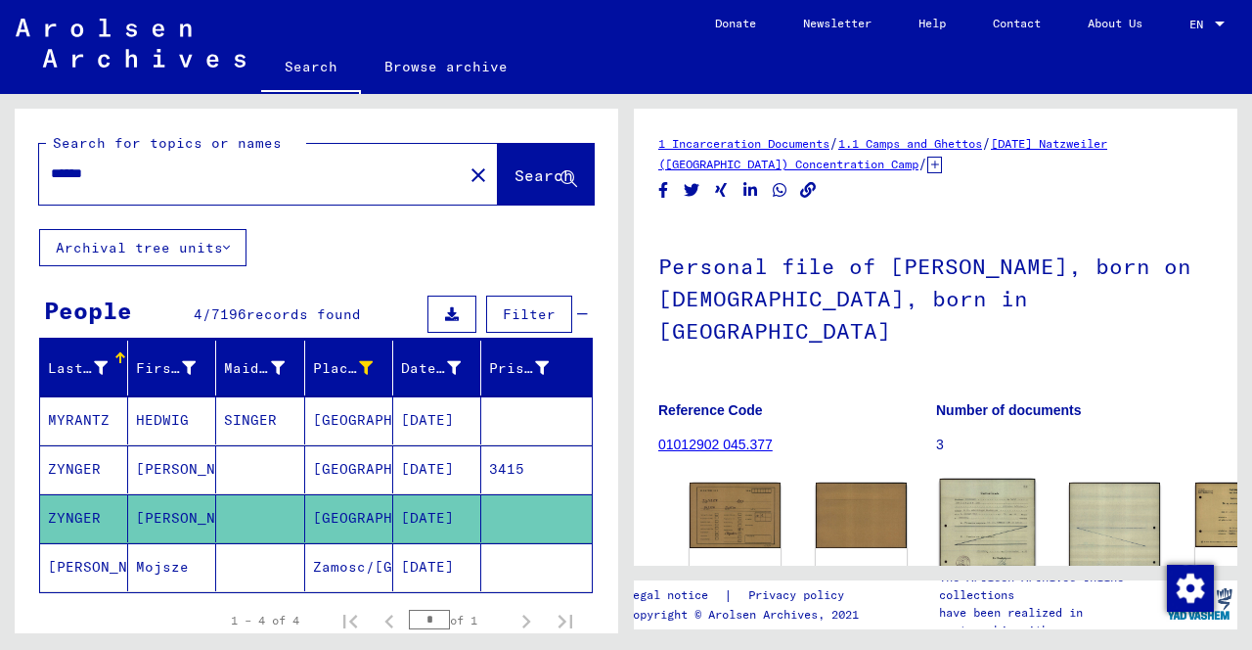
click at [940, 482] on img at bounding box center [988, 546] width 96 height 136
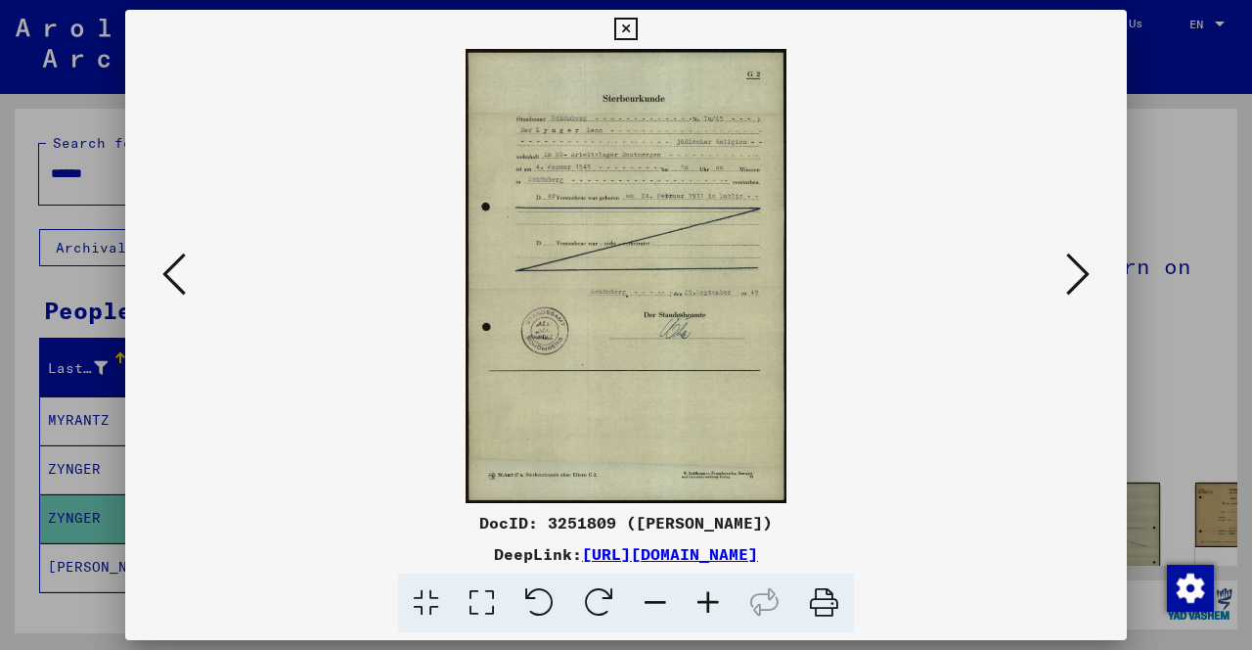
click at [1080, 270] on icon at bounding box center [1077, 273] width 23 height 47
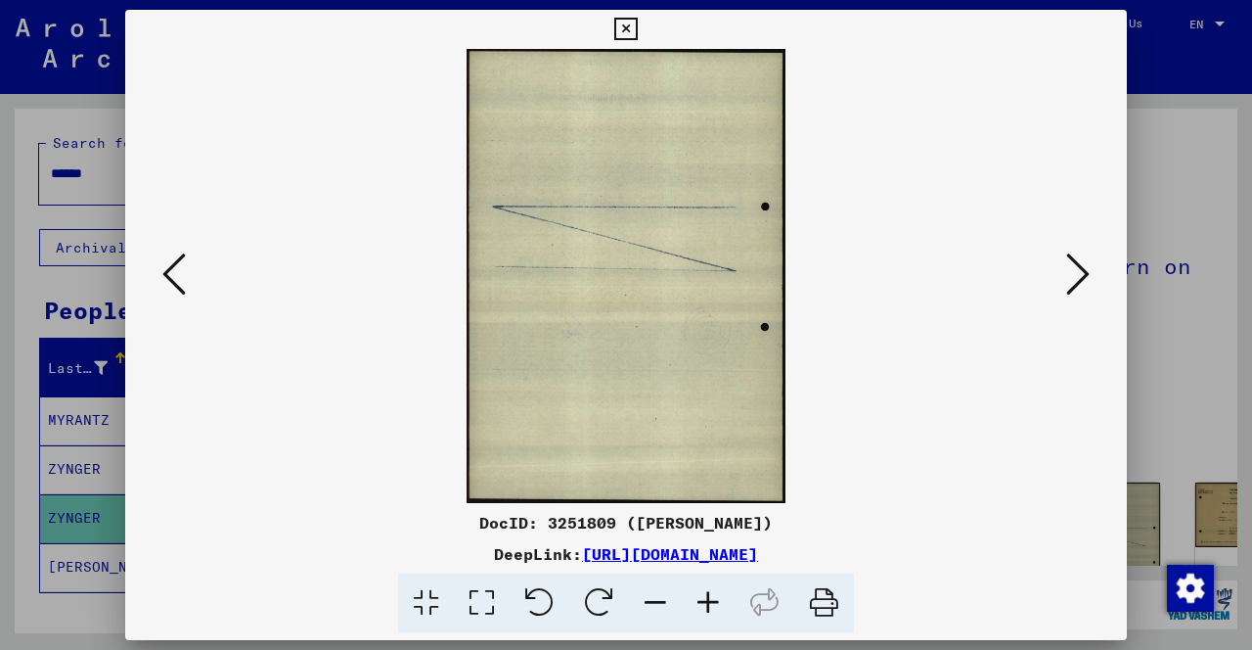
click at [1080, 273] on icon at bounding box center [1077, 273] width 23 height 47
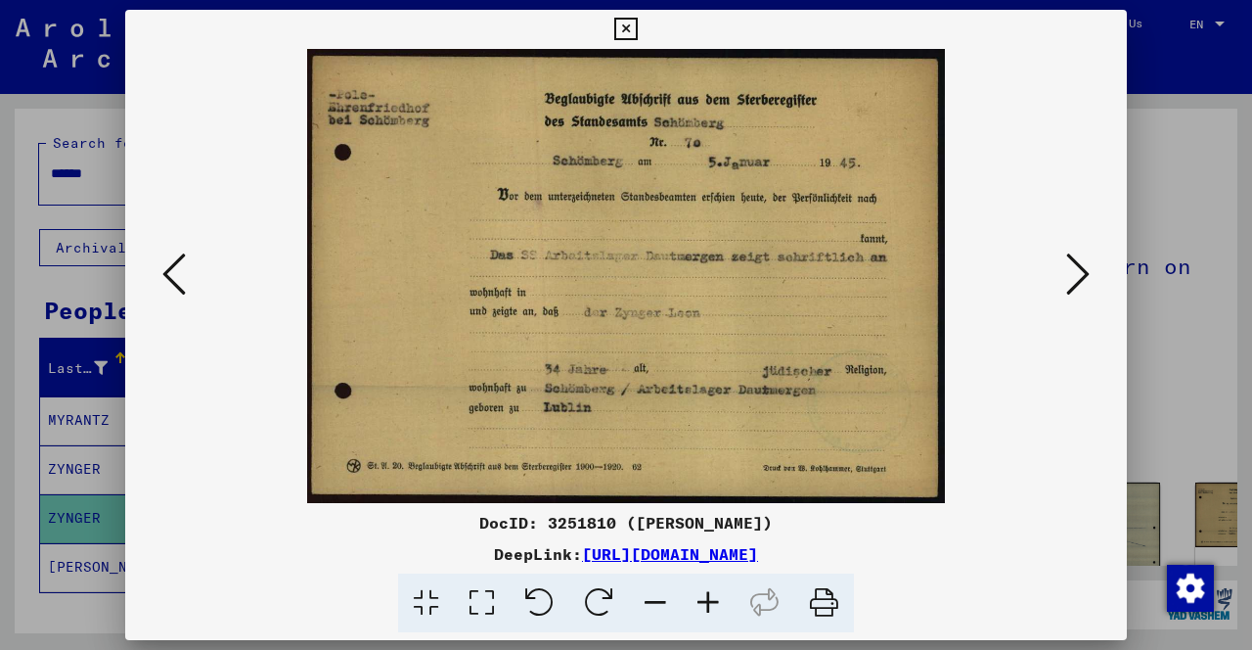
click at [1080, 273] on icon at bounding box center [1077, 273] width 23 height 47
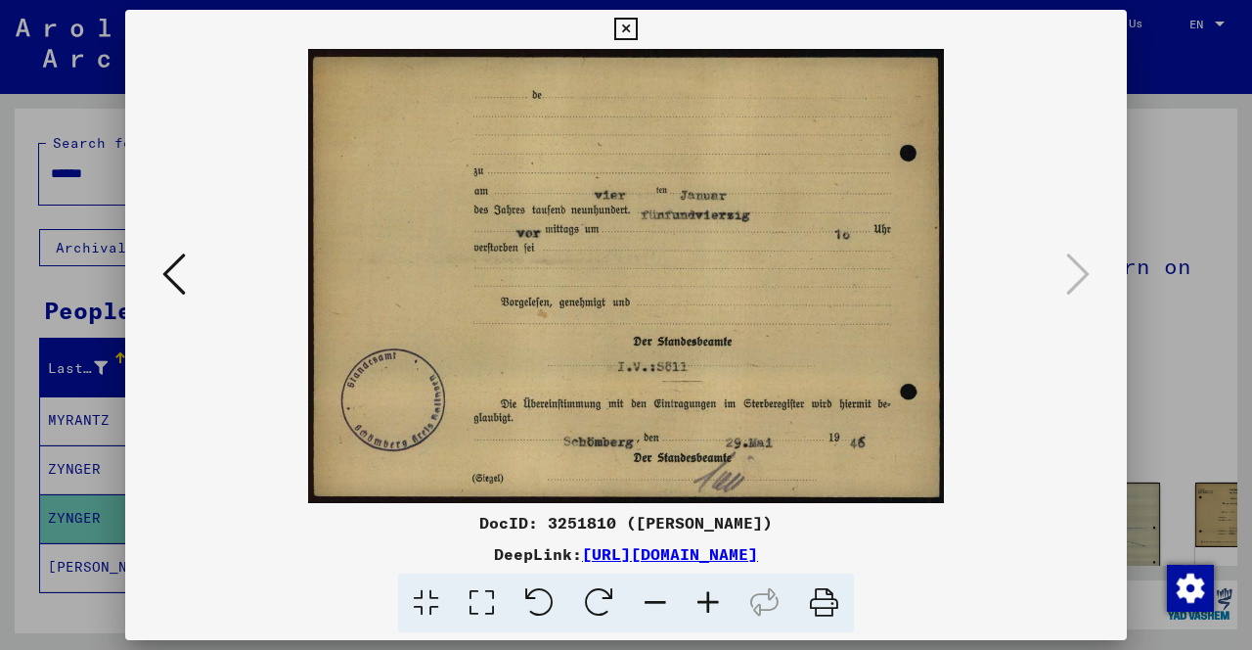
click at [629, 24] on icon at bounding box center [625, 29] width 22 height 23
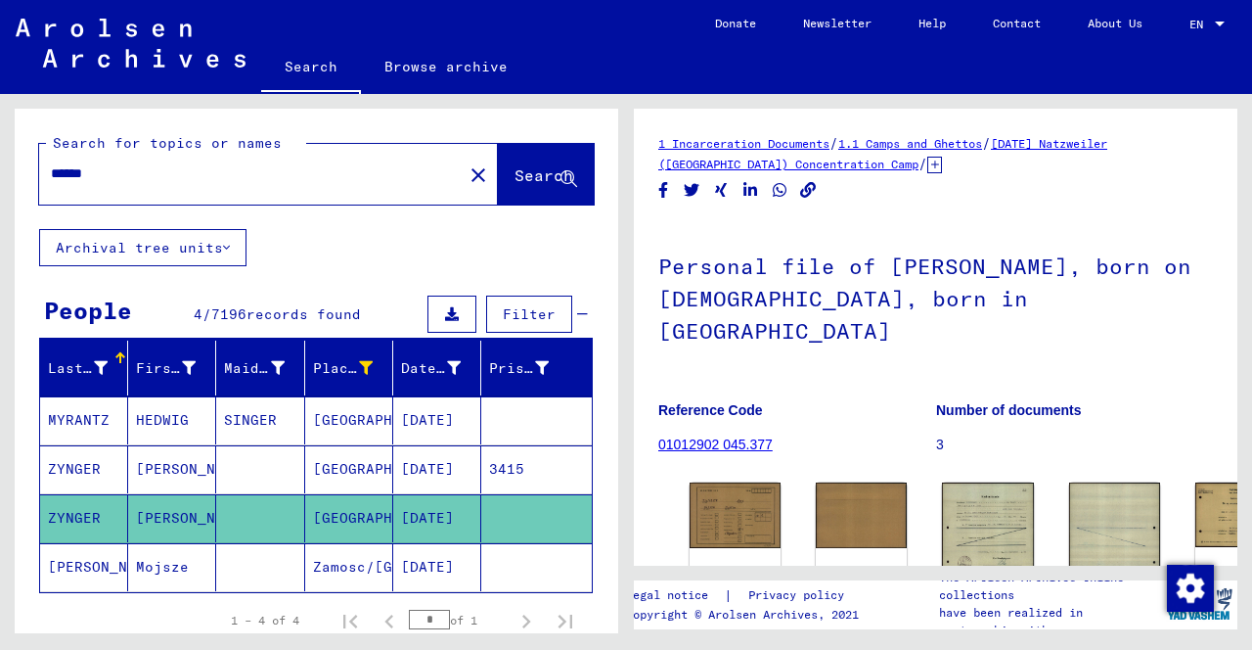
click at [160, 424] on mat-cell "HEDWIG" at bounding box center [172, 420] width 88 height 48
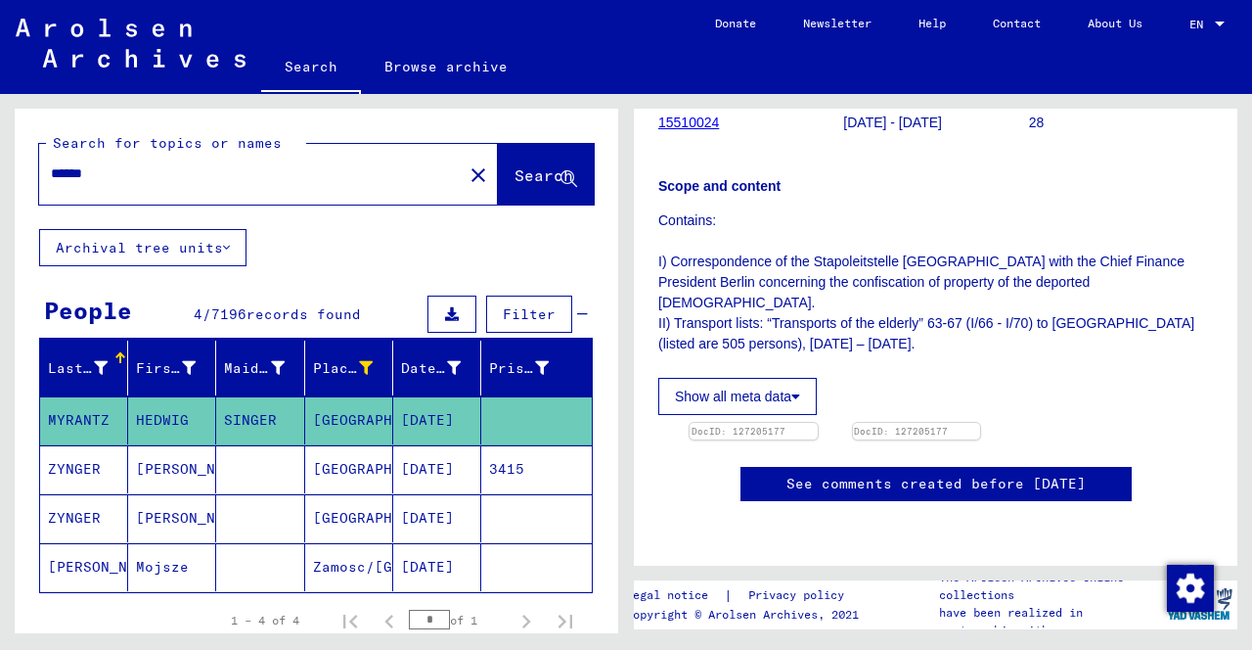
scroll to position [425, 0]
click at [746, 423] on img at bounding box center [754, 423] width 134 height 0
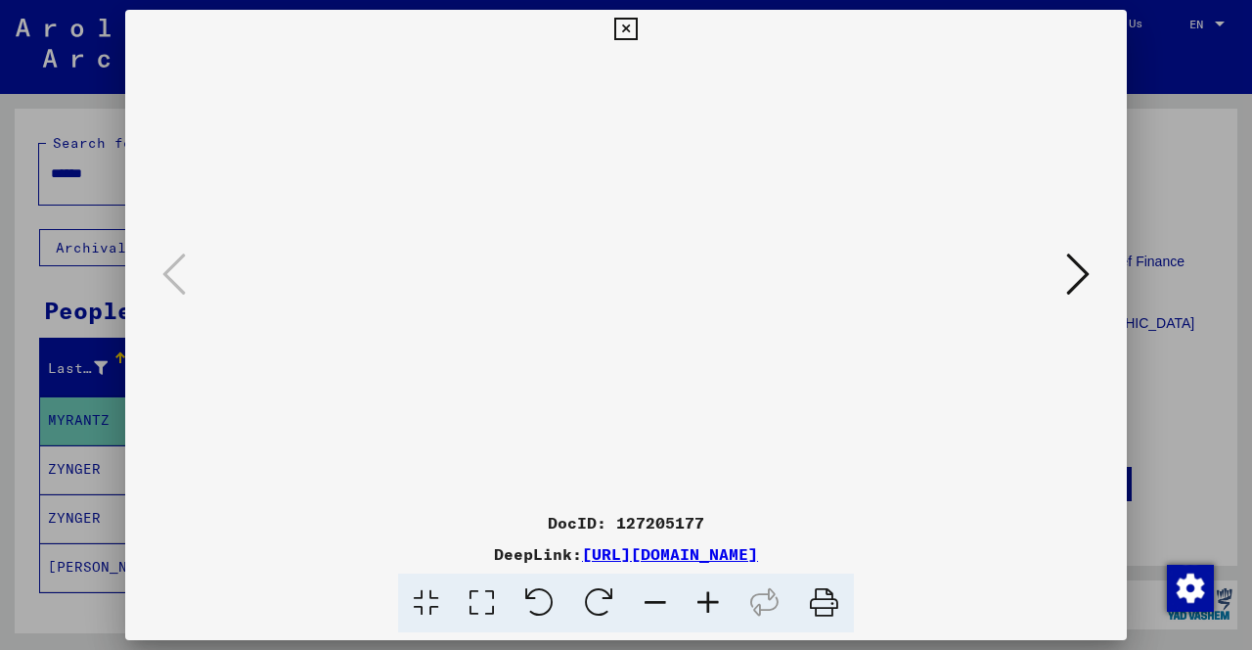
click at [629, 33] on icon at bounding box center [625, 29] width 22 height 23
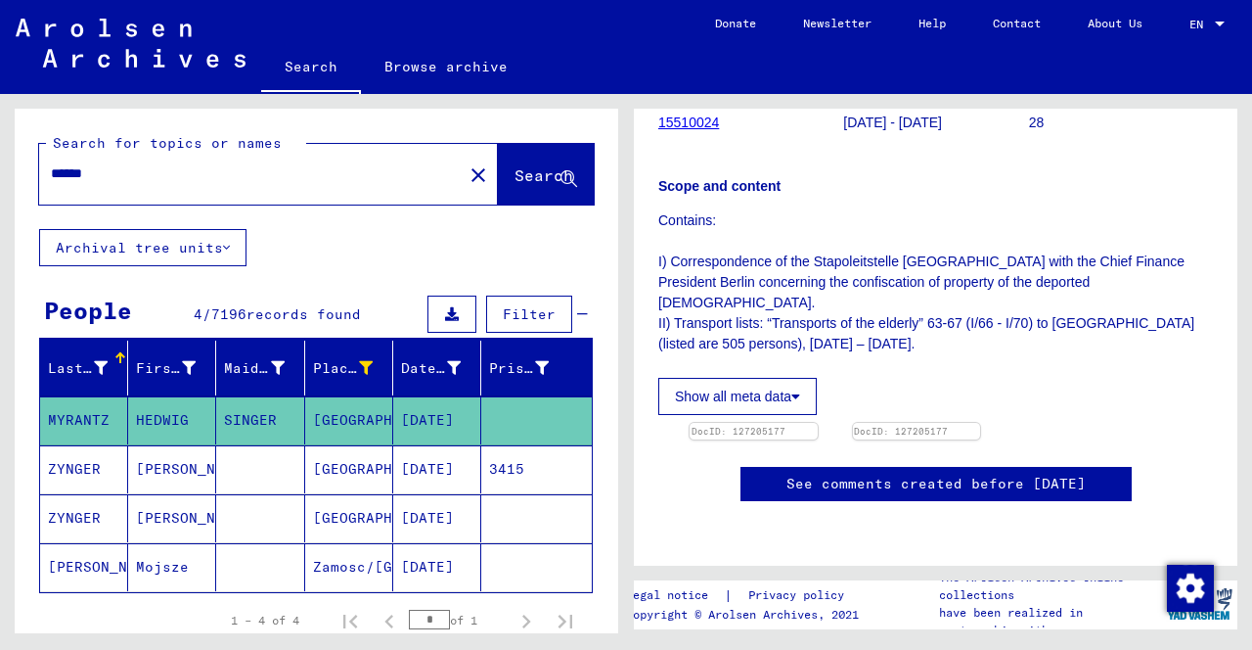
click at [174, 170] on input "******" at bounding box center [251, 173] width 400 height 21
type input "*"
click at [550, 191] on button "Search" at bounding box center [546, 174] width 96 height 61
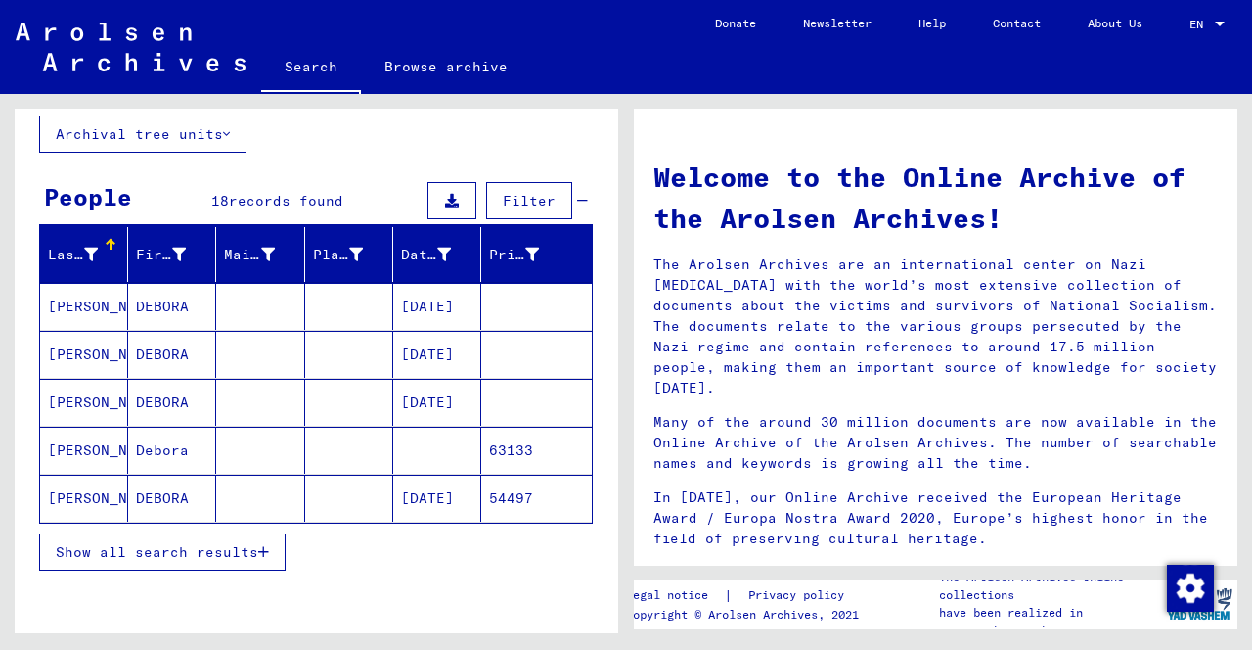
scroll to position [114, 0]
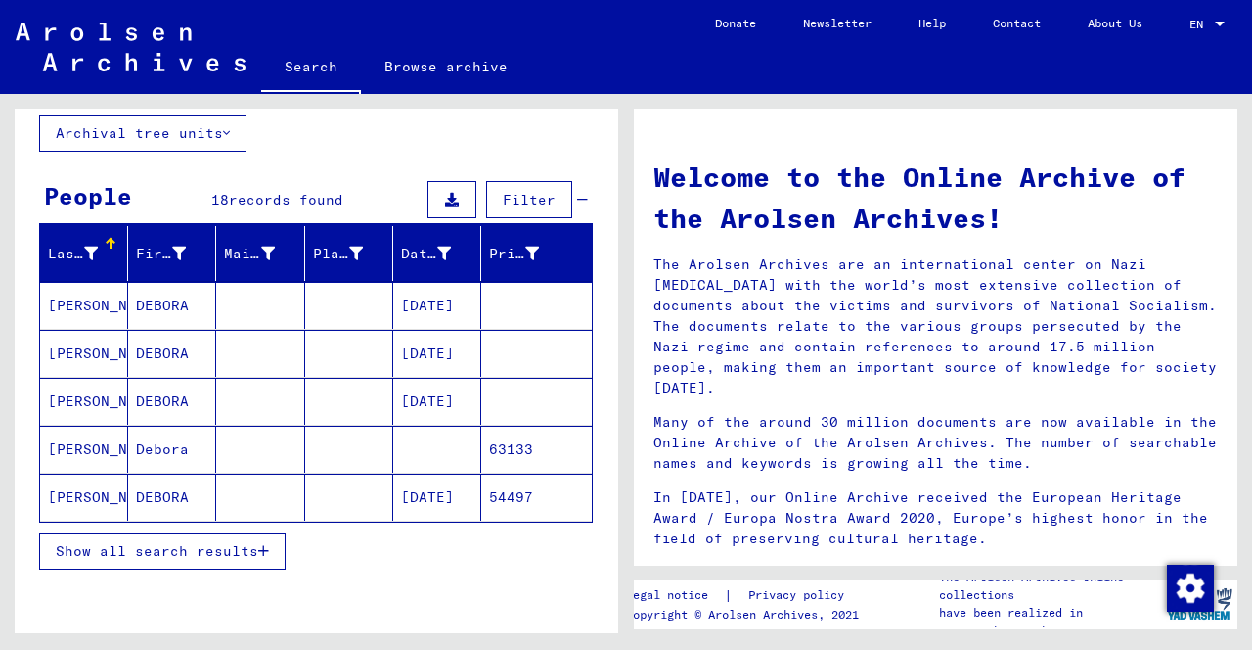
click at [225, 550] on span "Show all search results" at bounding box center [157, 551] width 202 height 18
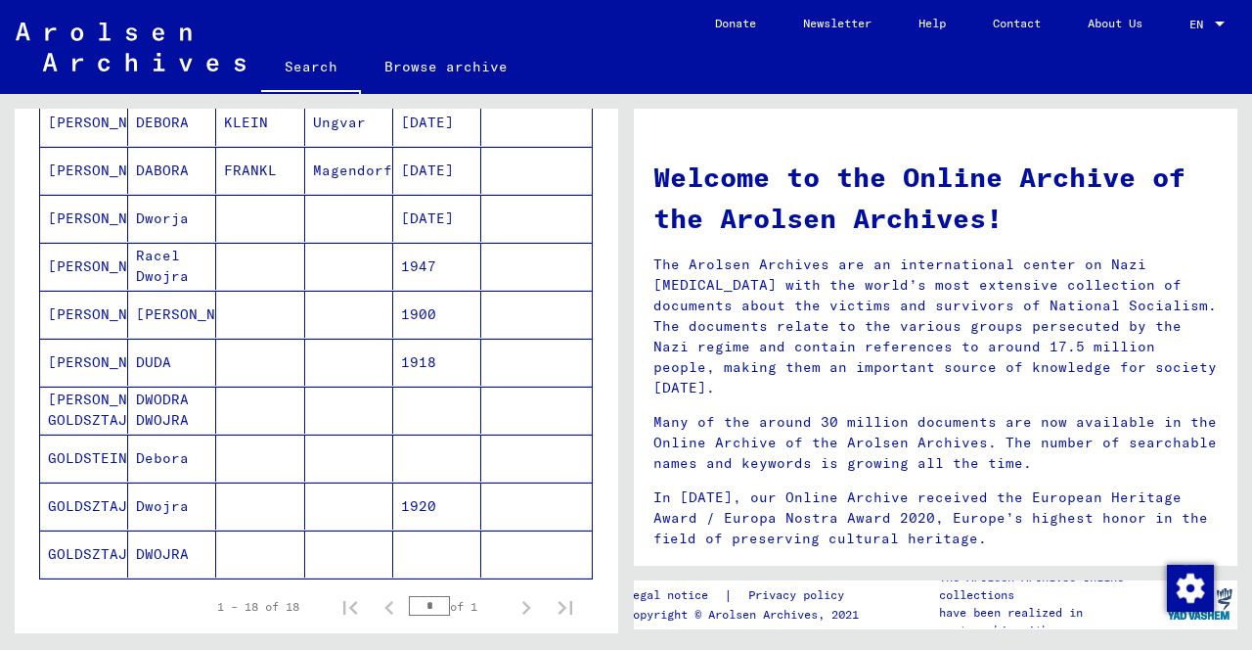
scroll to position [682, 0]
click at [171, 406] on mat-cell "DWODRA DWOJRA" at bounding box center [172, 408] width 88 height 47
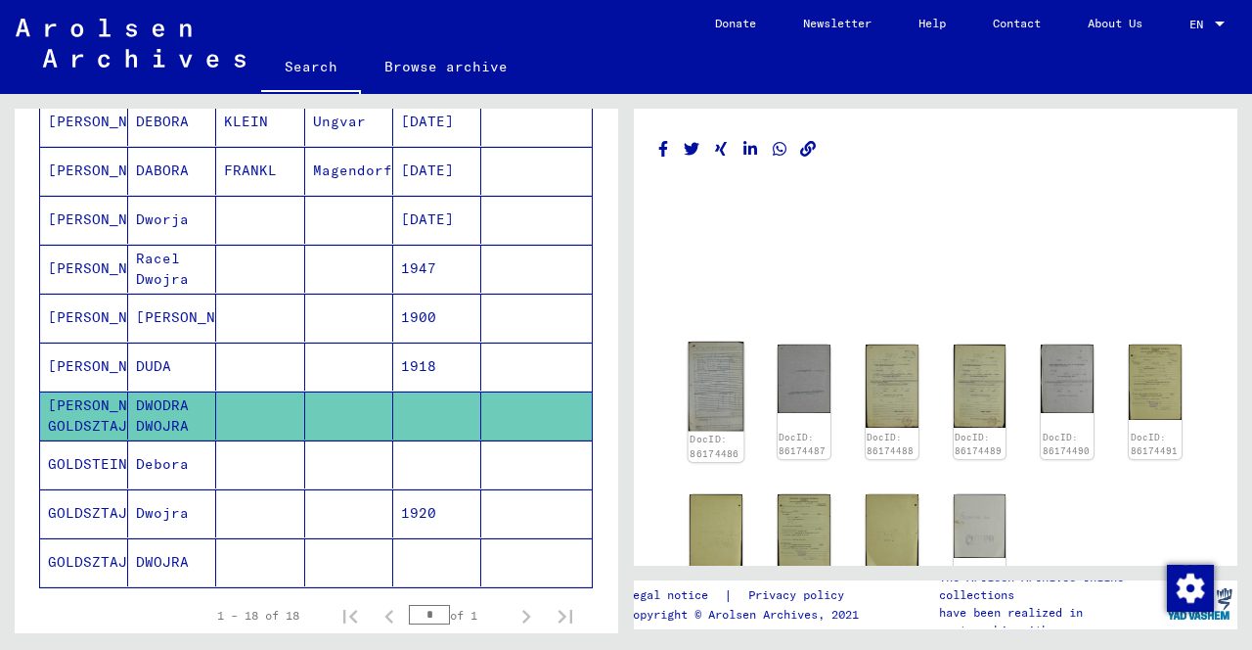
click at [709, 385] on img at bounding box center [717, 385] width 56 height 89
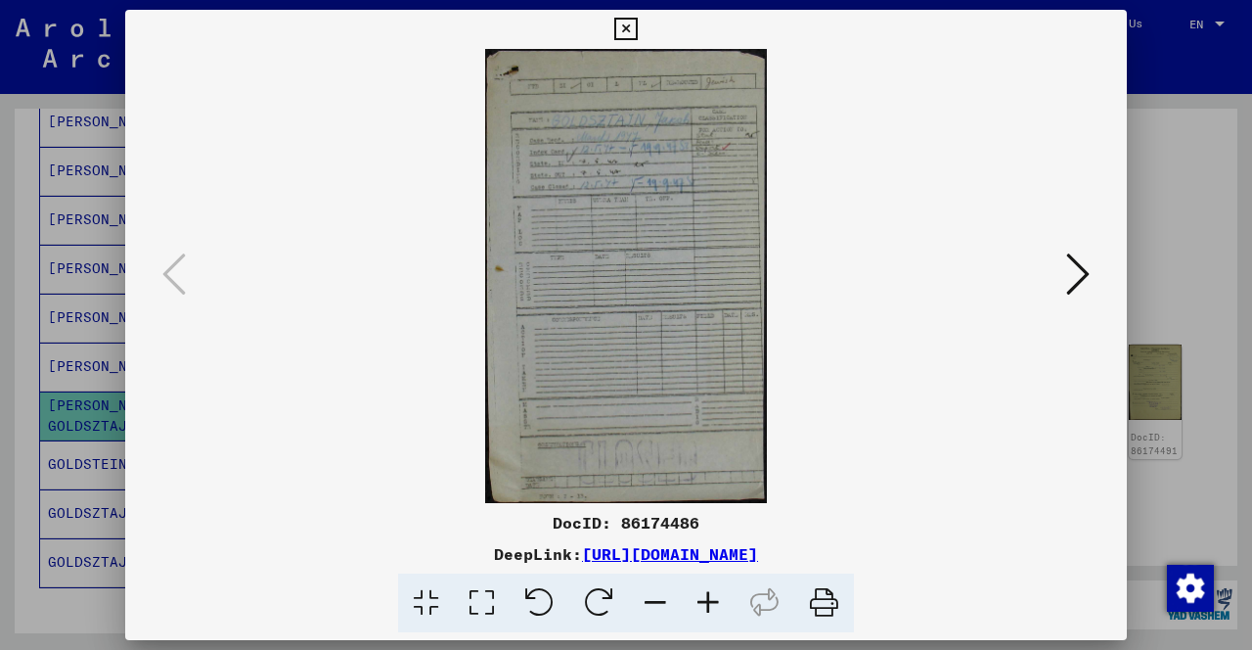
click at [1085, 290] on icon at bounding box center [1077, 273] width 23 height 47
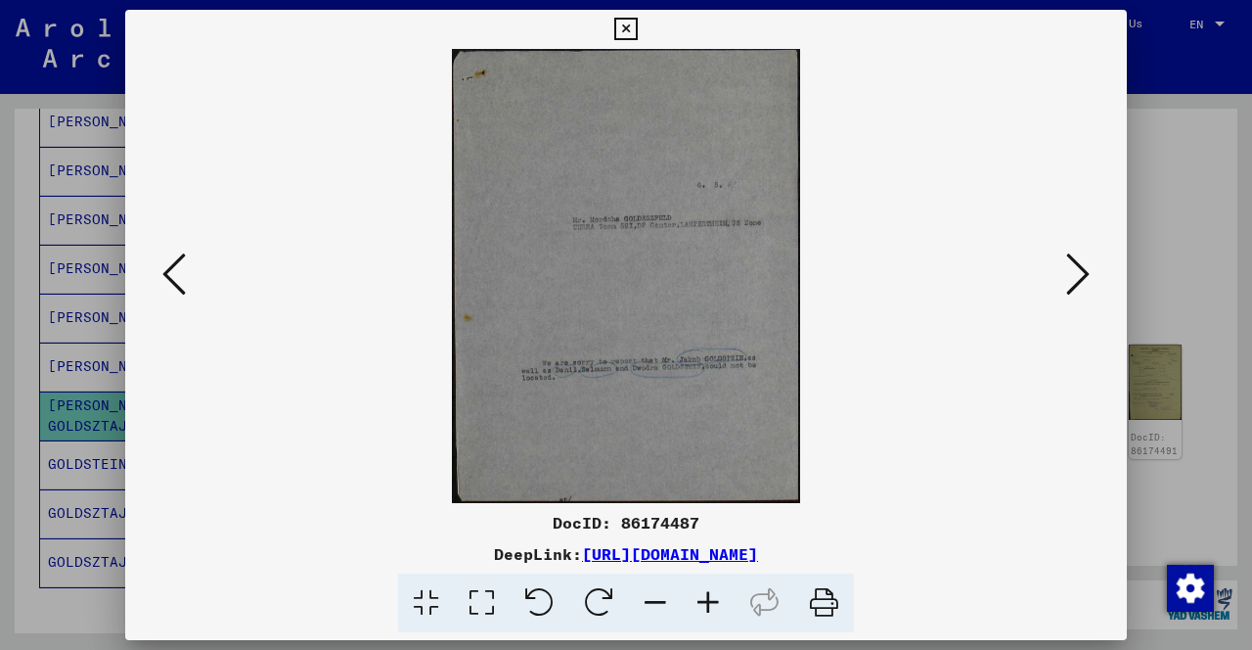
click at [1075, 281] on icon at bounding box center [1077, 273] width 23 height 47
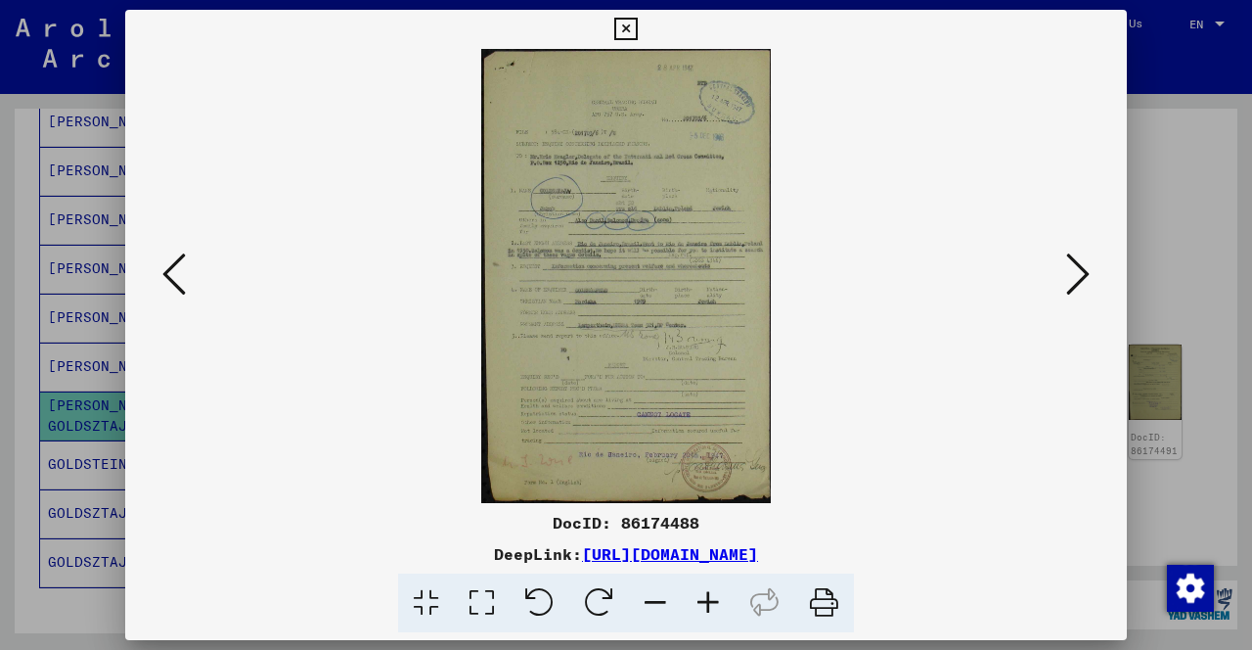
click at [638, 339] on img at bounding box center [626, 276] width 869 height 454
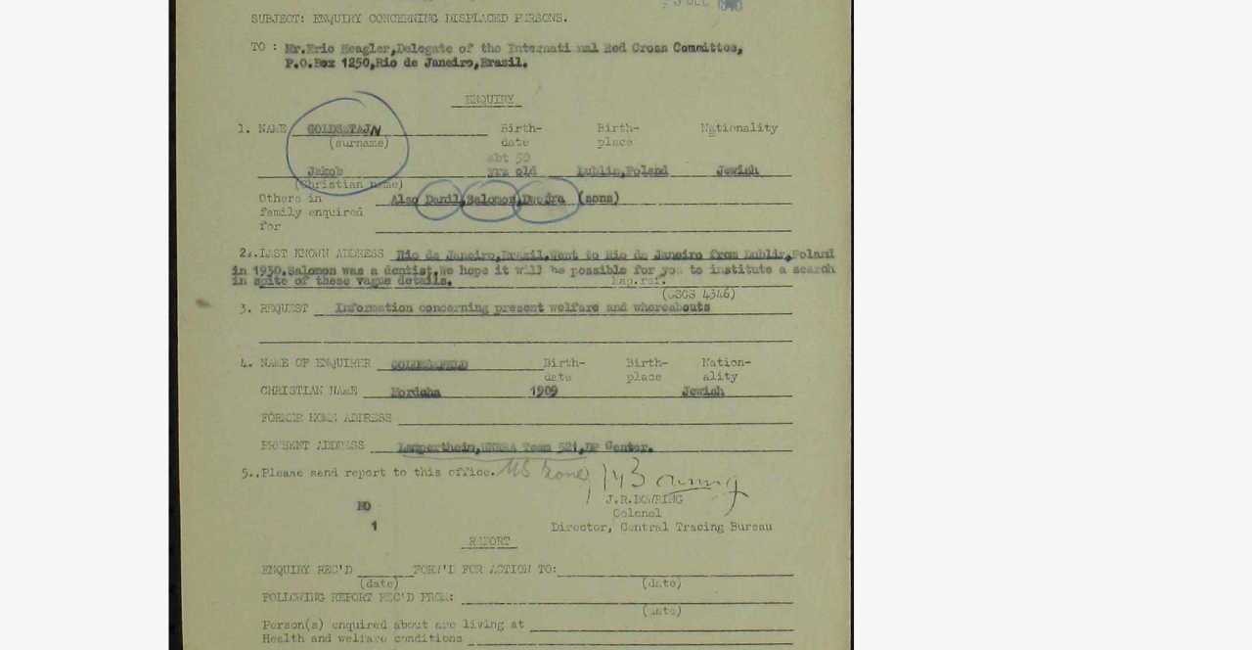
click at [866, 277] on img at bounding box center [626, 276] width 869 height 454
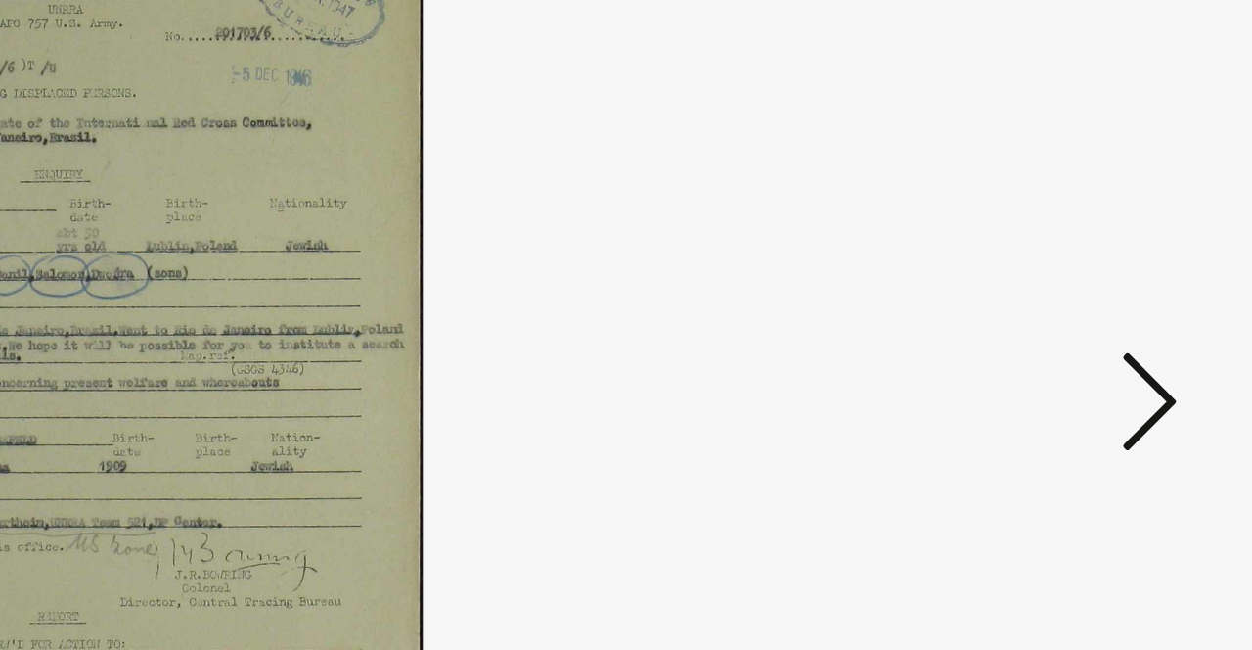
click at [1081, 271] on icon at bounding box center [1077, 273] width 23 height 47
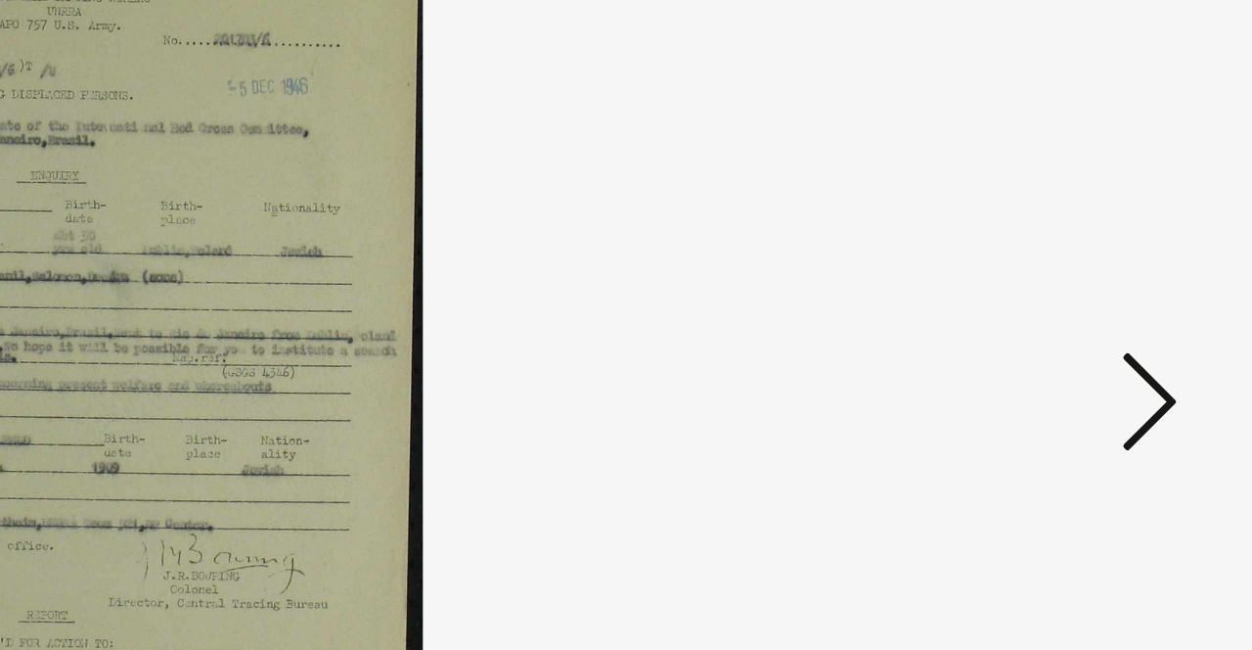
click at [1078, 270] on icon at bounding box center [1077, 273] width 23 height 47
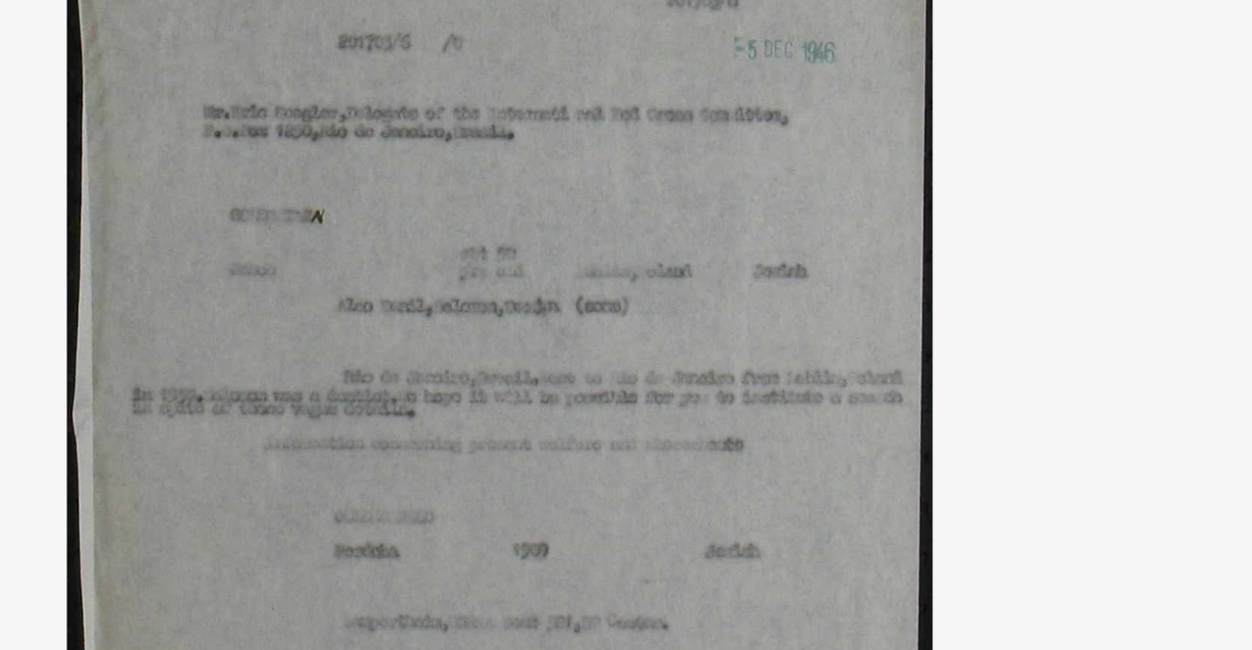
click at [828, 270] on img at bounding box center [626, 276] width 869 height 454
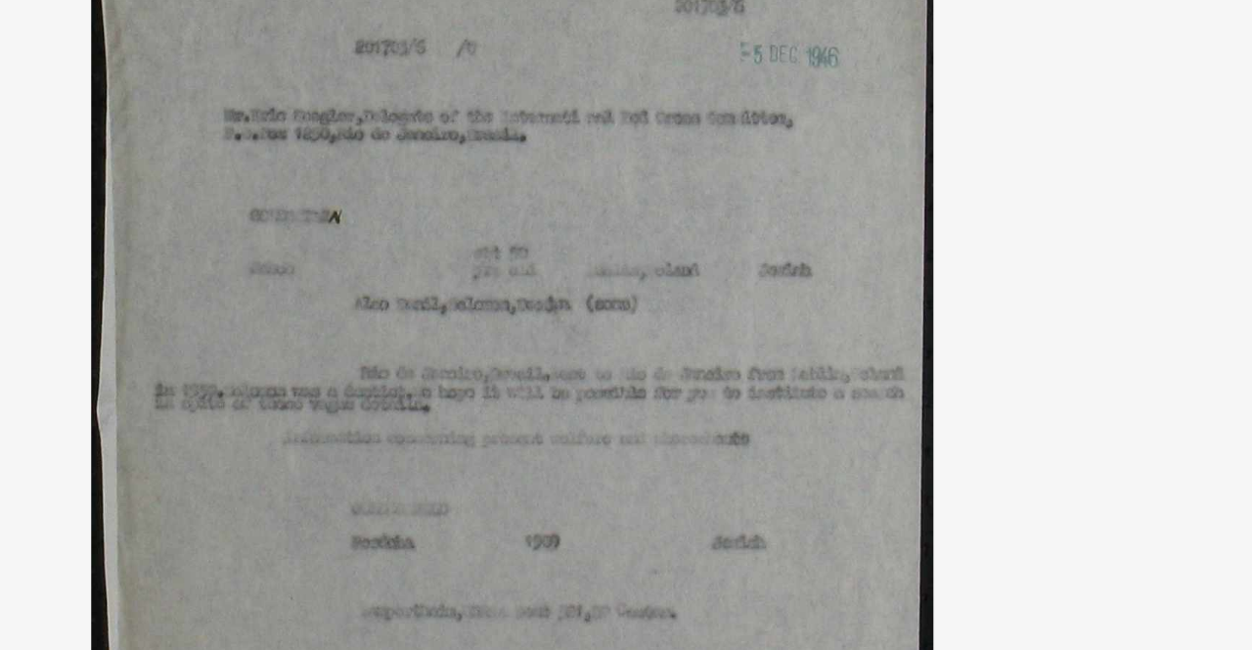
click at [880, 303] on img at bounding box center [626, 276] width 869 height 454
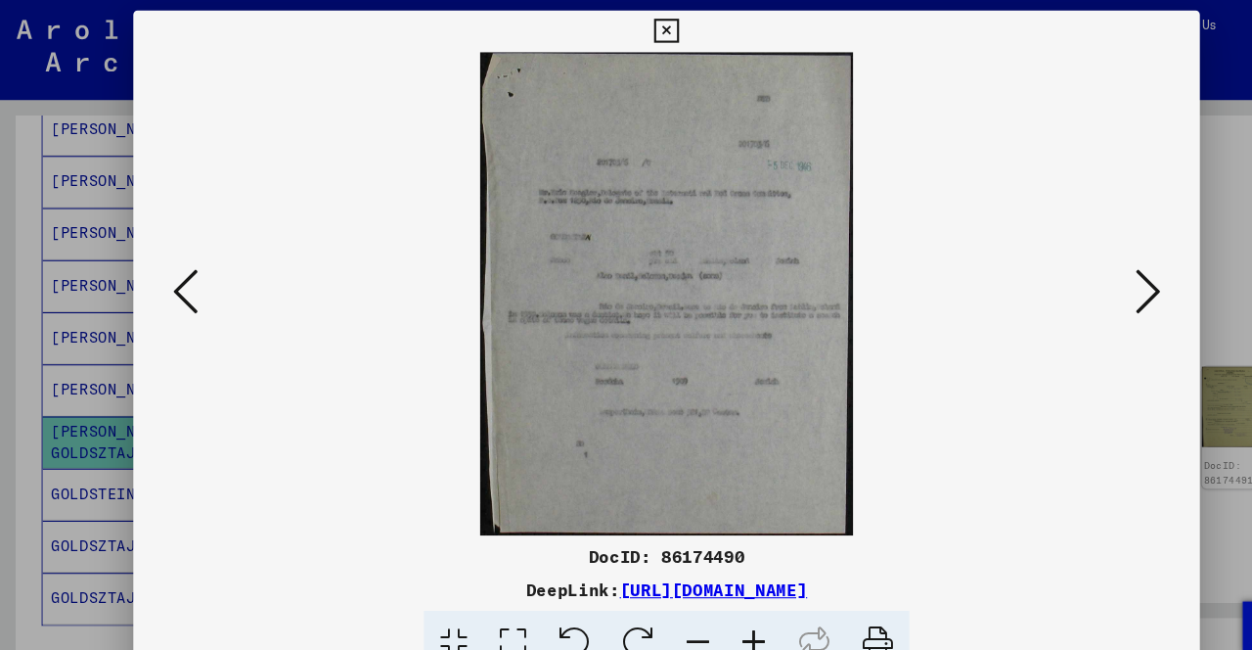
click at [1072, 297] on icon at bounding box center [1077, 273] width 23 height 47
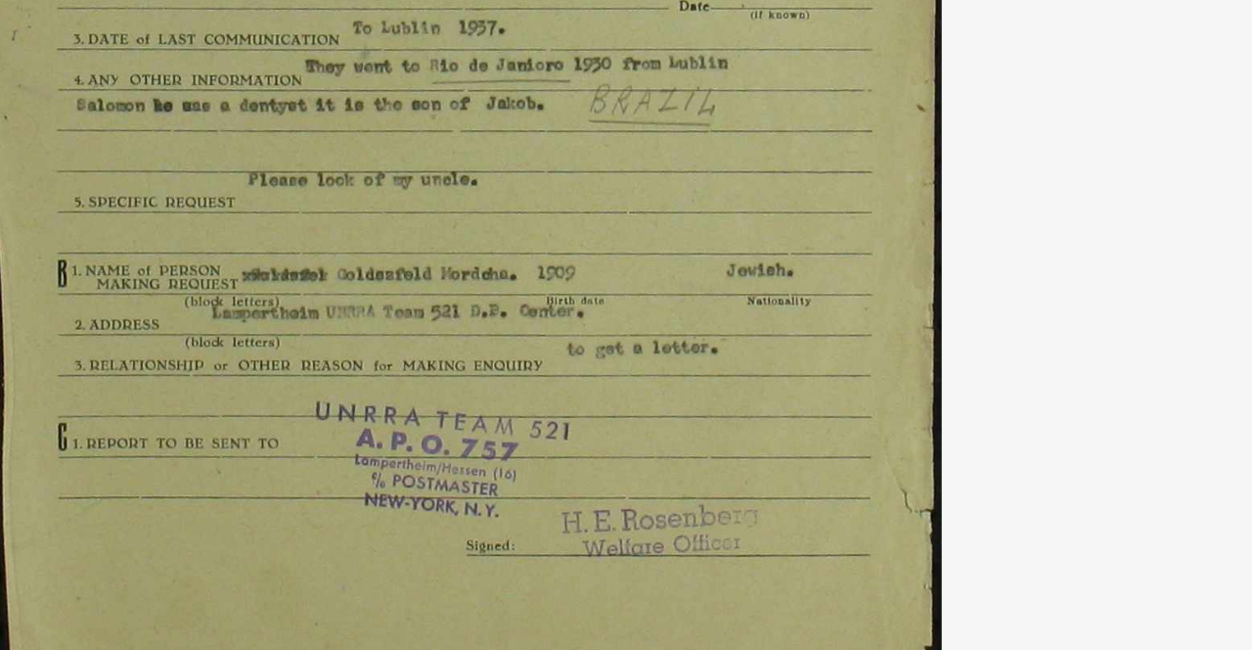
click at [791, 394] on img at bounding box center [626, 276] width 869 height 454
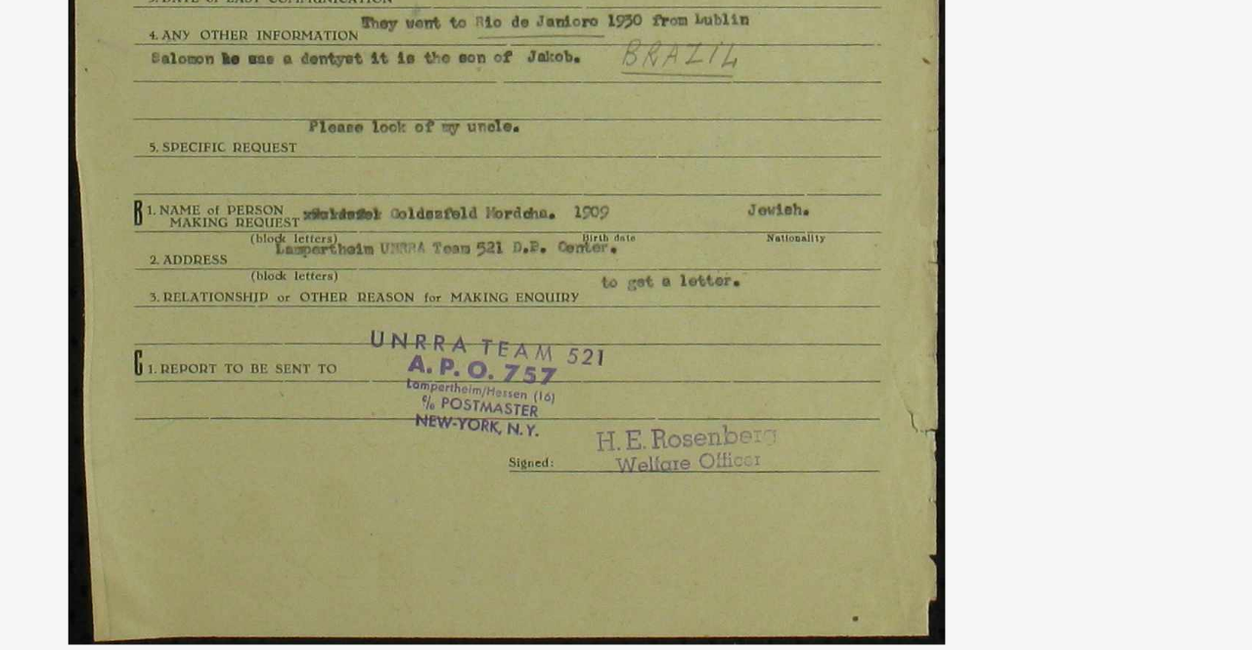
click at [831, 421] on img at bounding box center [626, 276] width 869 height 454
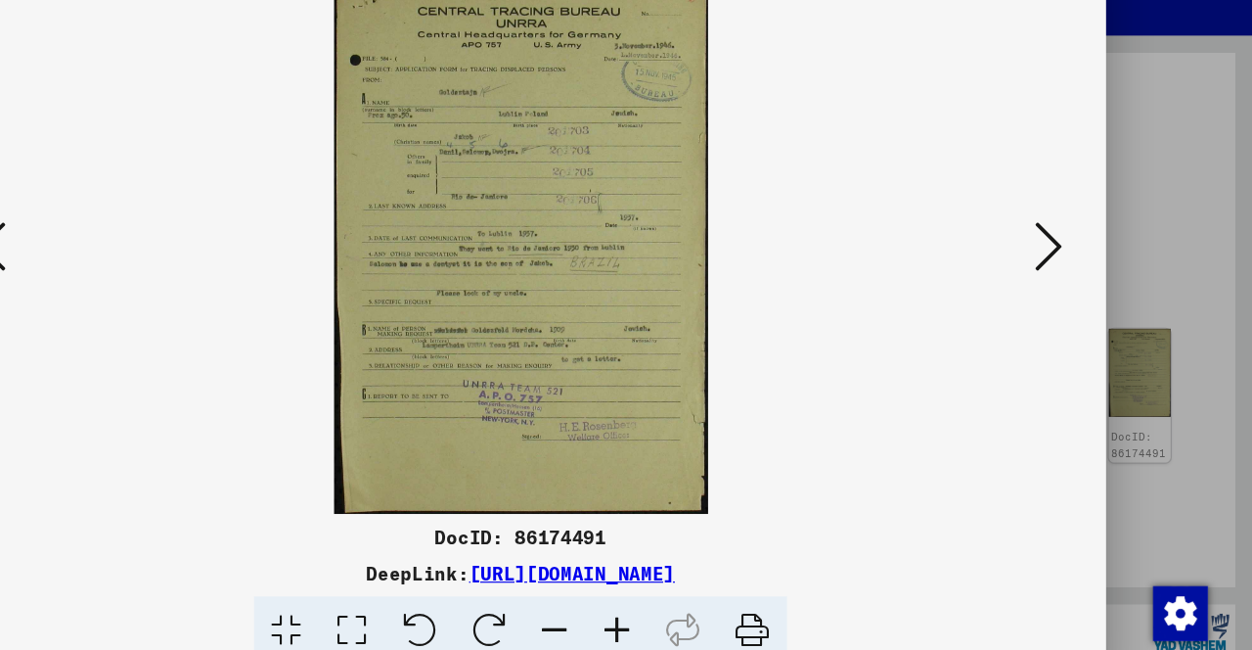
click at [1083, 297] on icon at bounding box center [1077, 273] width 23 height 47
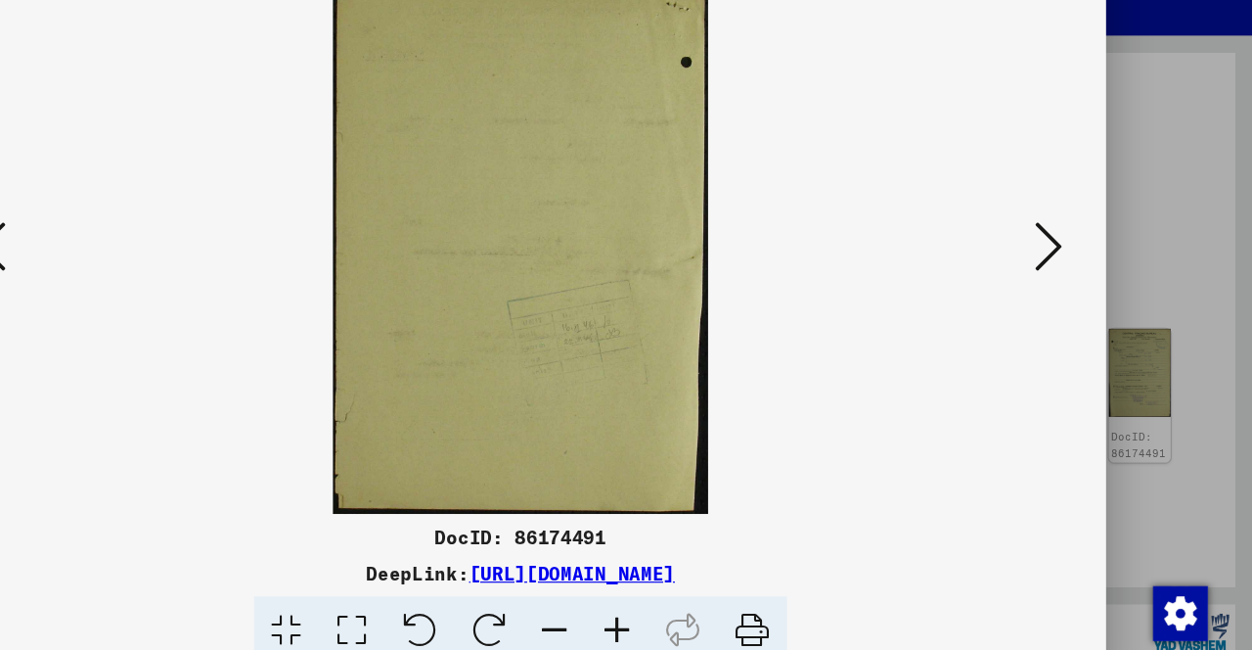
click at [1084, 297] on icon at bounding box center [1077, 273] width 23 height 47
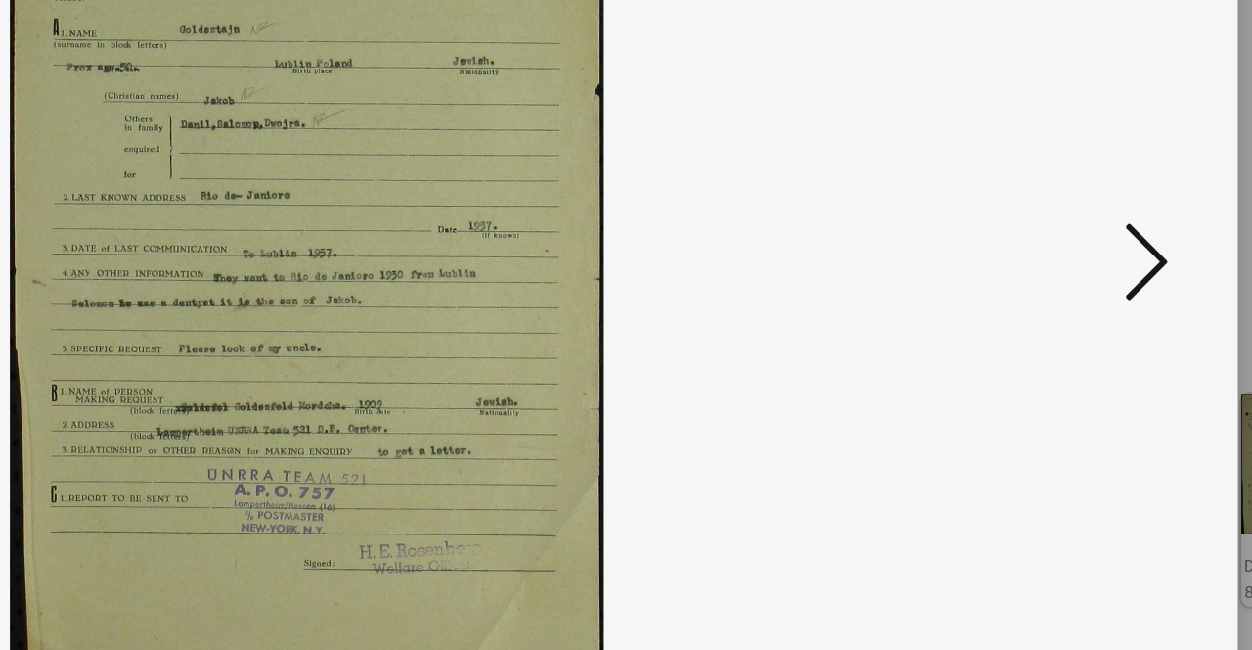
click at [1077, 297] on icon at bounding box center [1077, 273] width 23 height 47
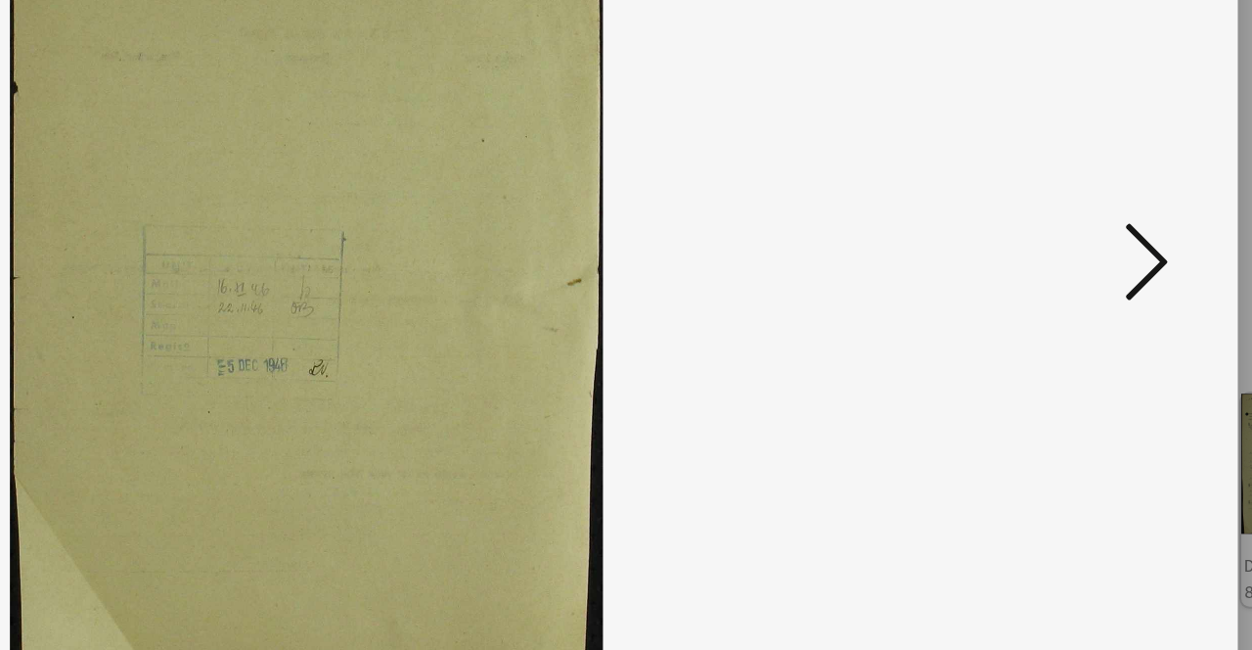
click at [1082, 297] on icon at bounding box center [1077, 273] width 23 height 47
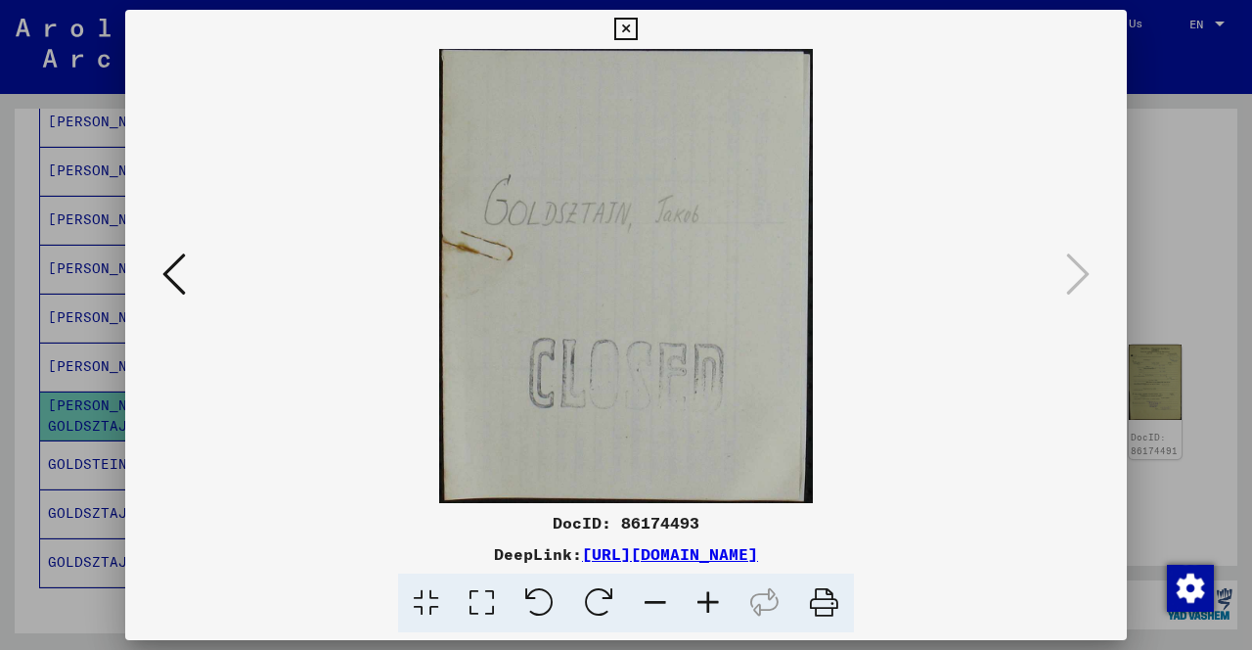
click at [173, 297] on icon at bounding box center [173, 273] width 23 height 47
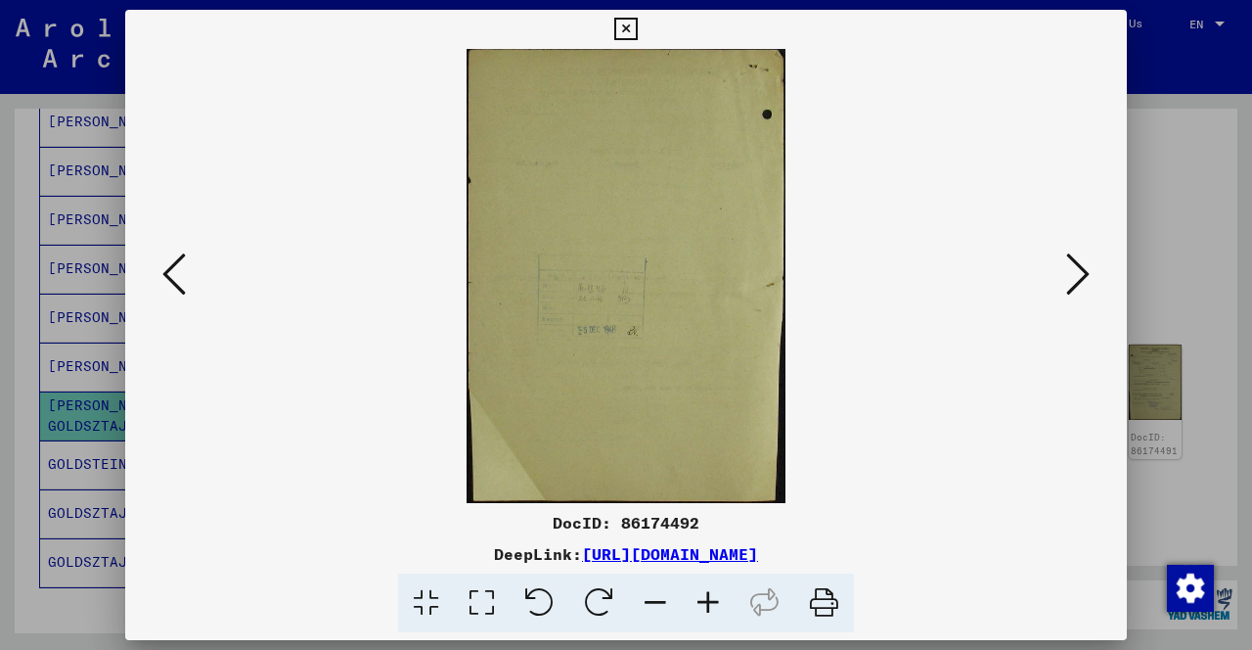
click at [182, 297] on icon at bounding box center [173, 273] width 23 height 47
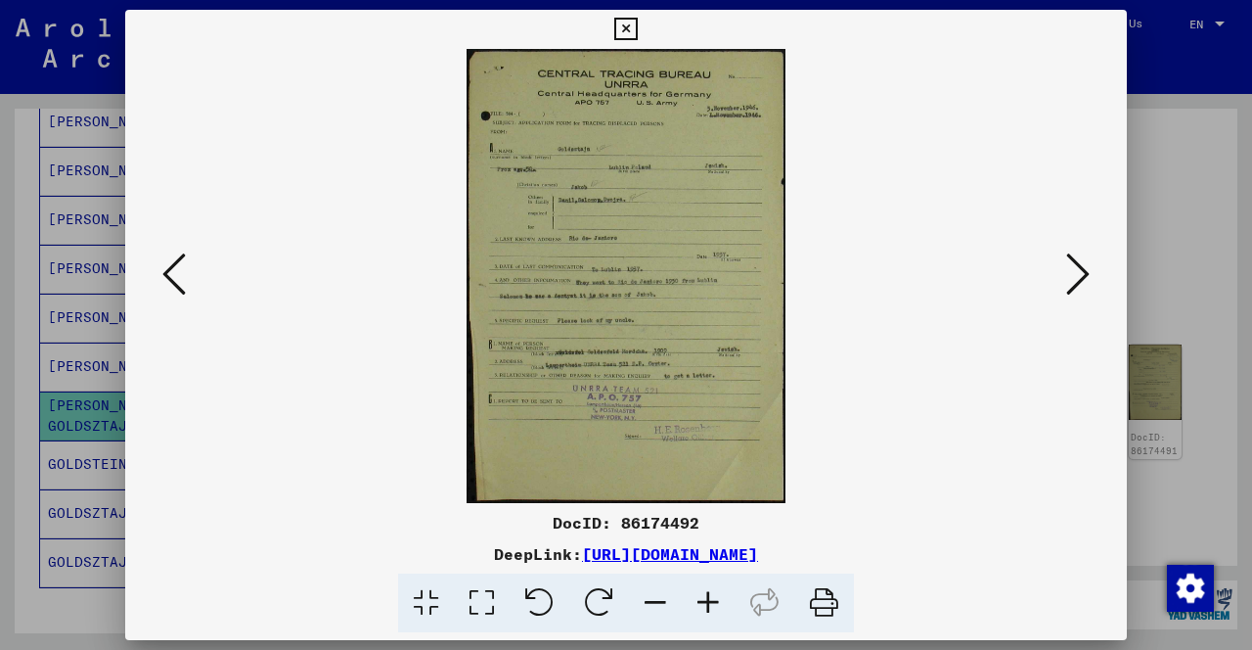
click at [186, 301] on button at bounding box center [174, 275] width 35 height 56
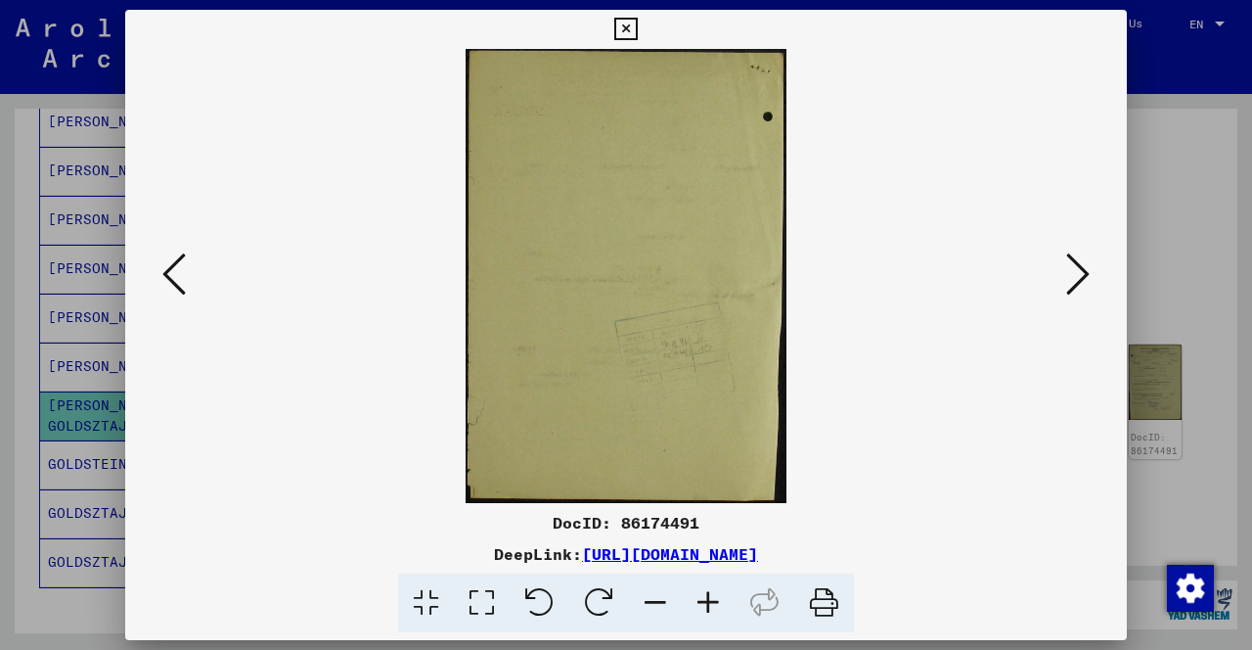
click at [173, 297] on icon at bounding box center [173, 273] width 23 height 47
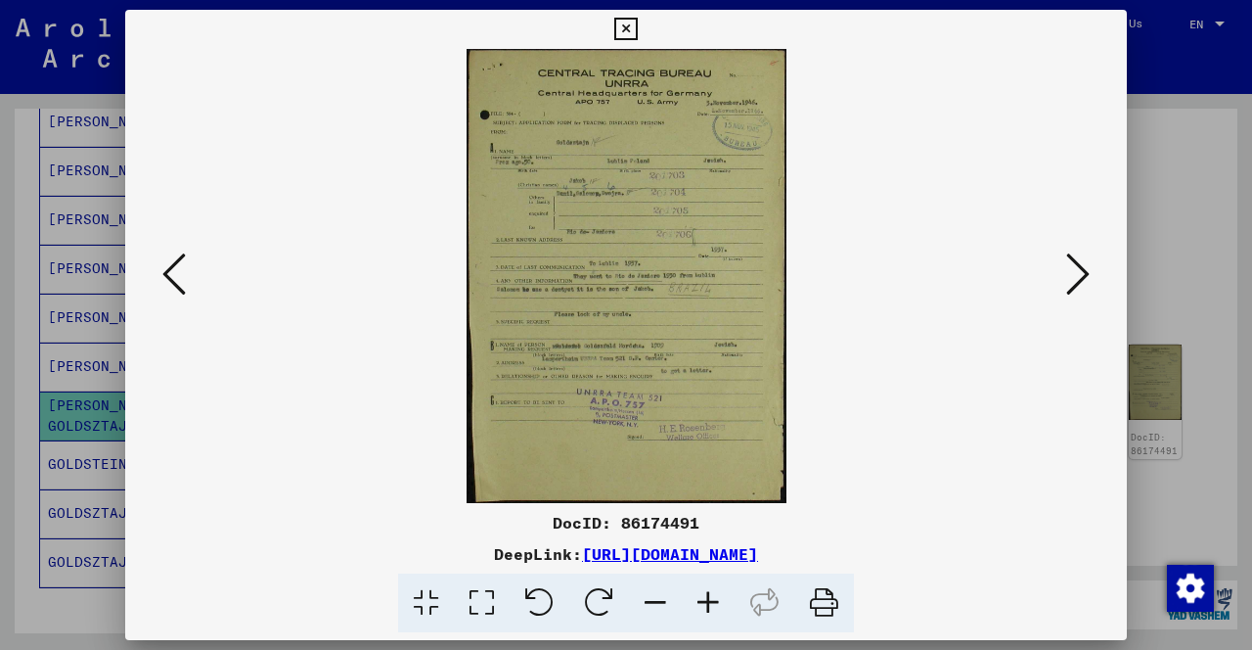
click at [177, 297] on icon at bounding box center [173, 273] width 23 height 47
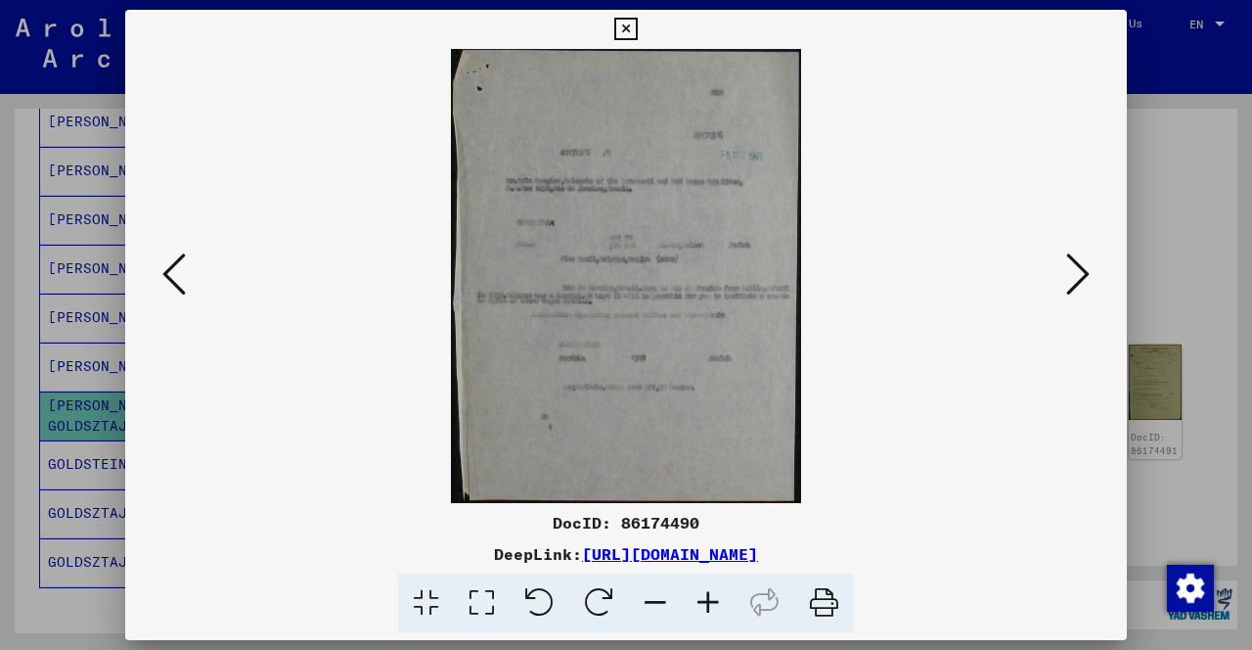
click at [171, 297] on icon at bounding box center [173, 273] width 23 height 47
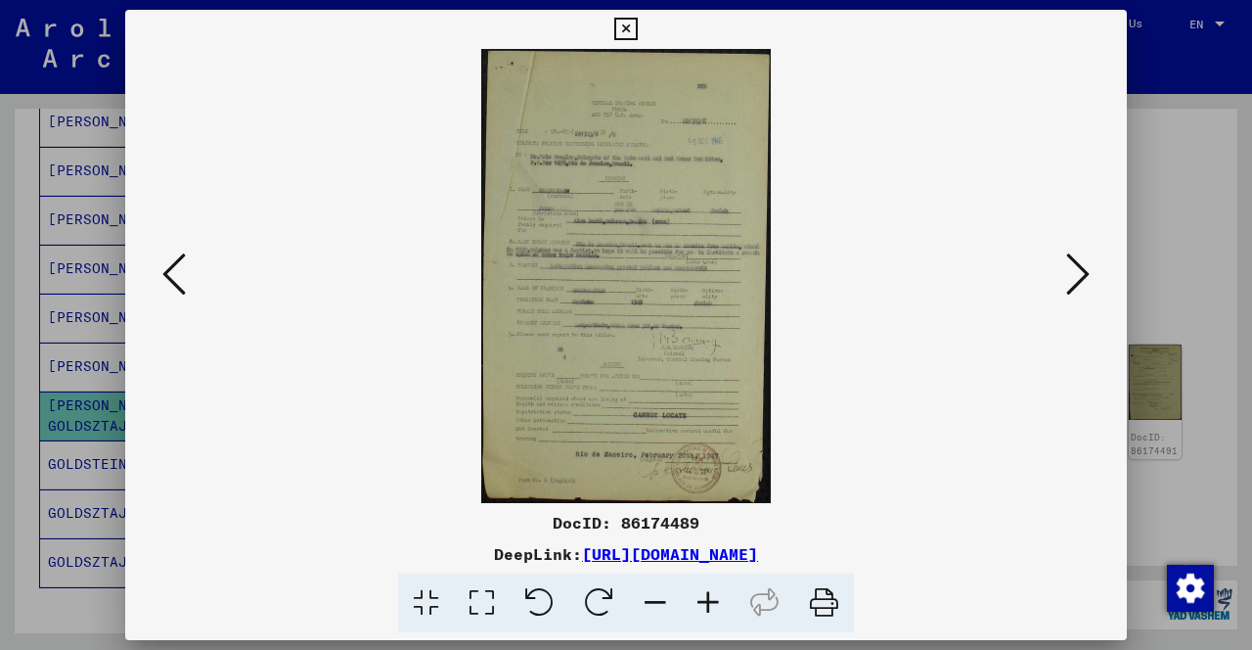
click at [171, 297] on icon at bounding box center [173, 273] width 23 height 47
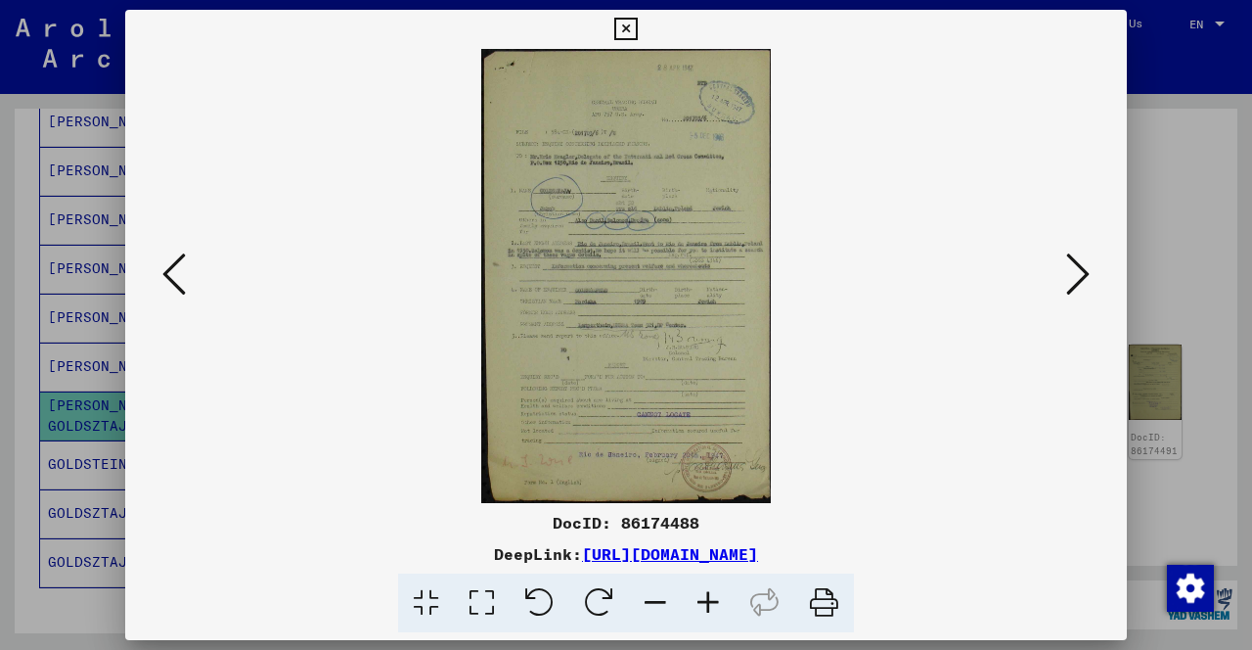
click at [171, 297] on icon at bounding box center [173, 273] width 23 height 47
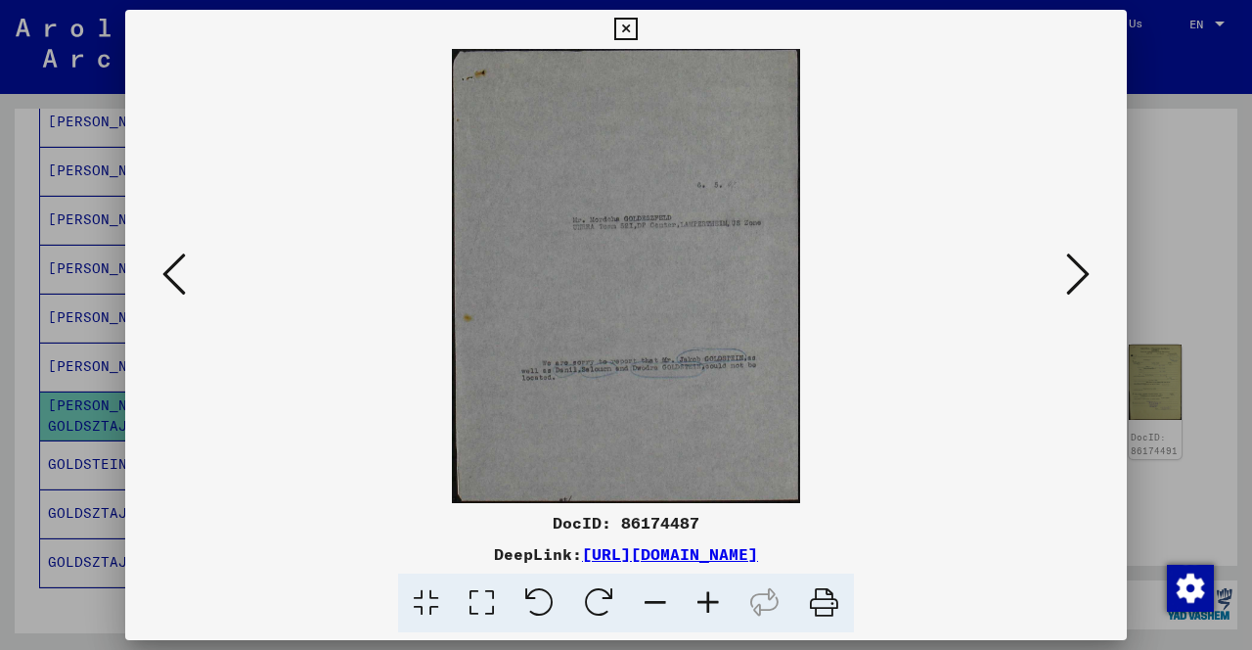
click at [172, 297] on icon at bounding box center [173, 273] width 23 height 47
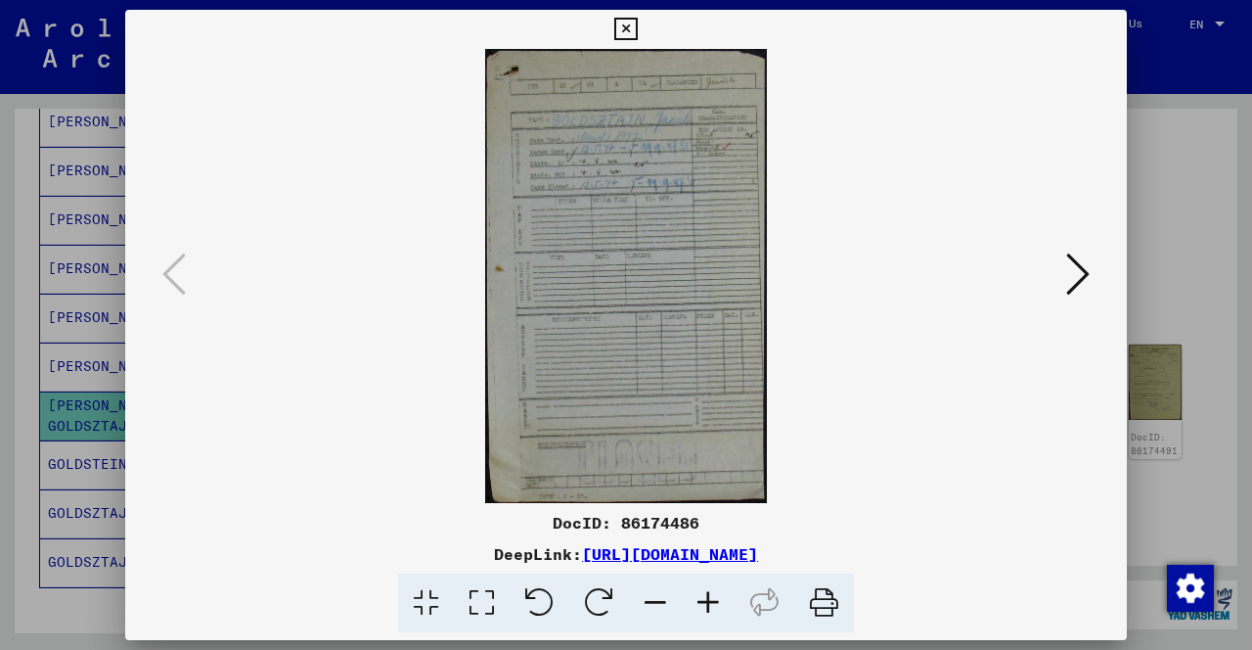
click at [636, 47] on button at bounding box center [625, 29] width 34 height 39
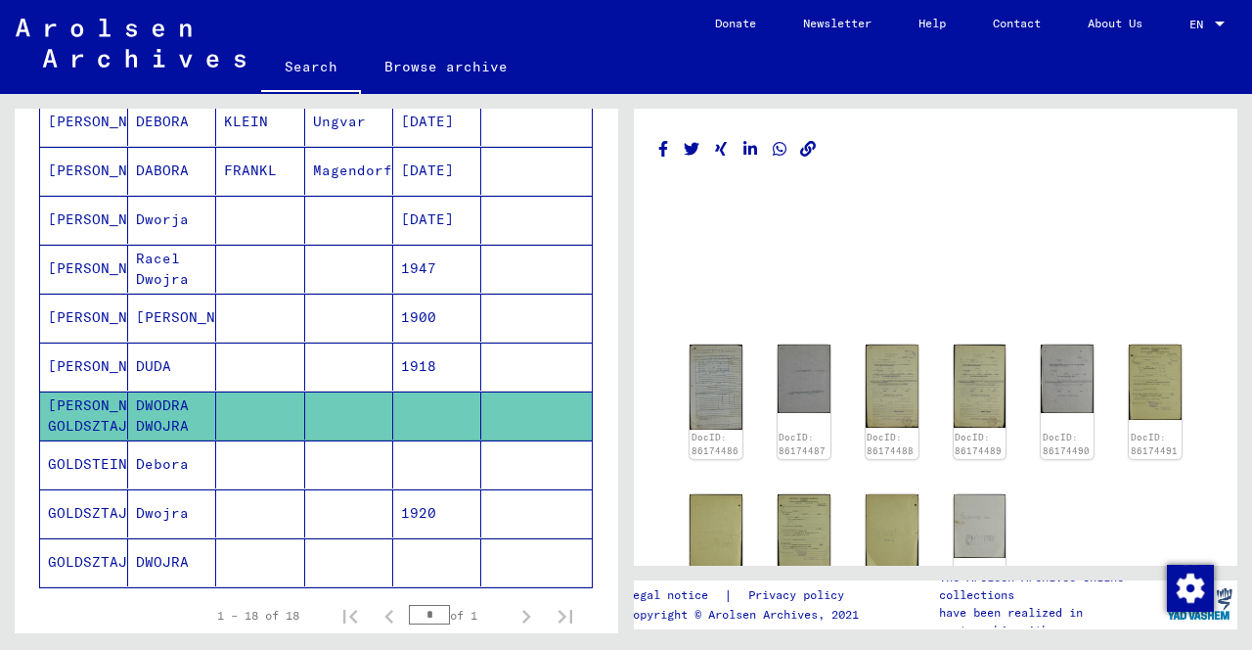
click at [90, 506] on mat-cell "GOLDSZTAJN" at bounding box center [84, 513] width 88 height 48
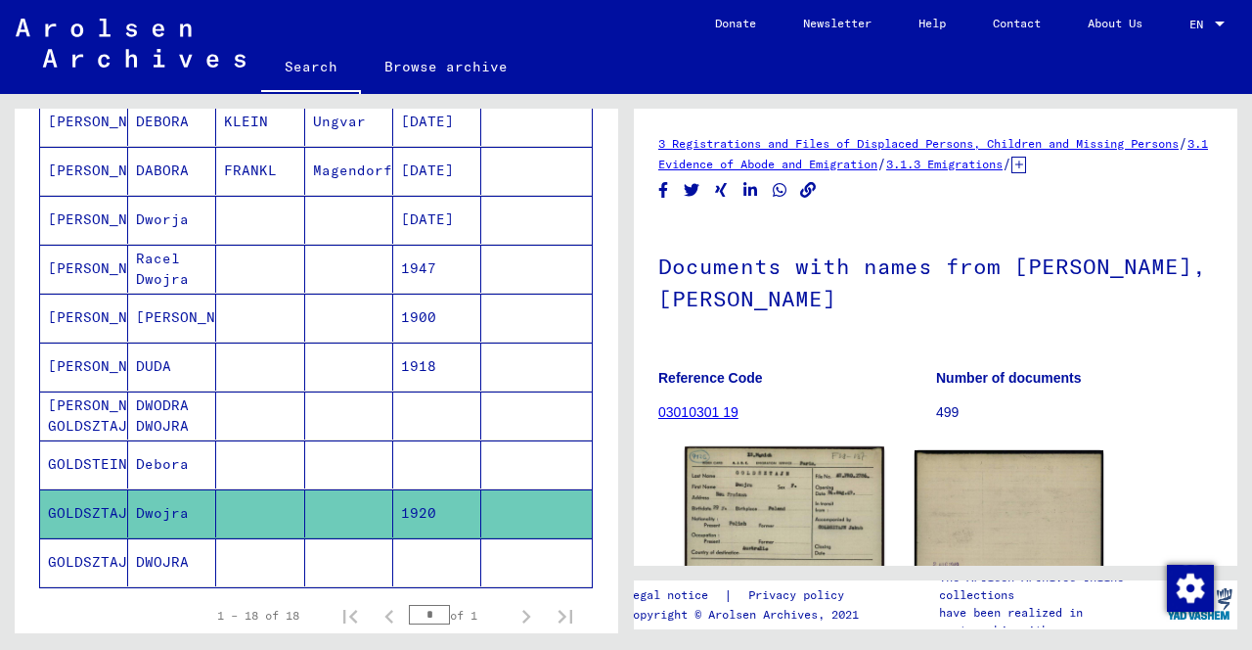
click at [806, 474] on img at bounding box center [784, 513] width 199 height 135
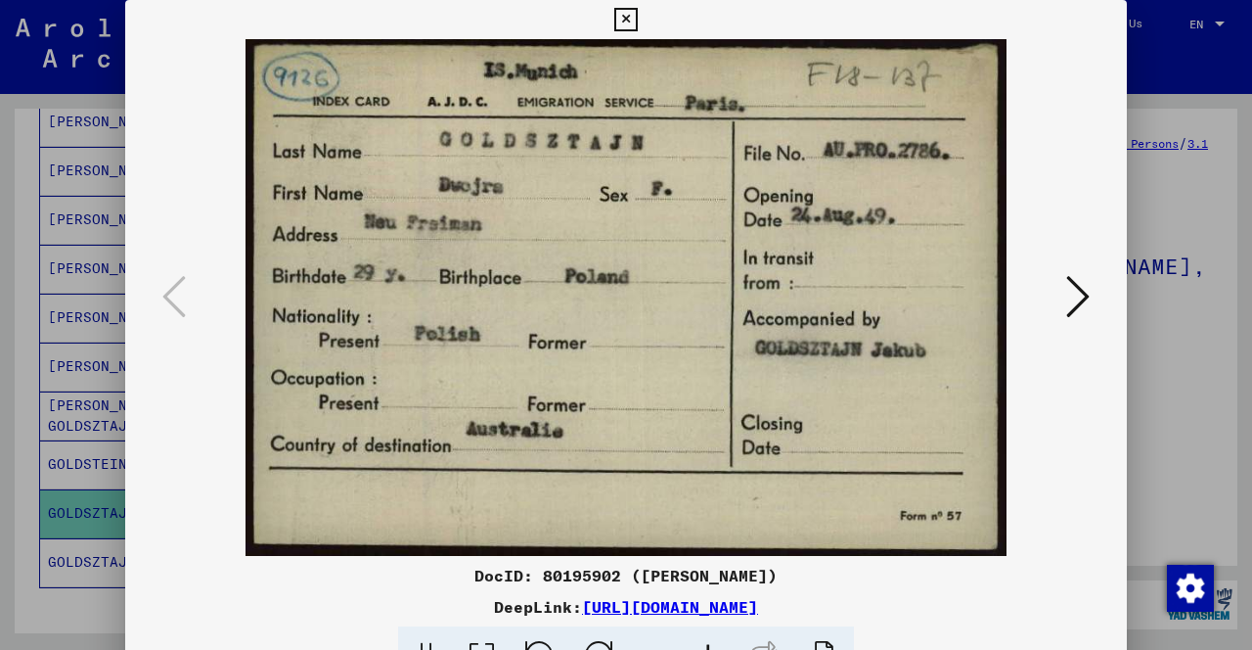
click at [1081, 301] on icon at bounding box center [1077, 296] width 23 height 47
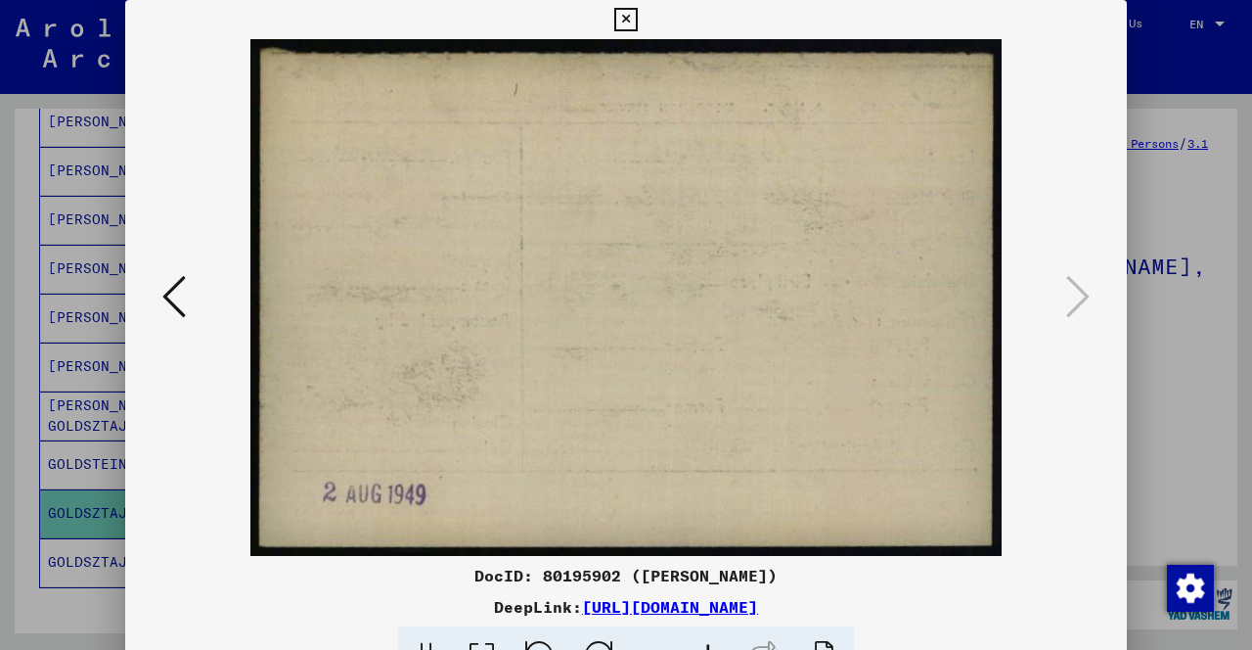
click at [178, 314] on icon at bounding box center [173, 296] width 23 height 47
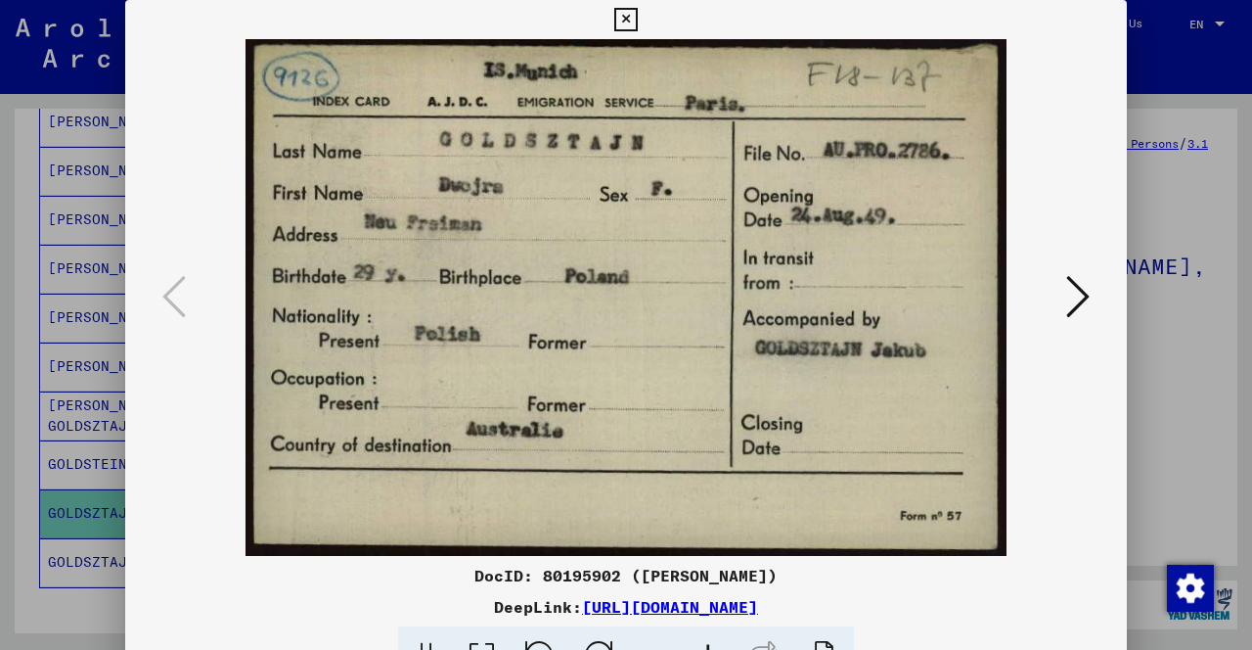
click at [1082, 309] on icon at bounding box center [1077, 296] width 23 height 47
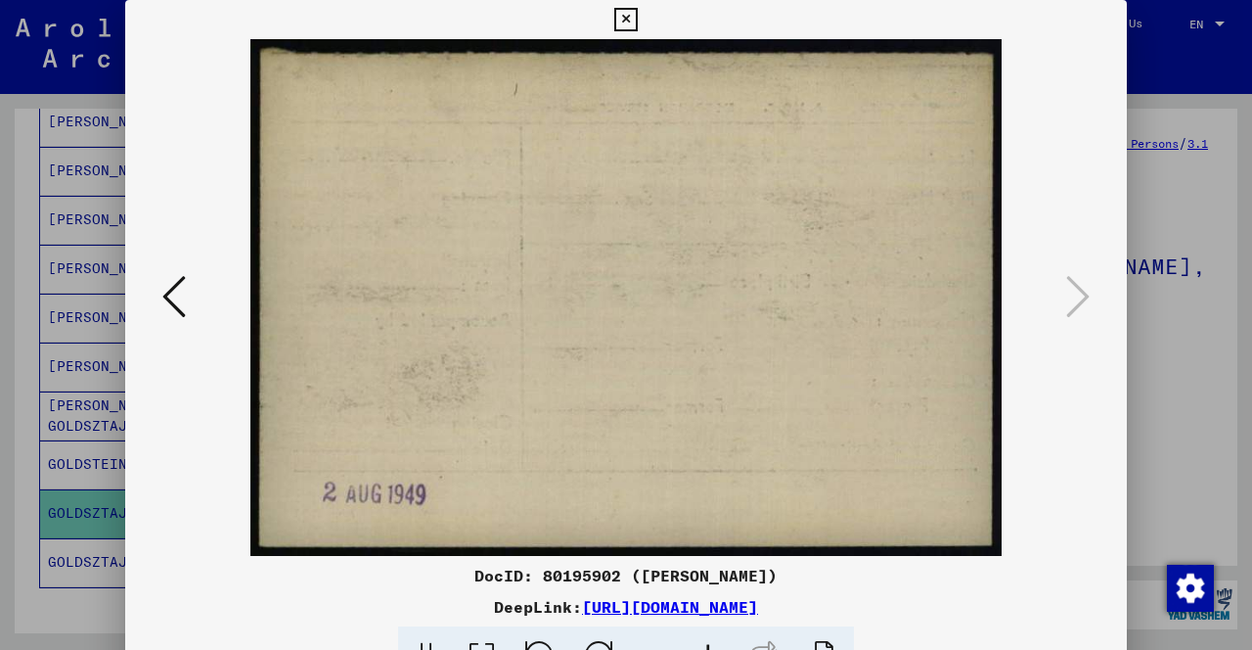
click at [627, 27] on icon at bounding box center [625, 19] width 22 height 23
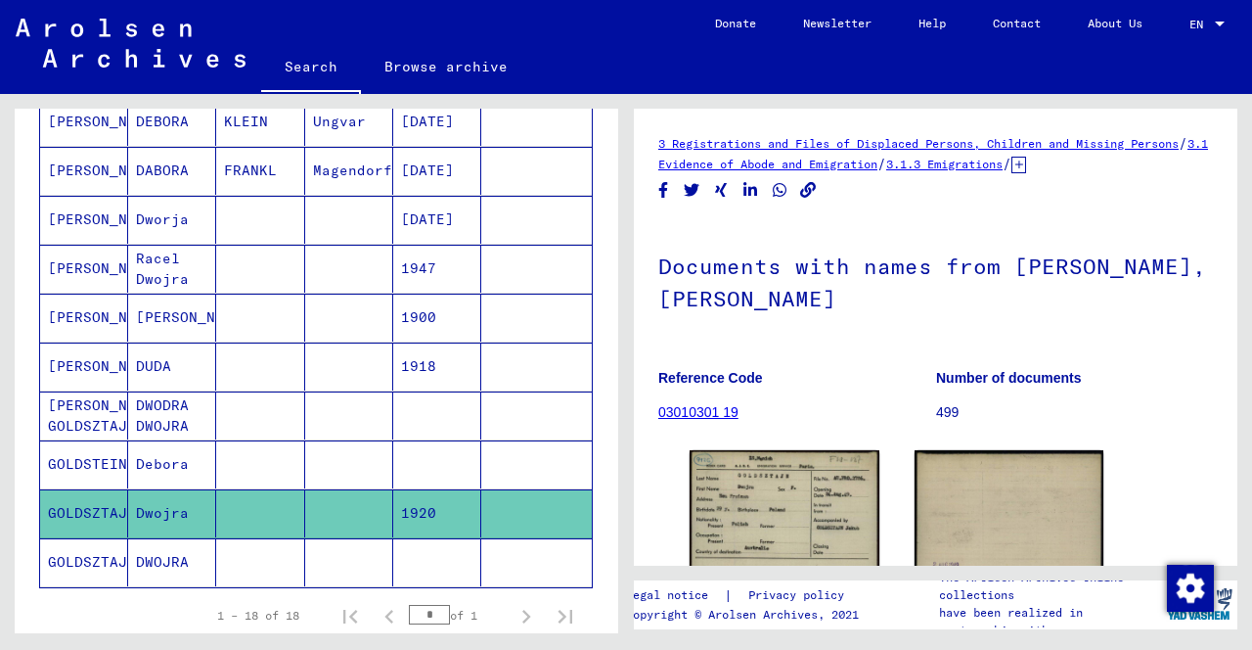
click at [171, 415] on mat-cell "DWODRA DWOJRA" at bounding box center [172, 415] width 88 height 48
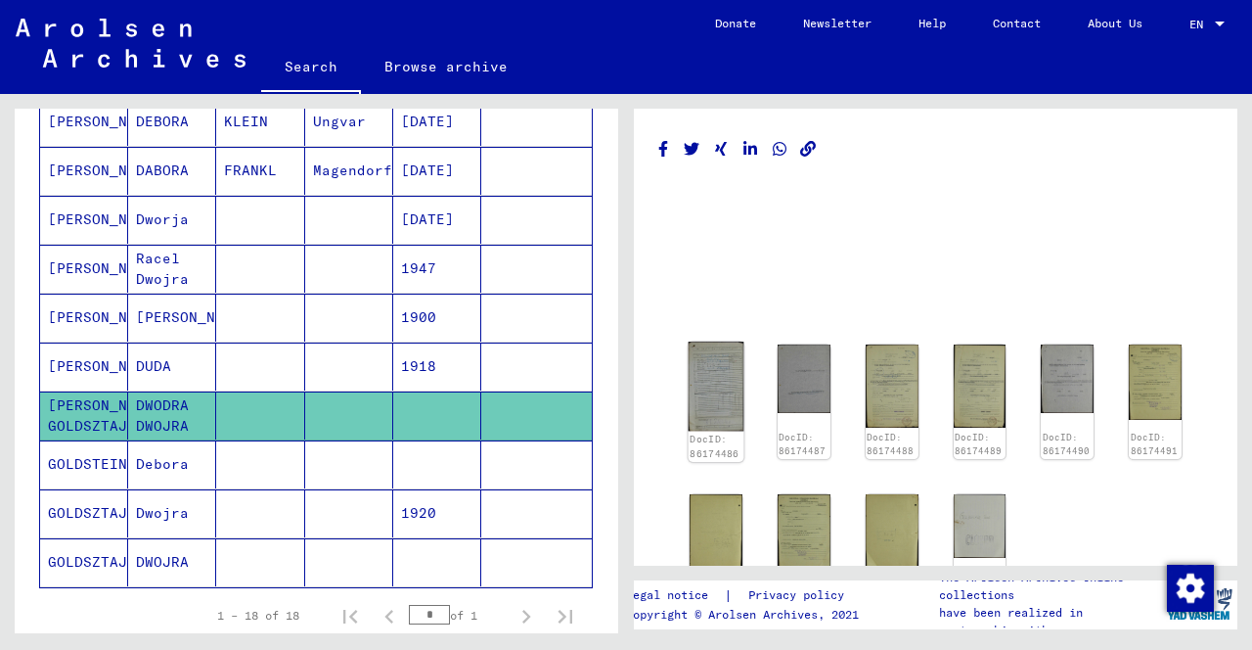
click at [723, 387] on img at bounding box center [717, 385] width 56 height 89
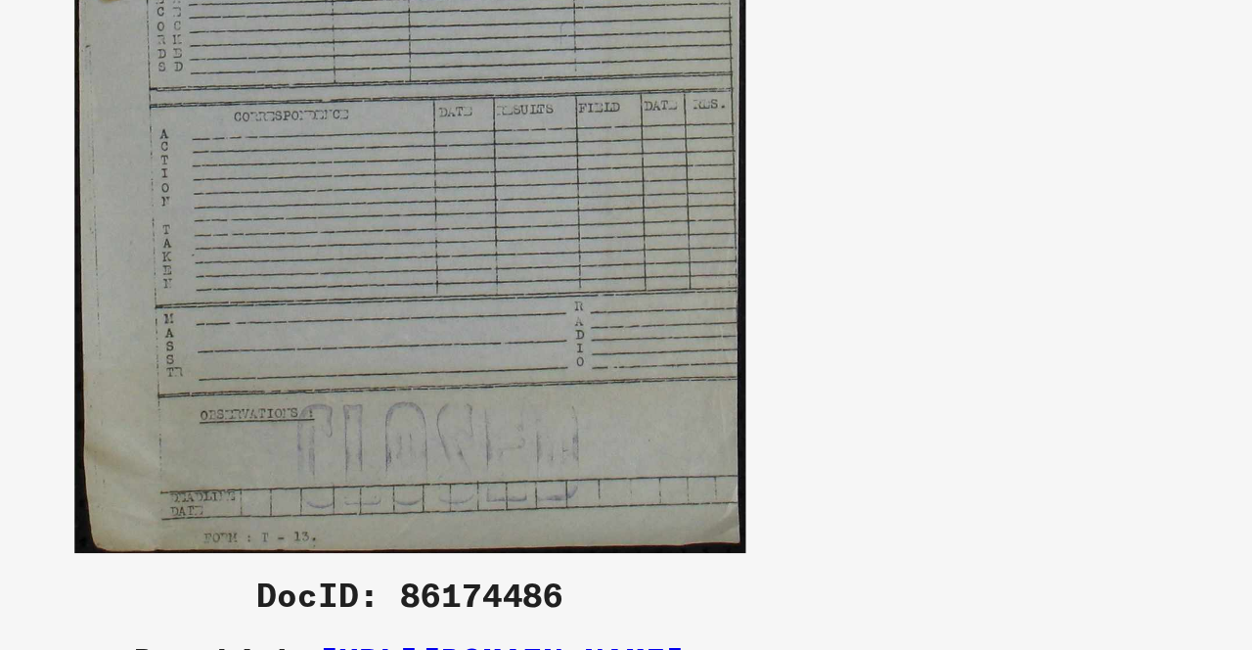
click at [862, 442] on img at bounding box center [626, 297] width 869 height 517
click at [835, 467] on img at bounding box center [626, 297] width 869 height 517
click at [837, 459] on img at bounding box center [626, 297] width 869 height 517
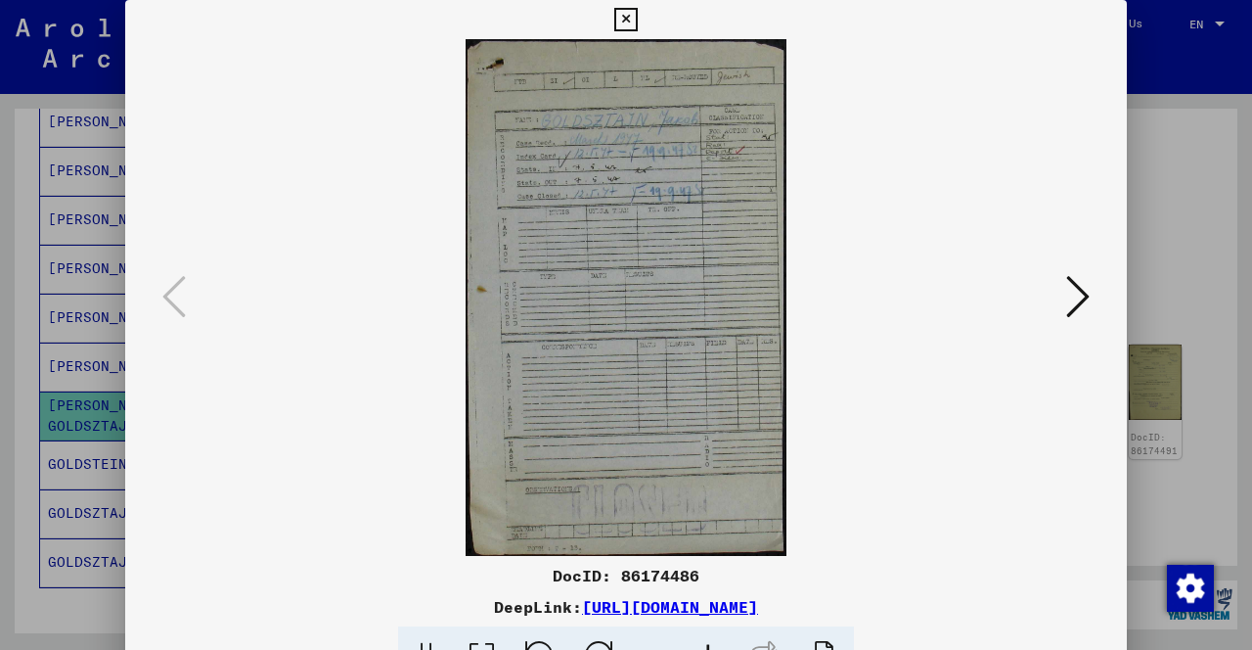
click at [1075, 310] on icon at bounding box center [1077, 296] width 23 height 47
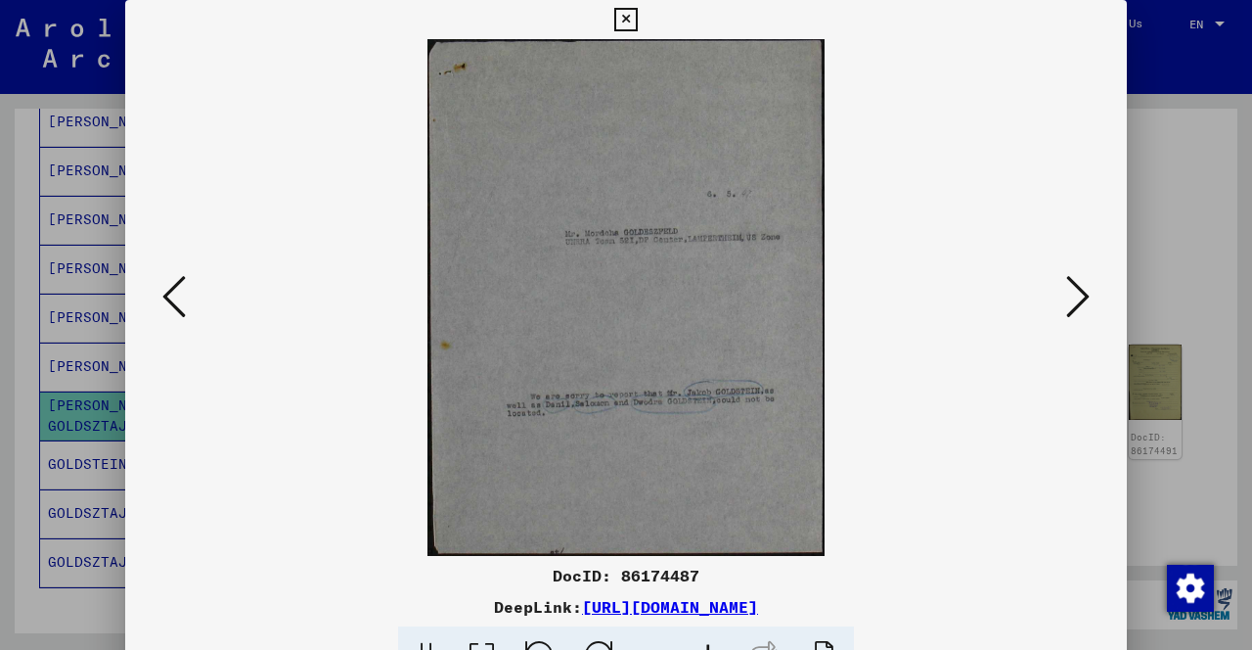
click at [1095, 297] on button at bounding box center [1077, 298] width 35 height 56
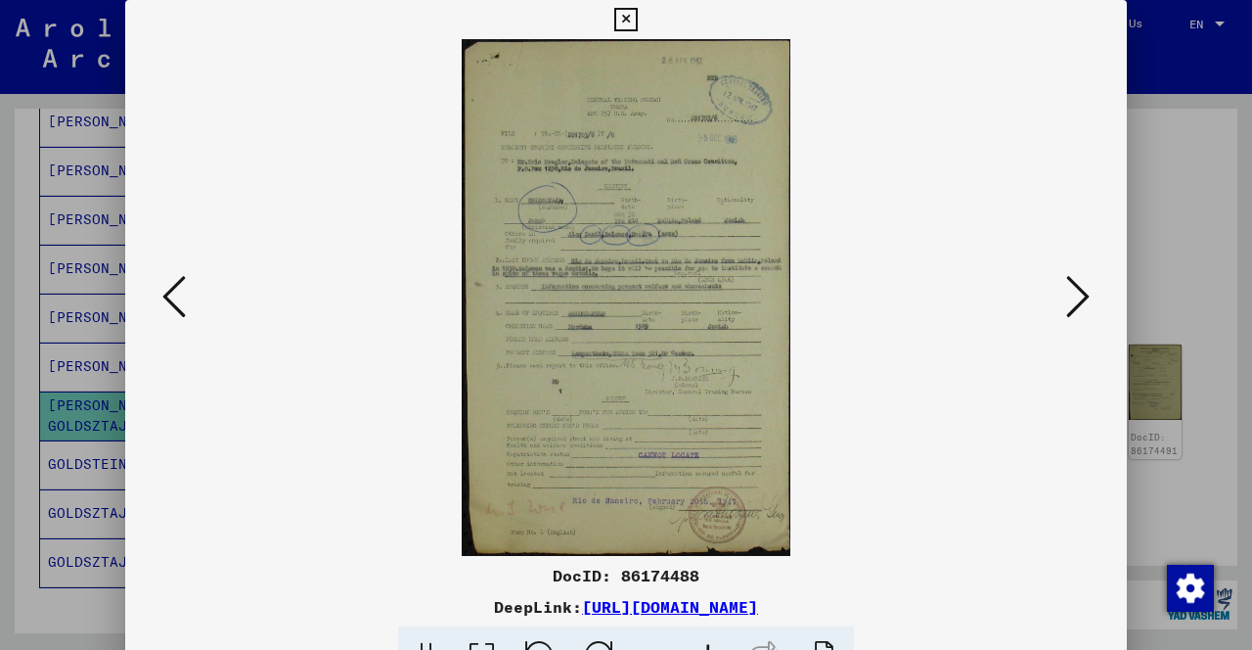
click at [1082, 293] on icon at bounding box center [1077, 296] width 23 height 47
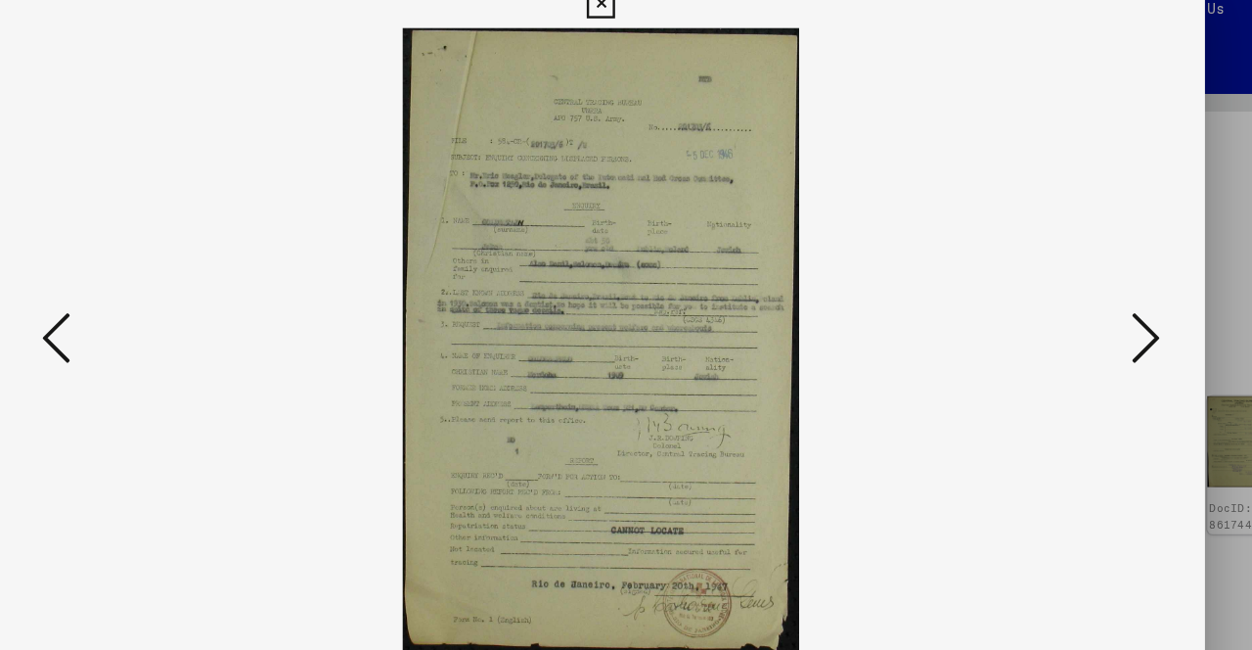
click at [1084, 295] on icon at bounding box center [1077, 296] width 23 height 47
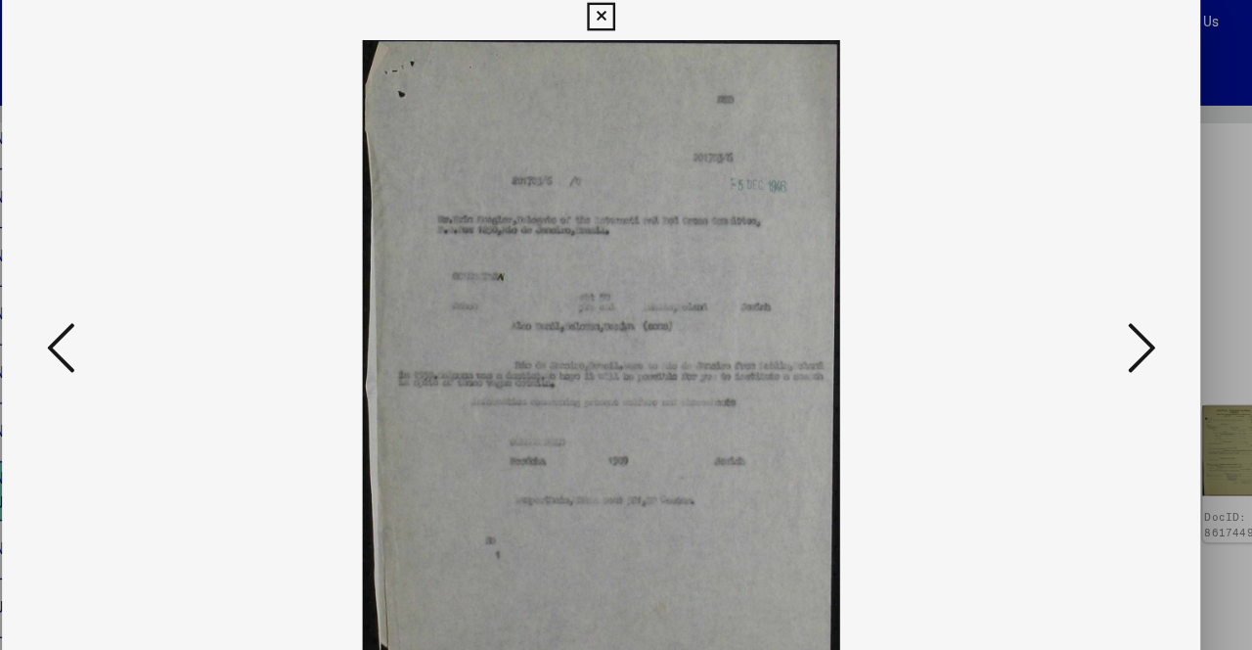
click at [1080, 308] on icon at bounding box center [1077, 296] width 23 height 47
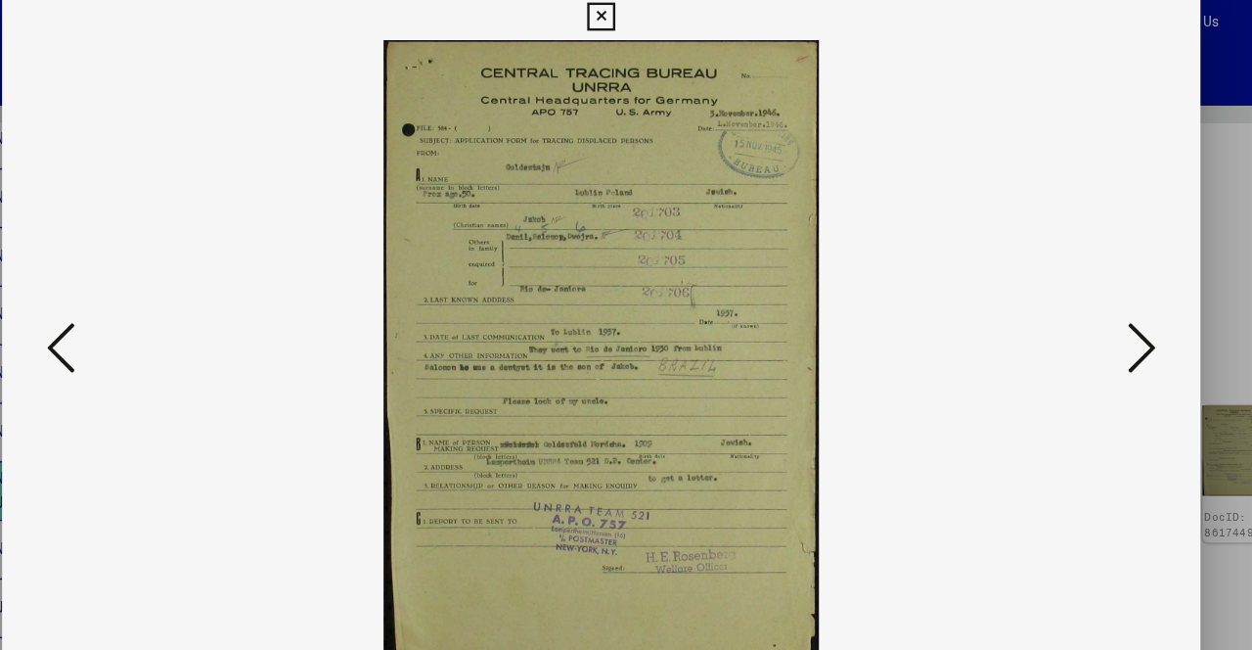
click at [1076, 299] on icon at bounding box center [1077, 296] width 23 height 47
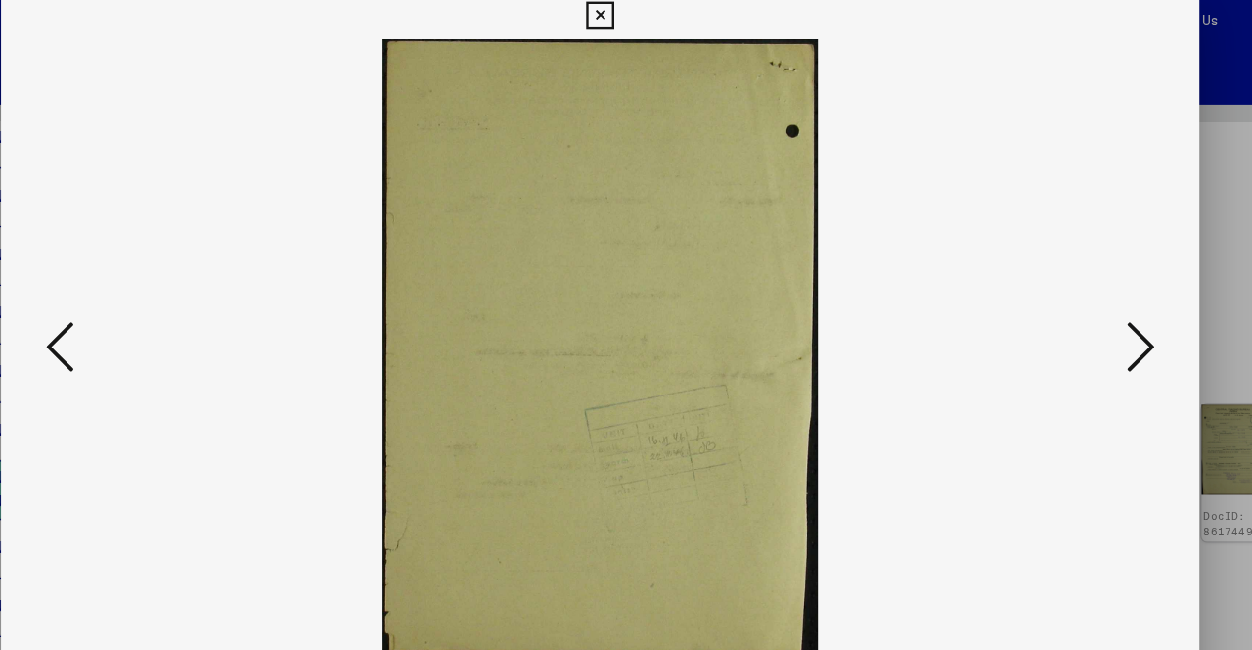
click at [1084, 304] on icon at bounding box center [1077, 296] width 23 height 47
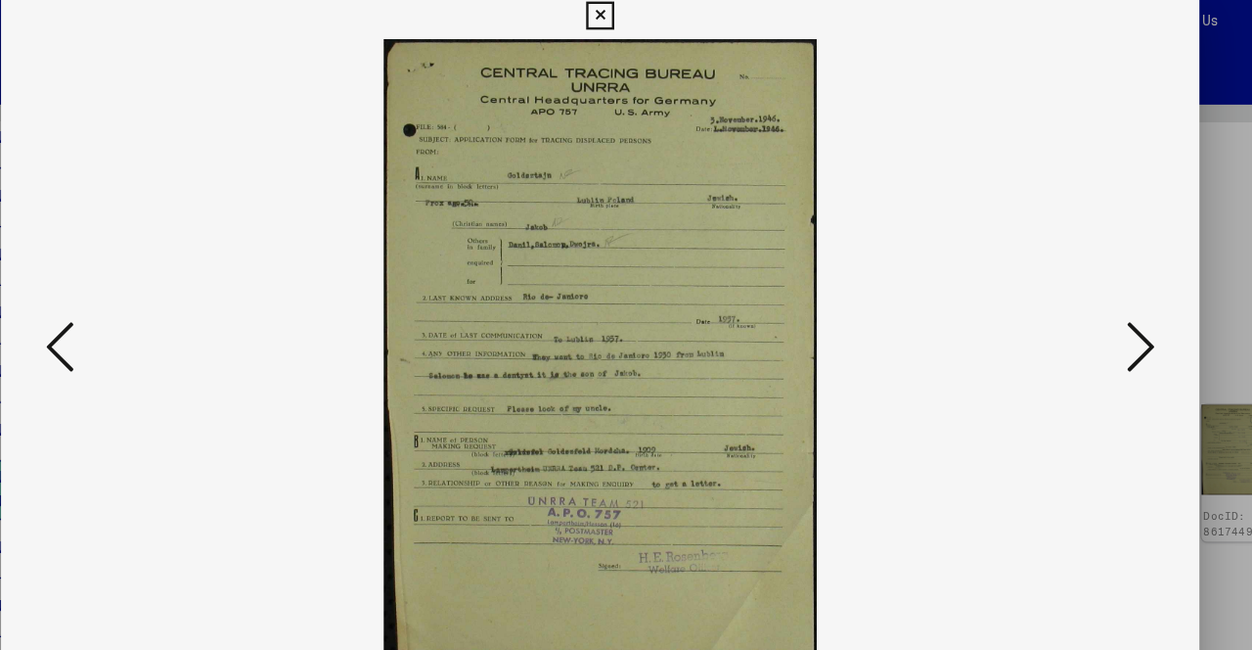
click at [625, 31] on icon at bounding box center [625, 19] width 22 height 23
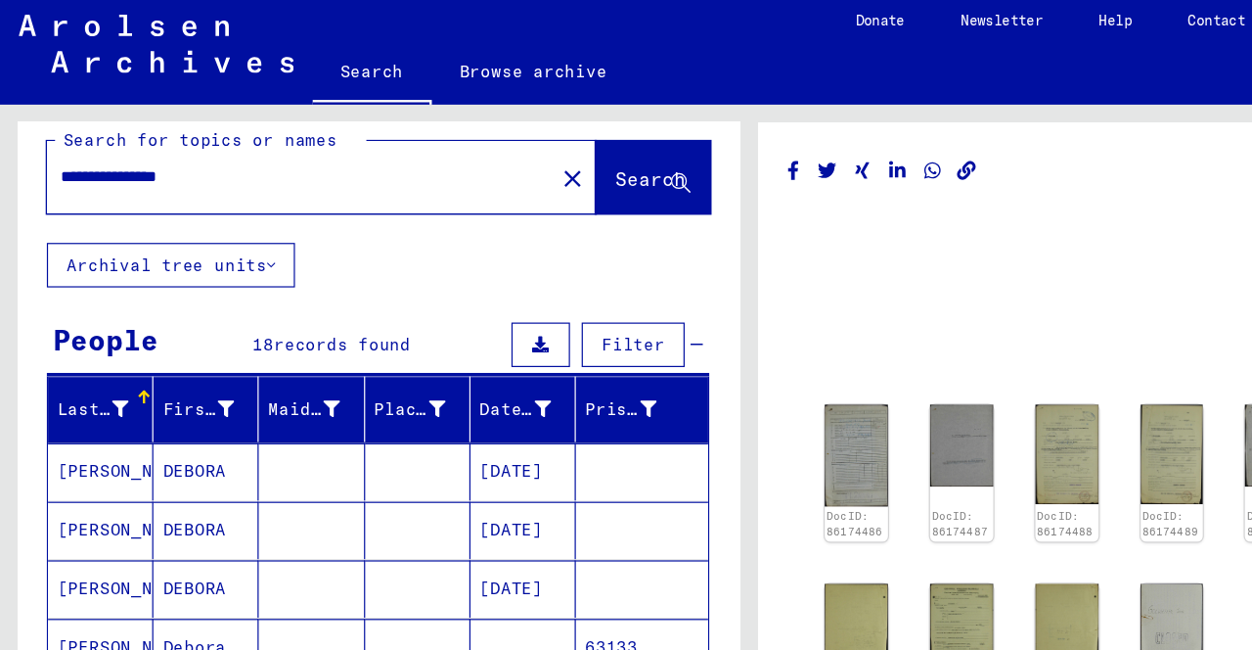
scroll to position [19, 0]
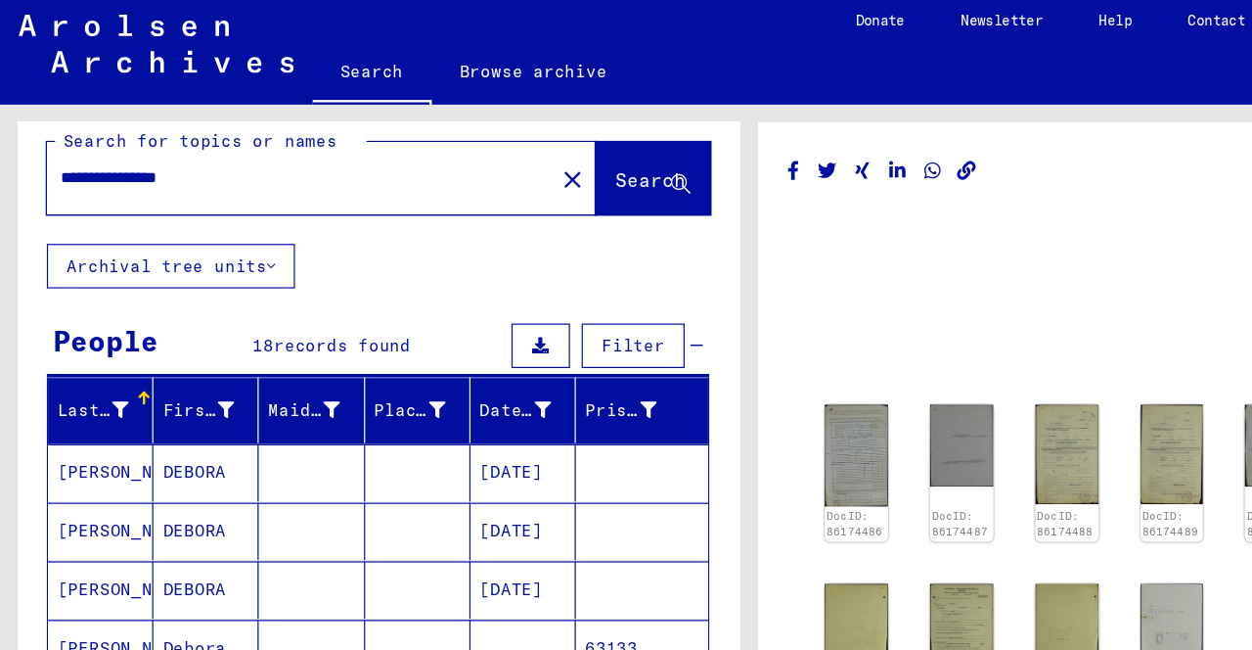
click at [205, 155] on input "**********" at bounding box center [251, 155] width 400 height 21
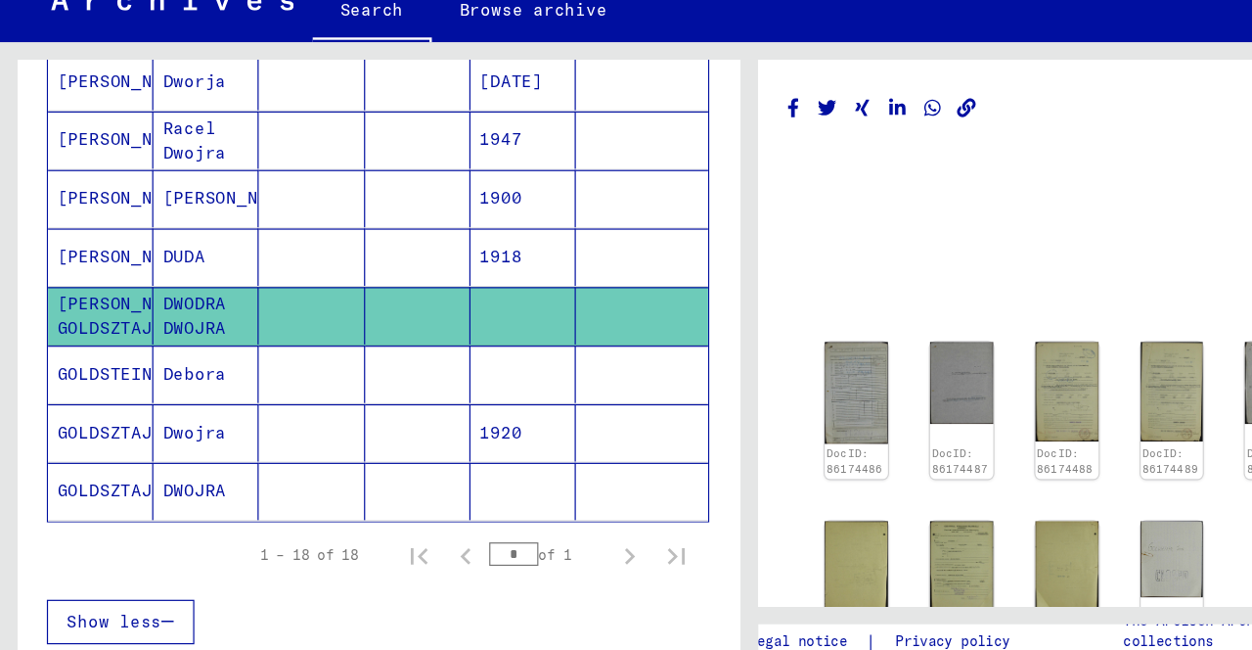
scroll to position [782, 0]
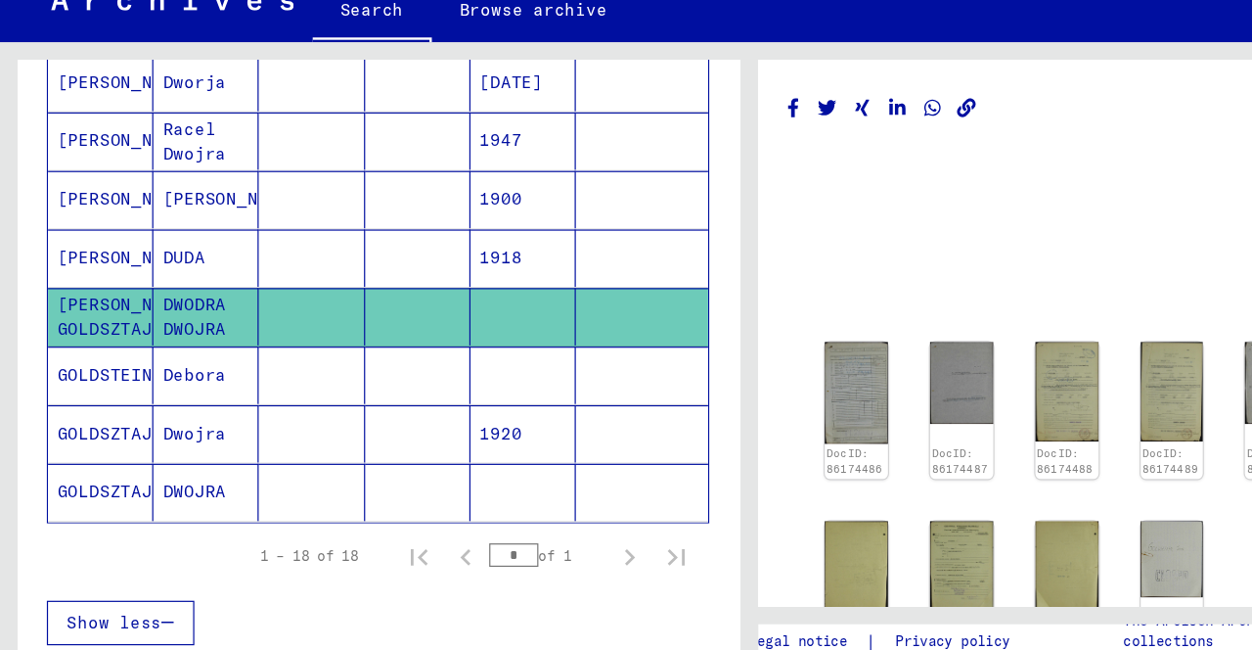
type input "**********"
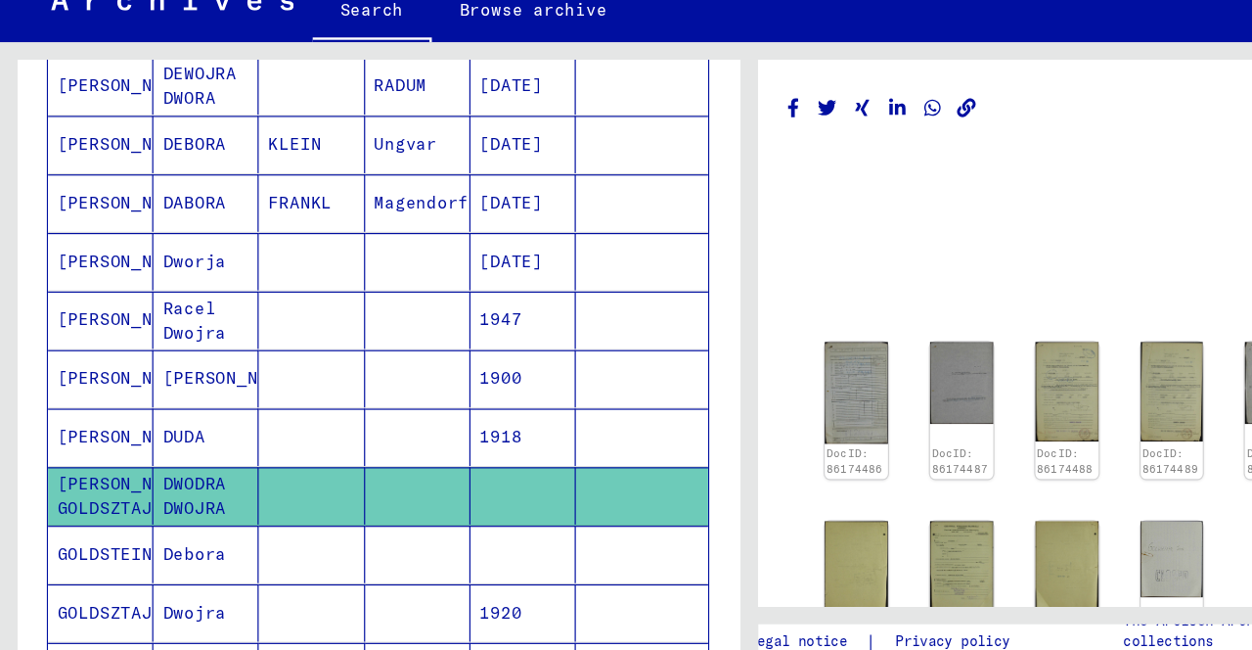
scroll to position [630, 0]
